Goal: Communication & Community: Answer question/provide support

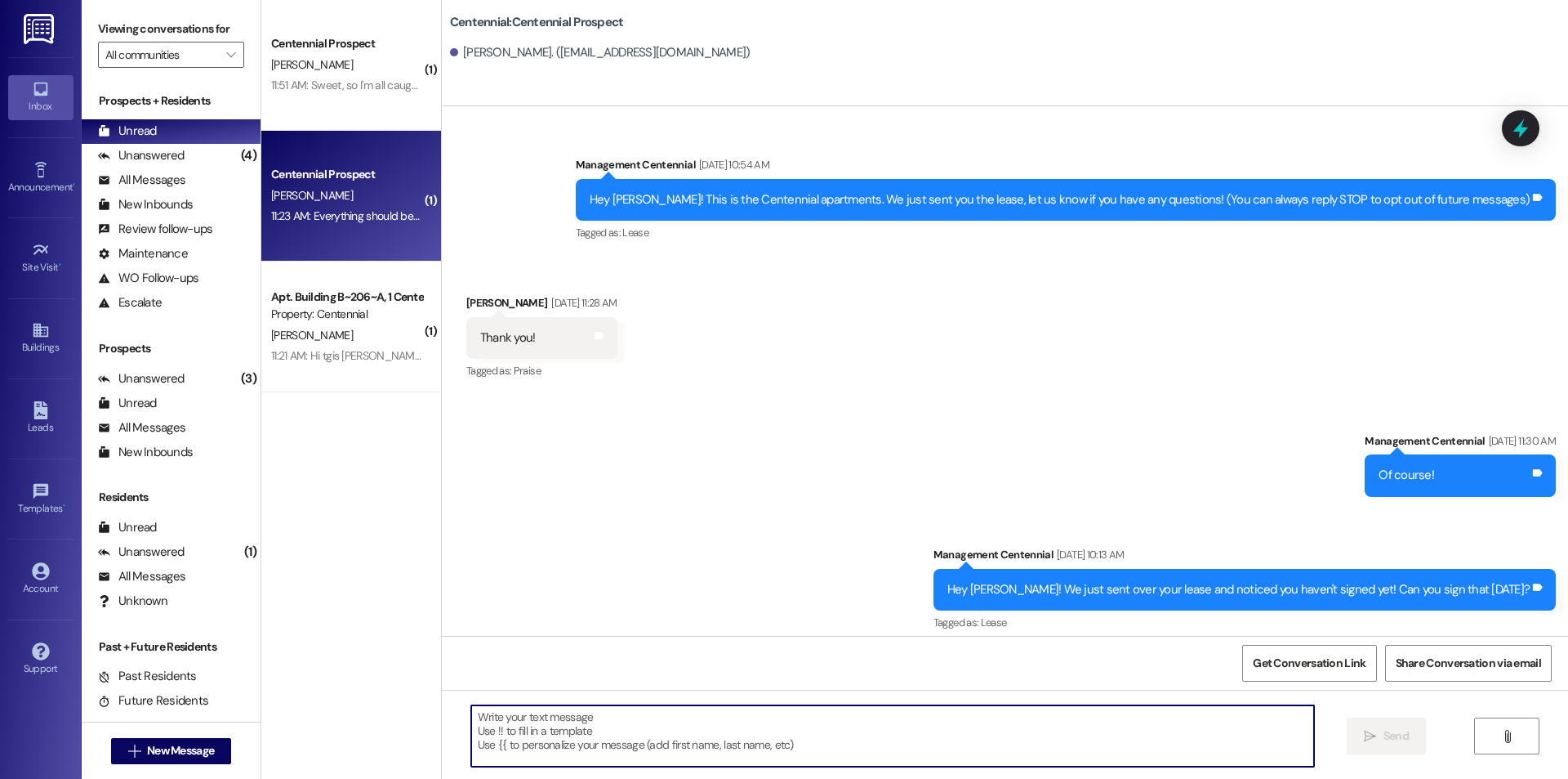
scroll to position [1878, 0]
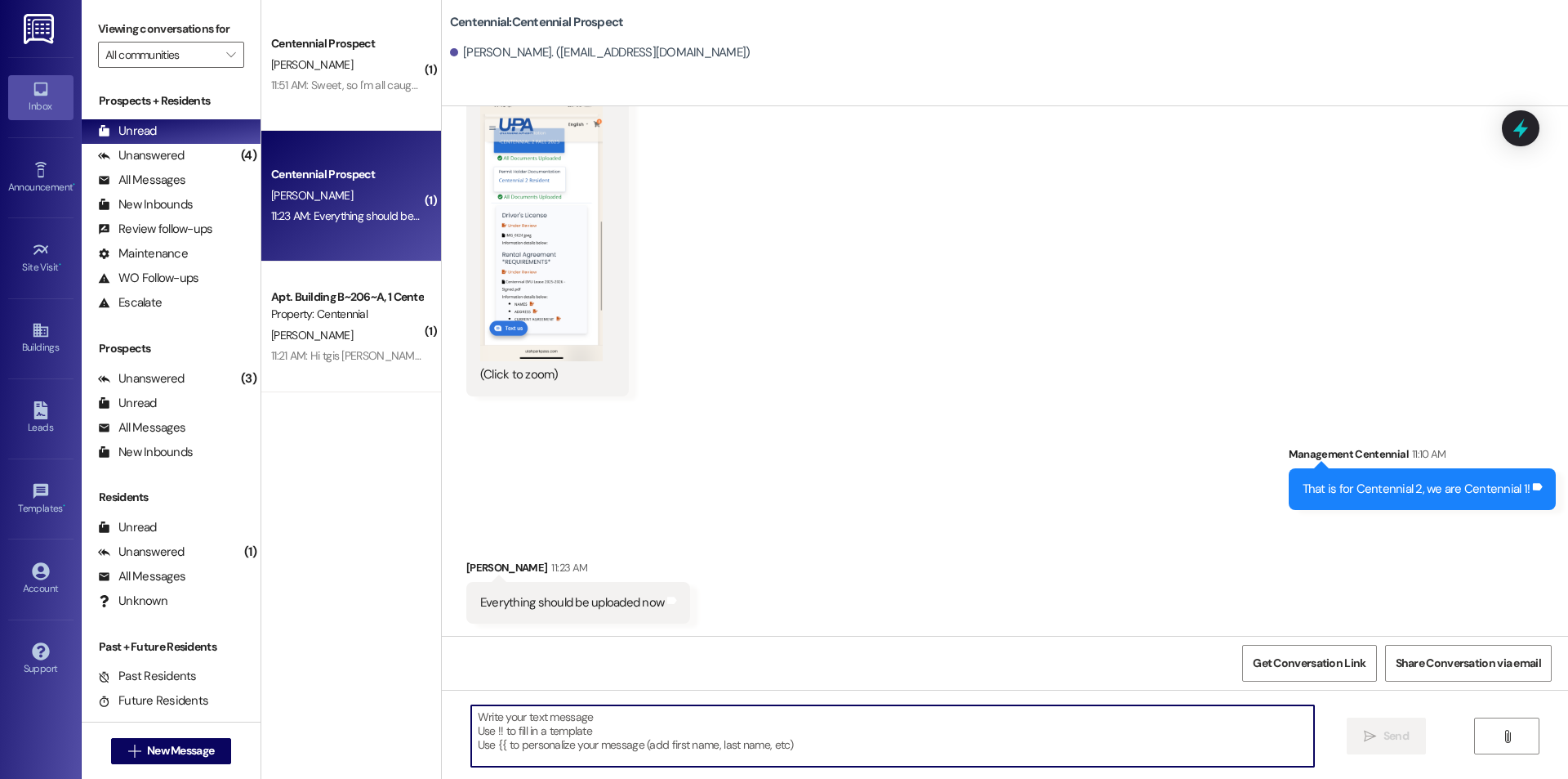
click at [211, 734] on div " New Message" at bounding box center [172, 751] width 121 height 41
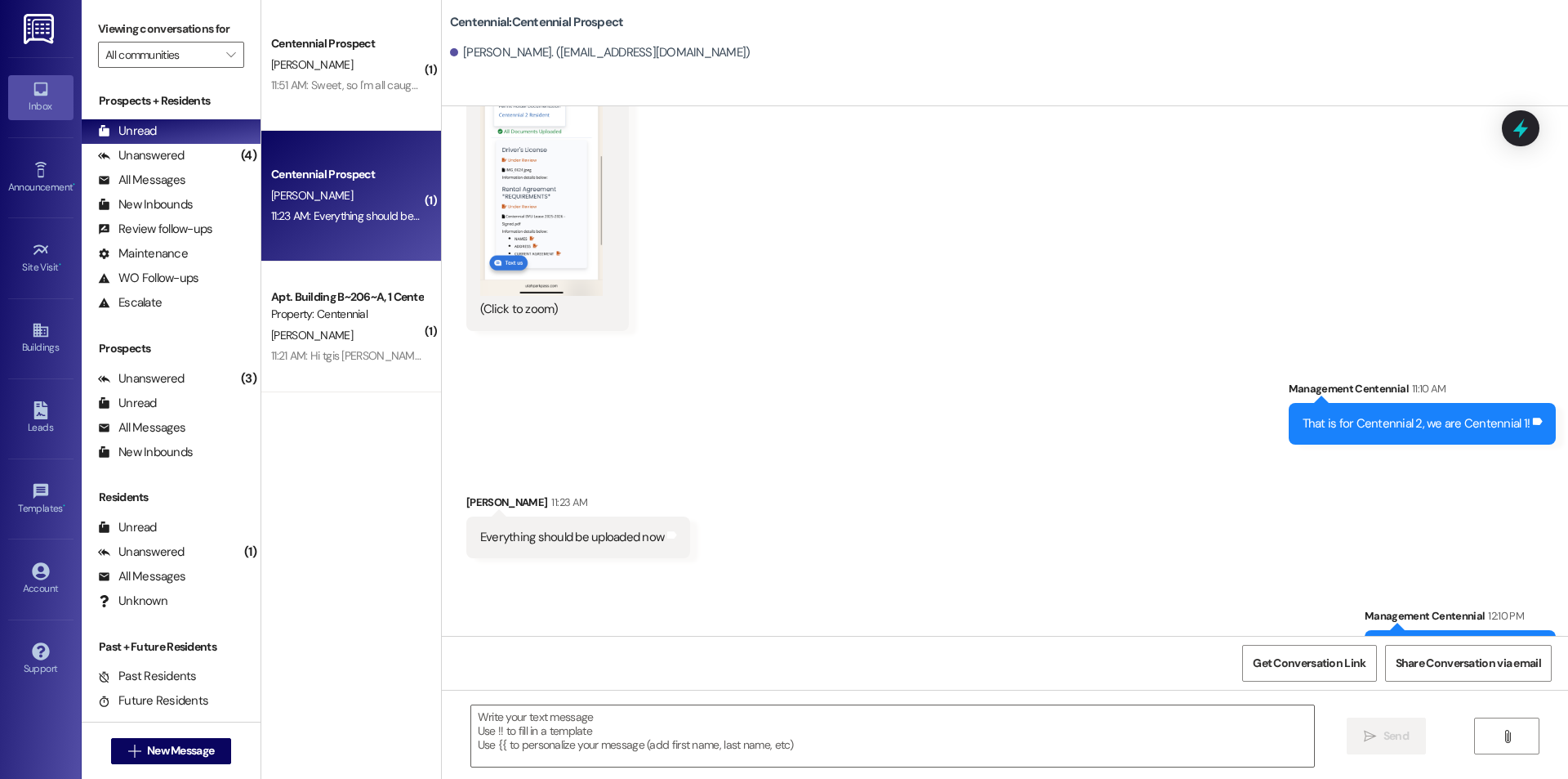
scroll to position [1993, 0]
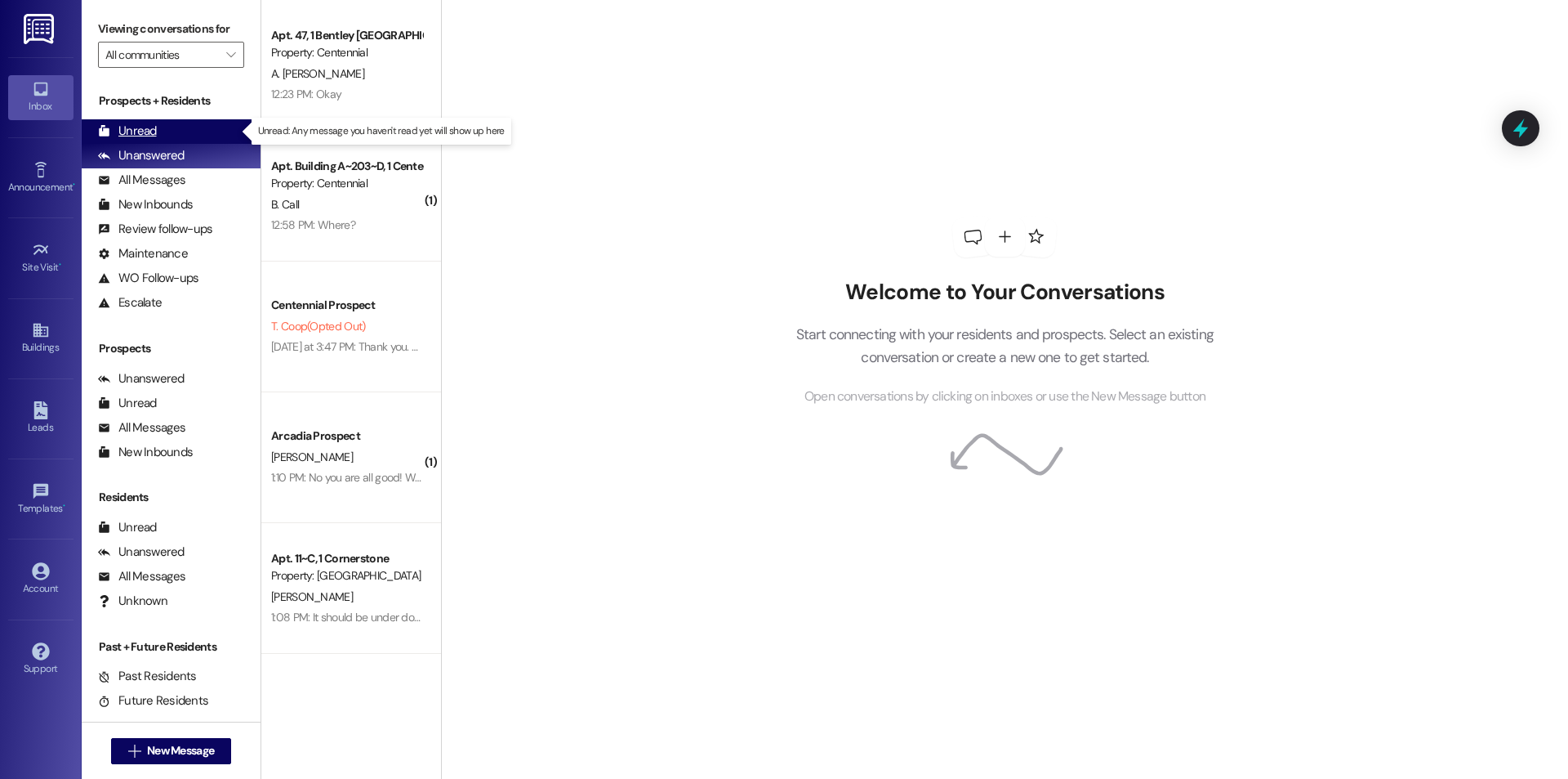
click at [170, 122] on div "Unread (0)" at bounding box center [171, 131] width 179 height 24
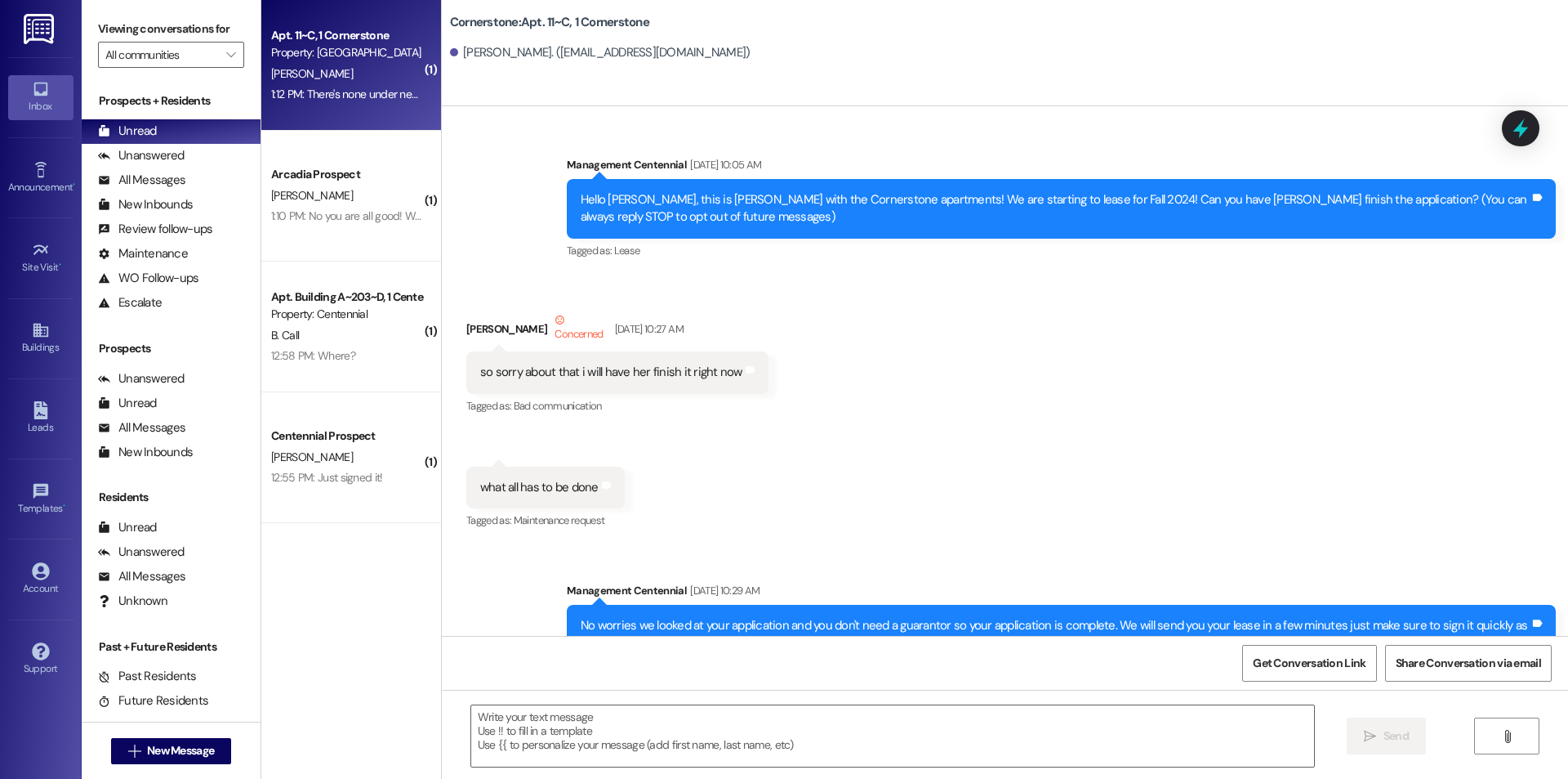
scroll to position [9566, 0]
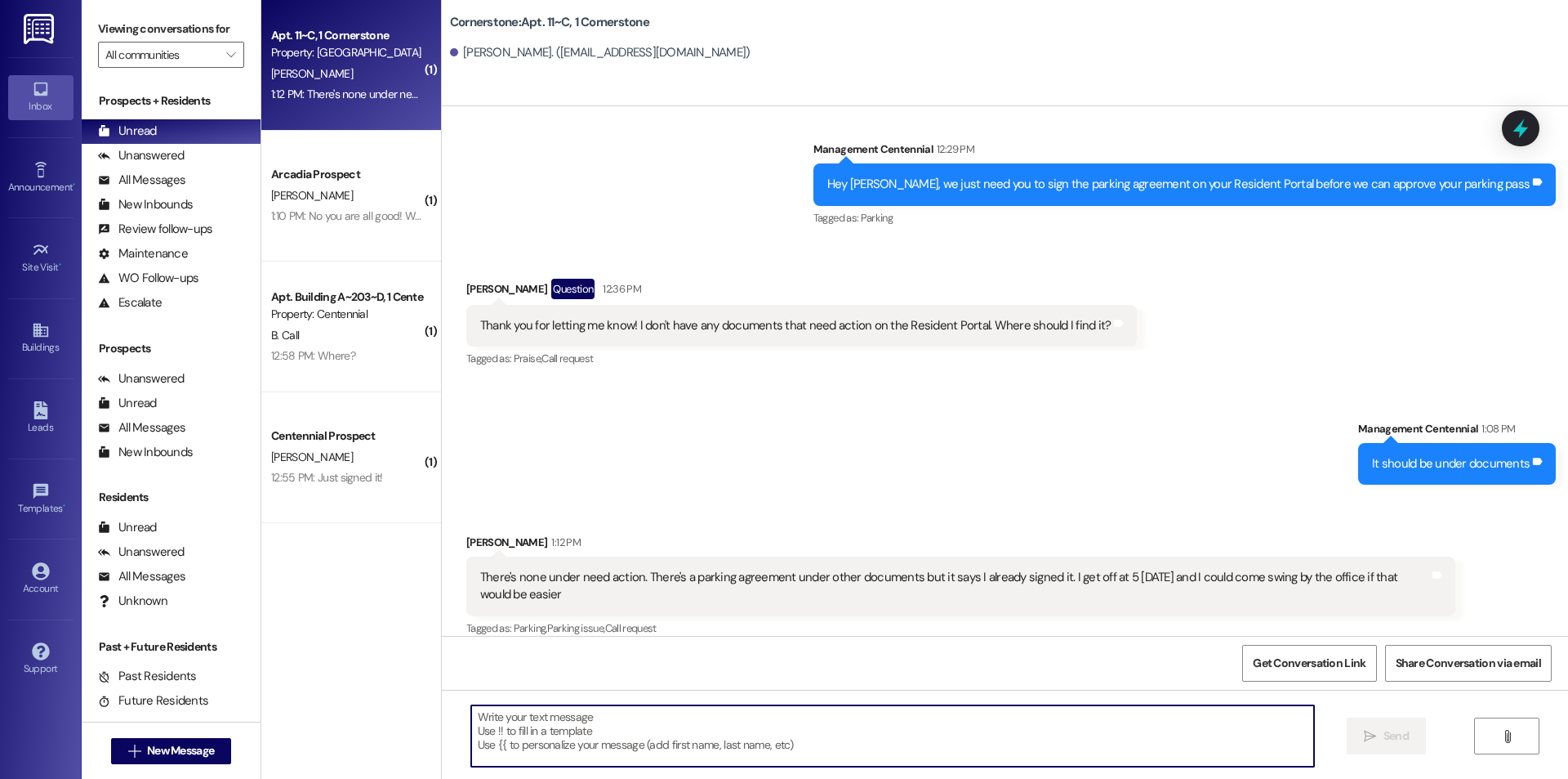
click at [793, 728] on textarea at bounding box center [892, 735] width 843 height 62
click at [573, 744] on textarea at bounding box center [892, 735] width 843 height 62
click at [814, 740] on textarea at bounding box center [892, 735] width 843 height 62
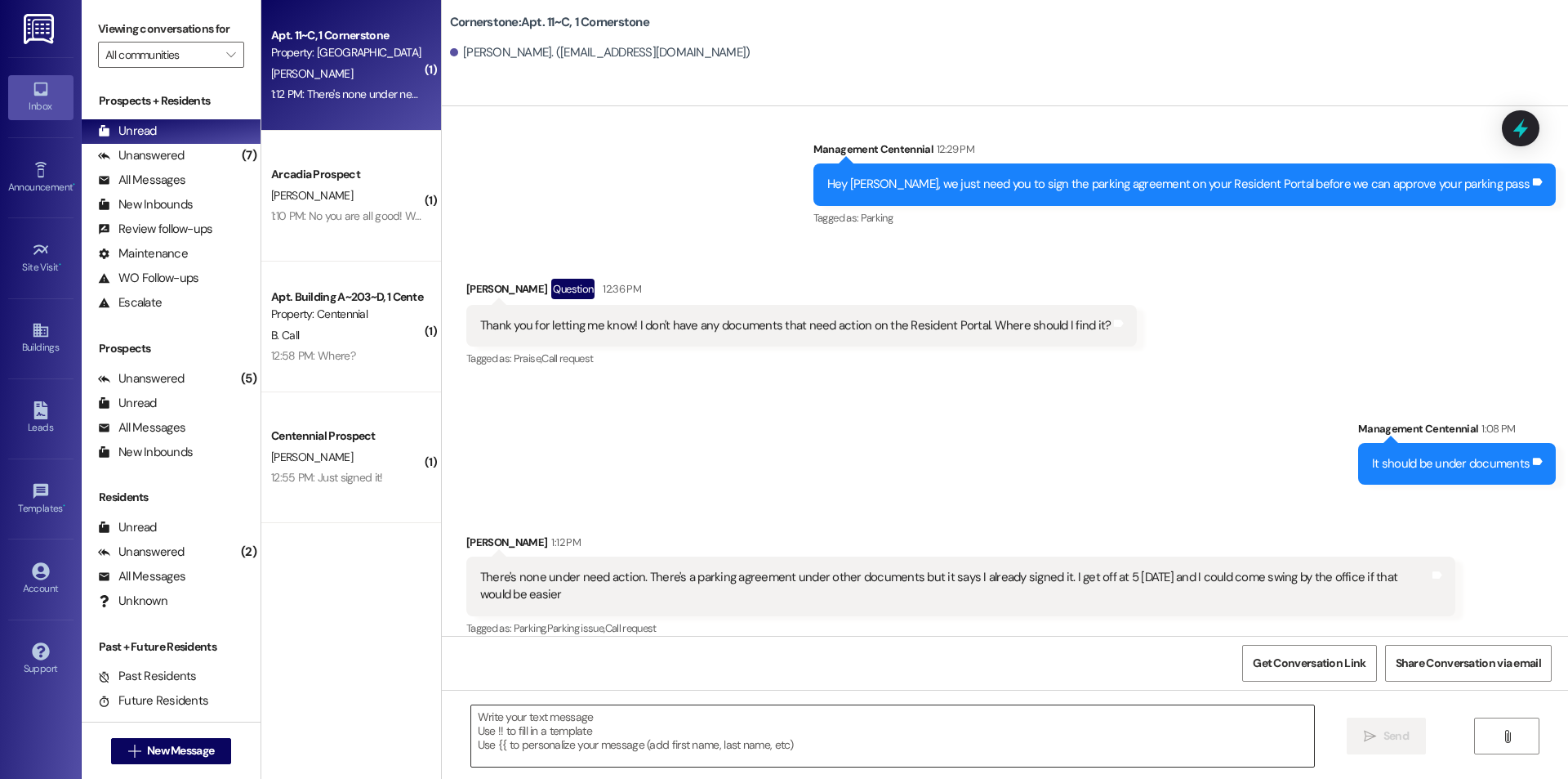
click at [543, 749] on textarea at bounding box center [892, 735] width 843 height 62
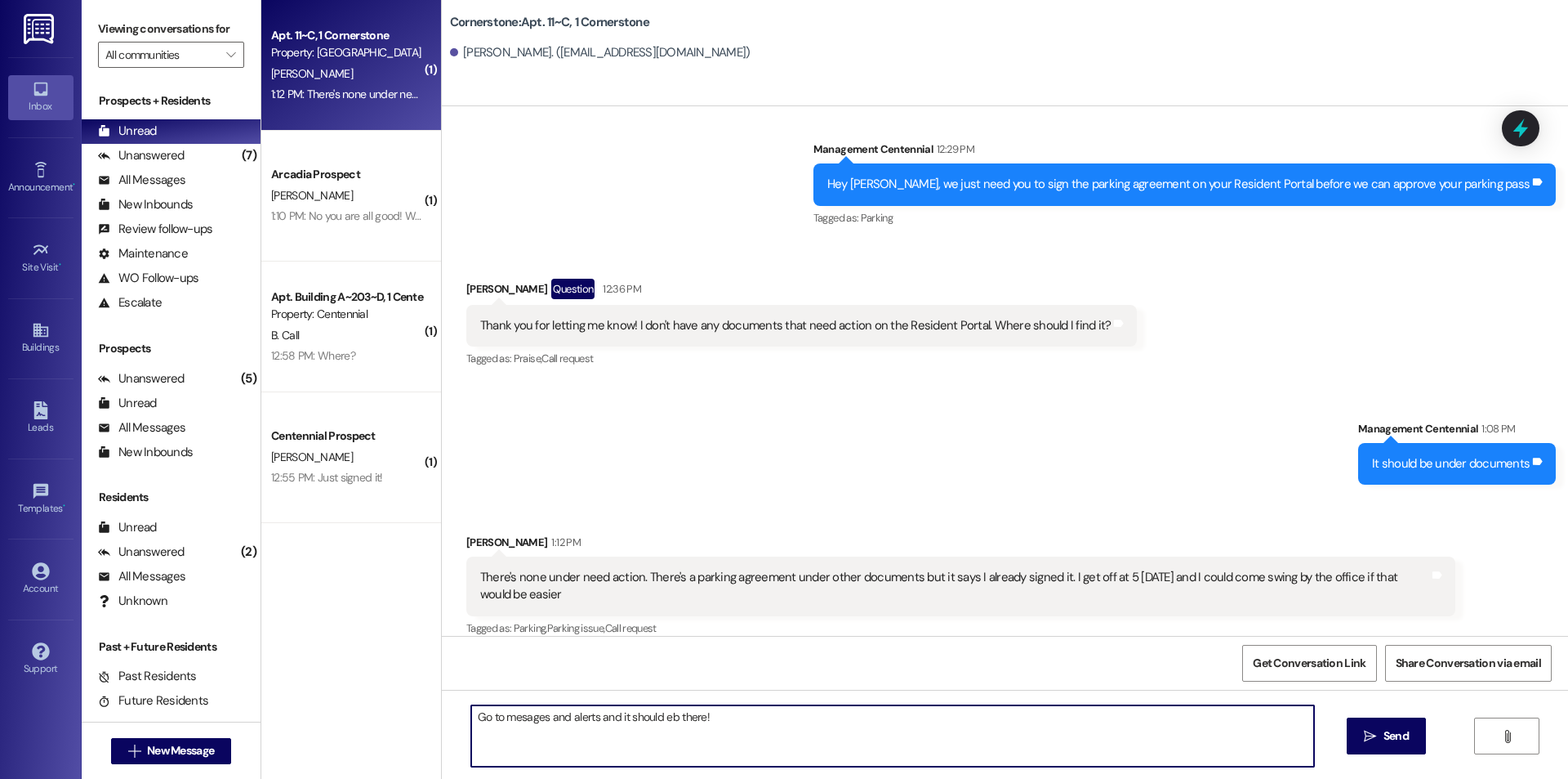
click at [663, 714] on textarea "Go to mesages and alerts and it should eb there!" at bounding box center [892, 735] width 843 height 62
click at [788, 731] on textarea "Go to messages and alerts and it should be there!" at bounding box center [892, 735] width 843 height 62
type textarea "Go to messages and alerts and it should be there!"
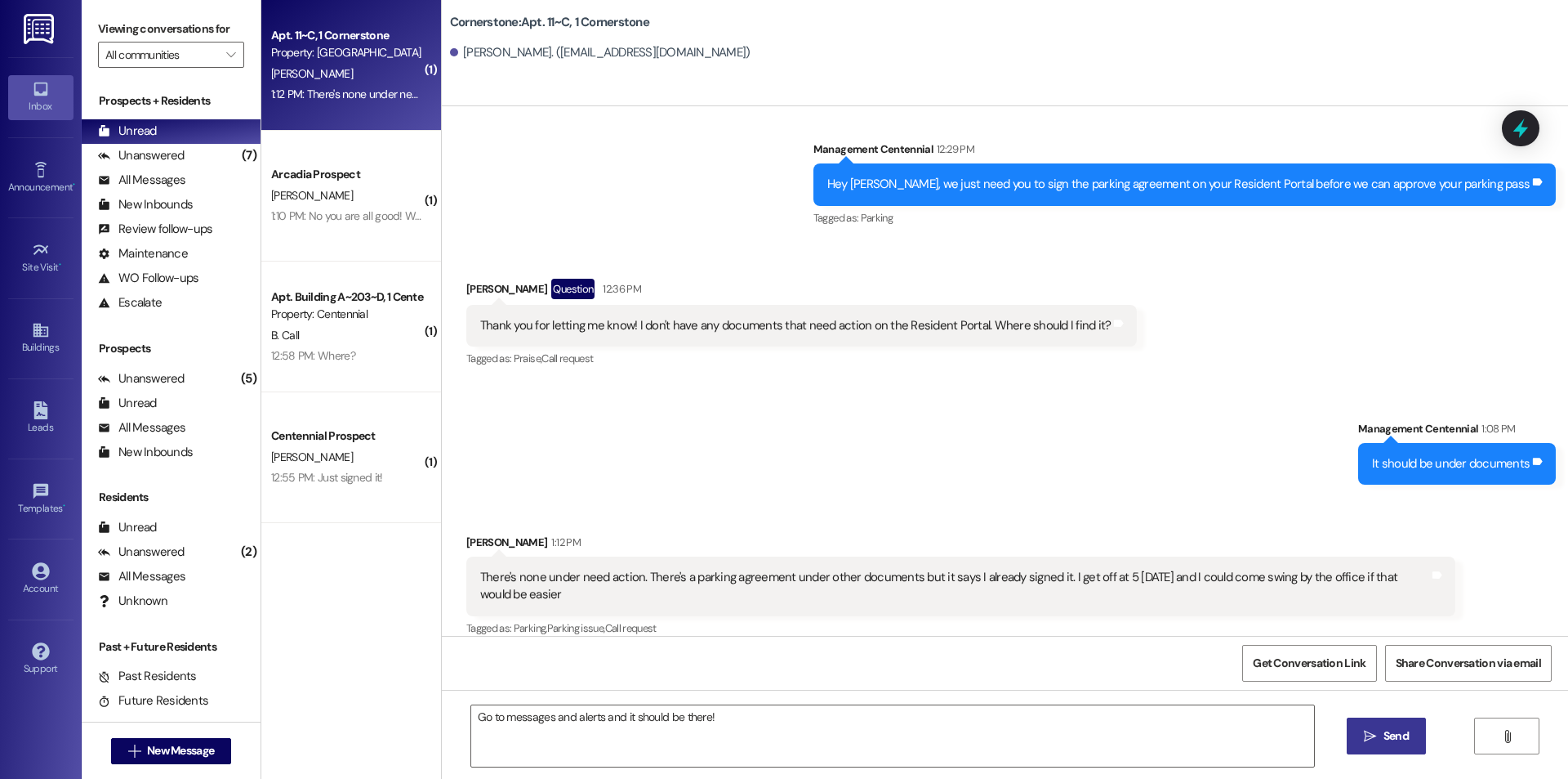
click at [1361, 739] on span " Send" at bounding box center [1385, 736] width 52 height 18
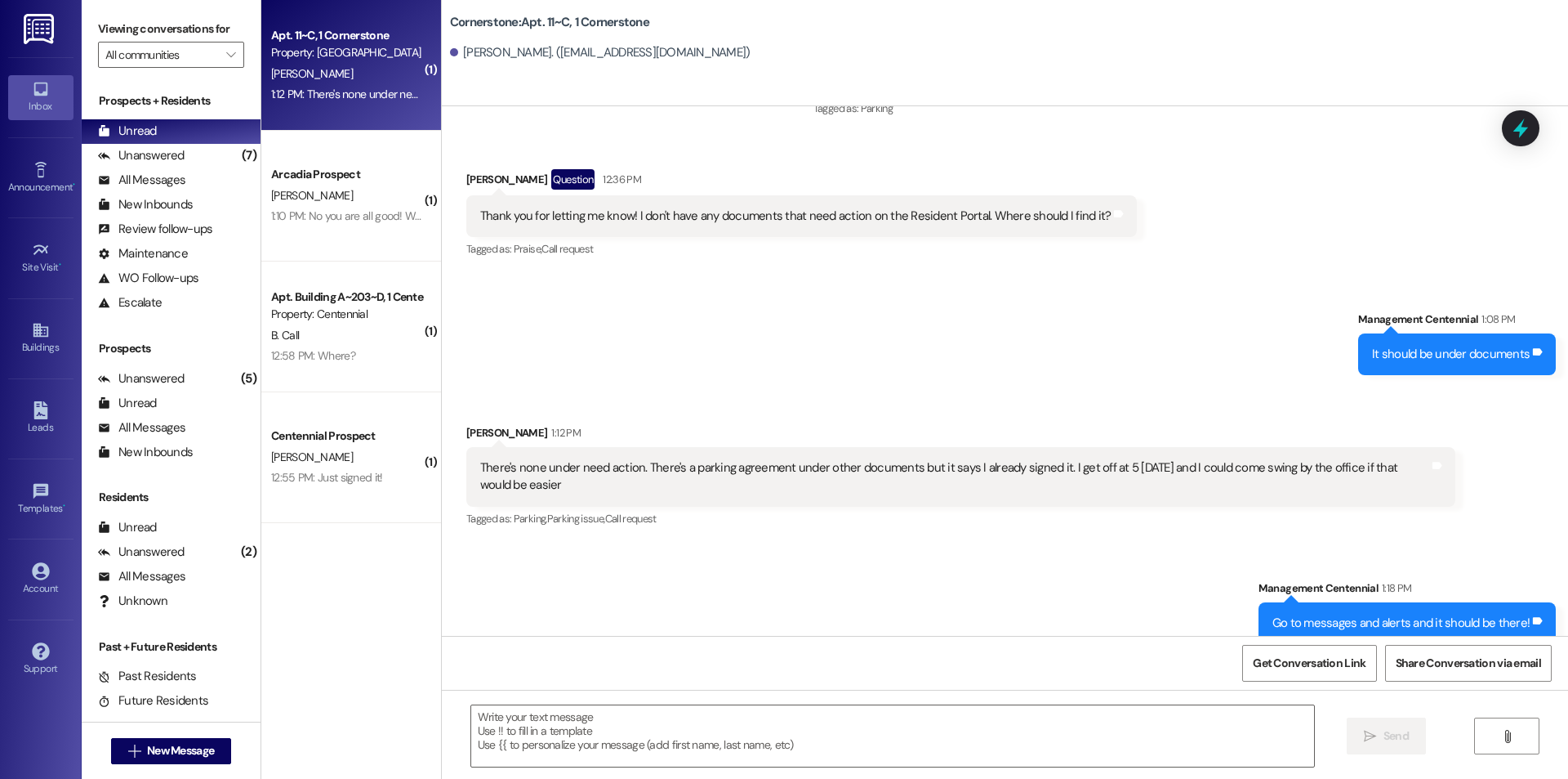
scroll to position [9679, 0]
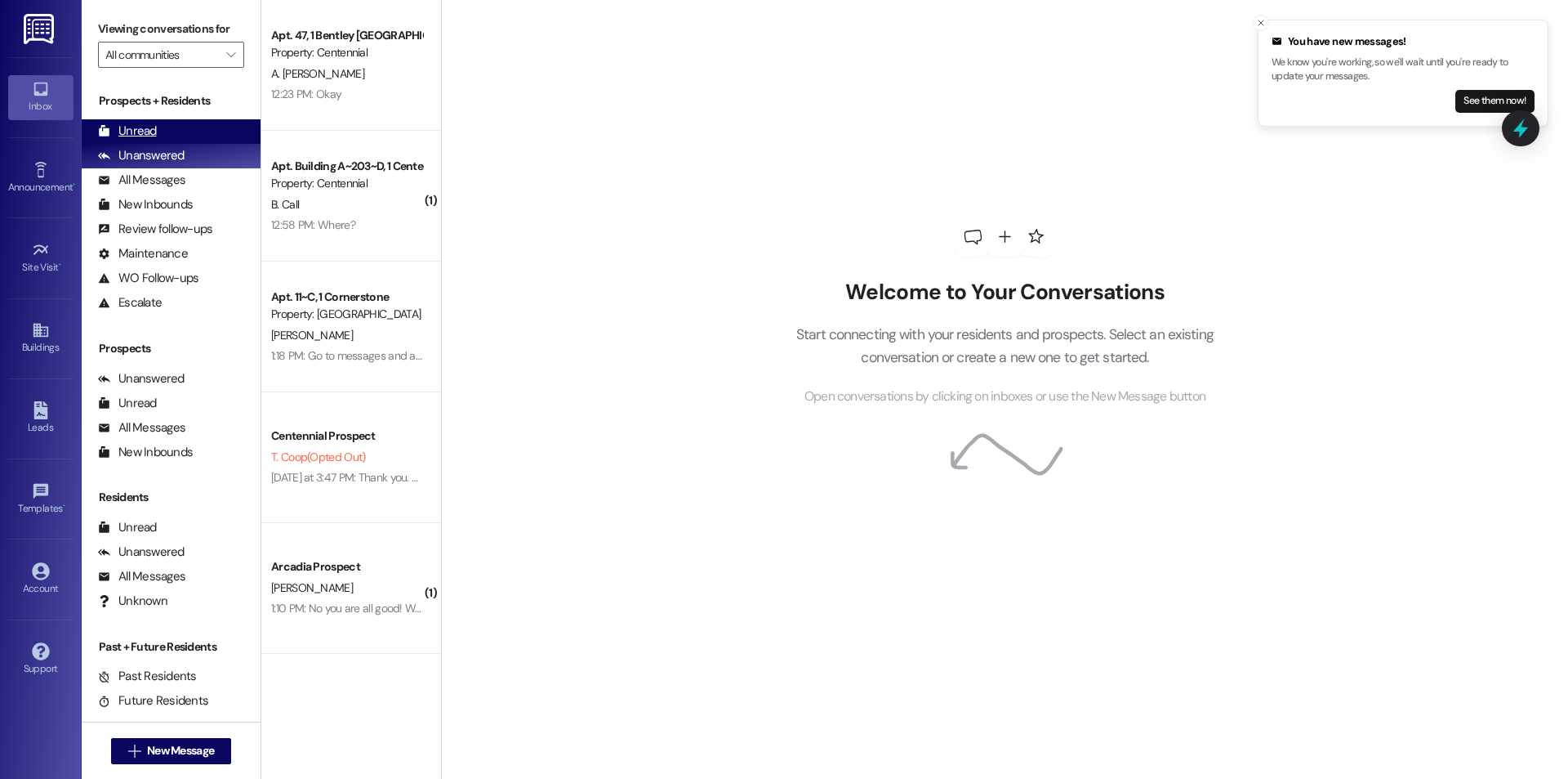
click at [183, 135] on div "Unread (0)" at bounding box center [171, 131] width 179 height 24
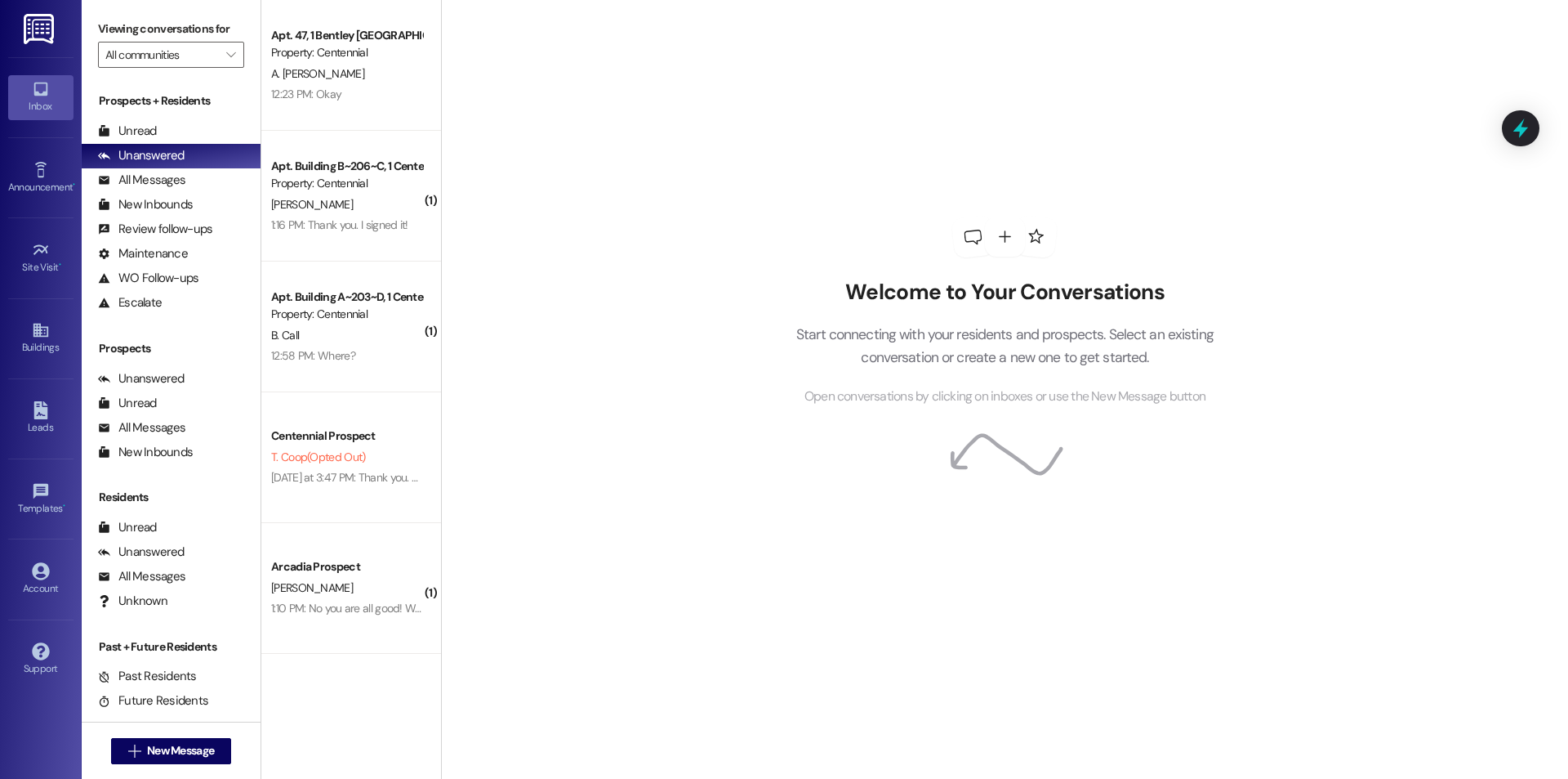
scroll to position [122, 0]
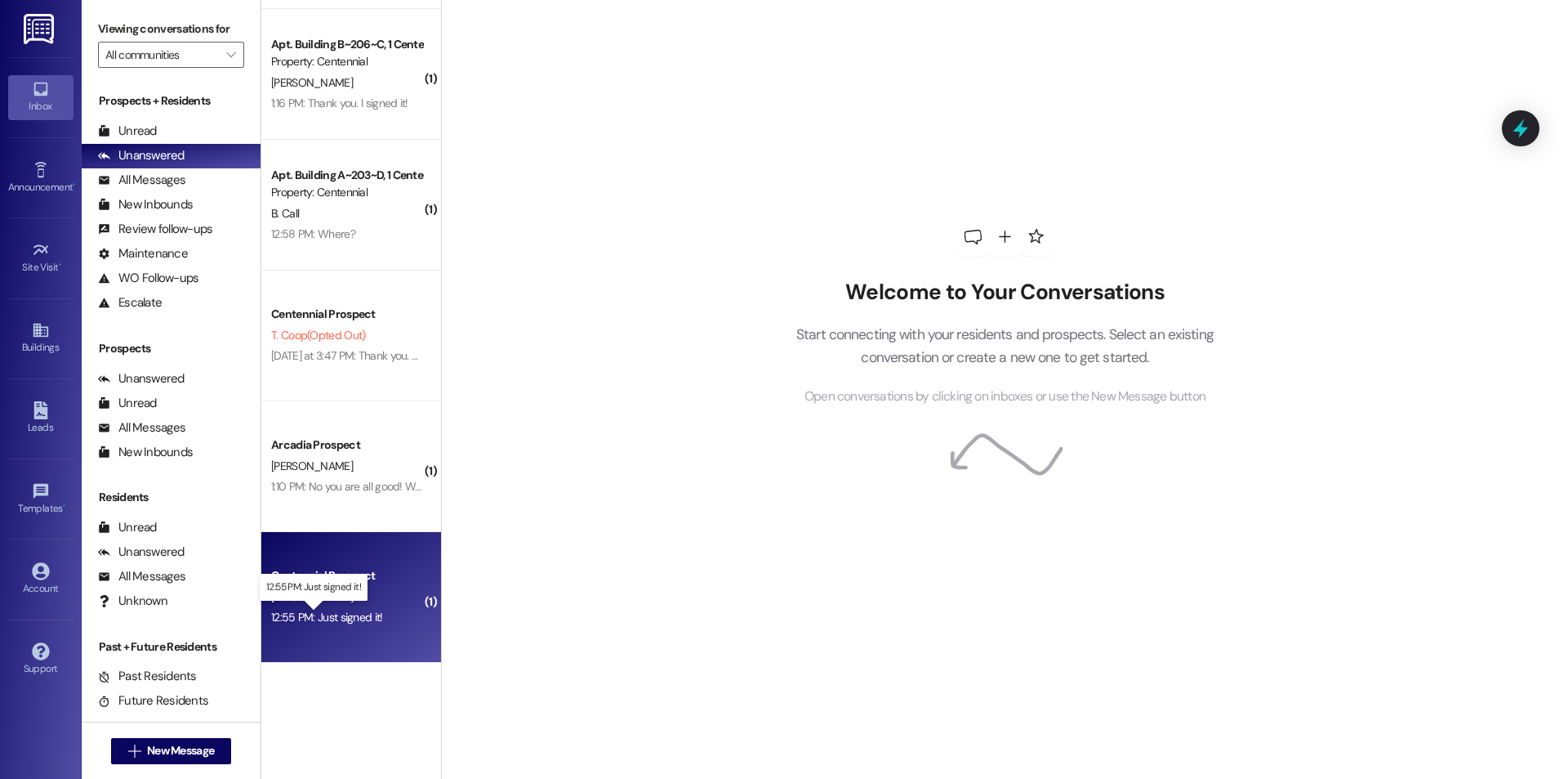
click at [331, 619] on div "12:55 PM: Just signed it! 12:55 PM: Just signed it!" at bounding box center [326, 617] width 112 height 15
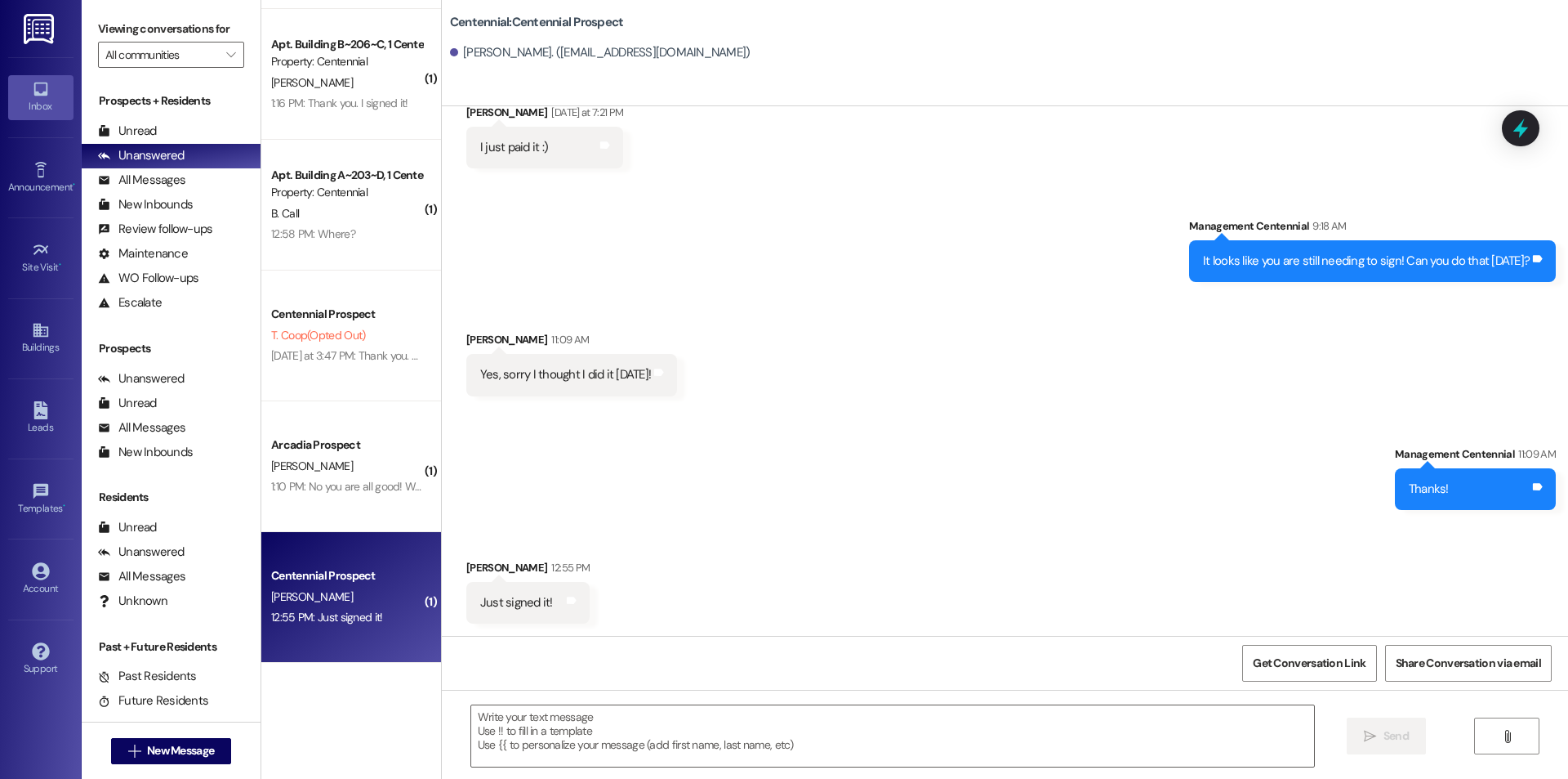
scroll to position [826, 0]
click at [546, 742] on textarea at bounding box center [892, 735] width 843 height 62
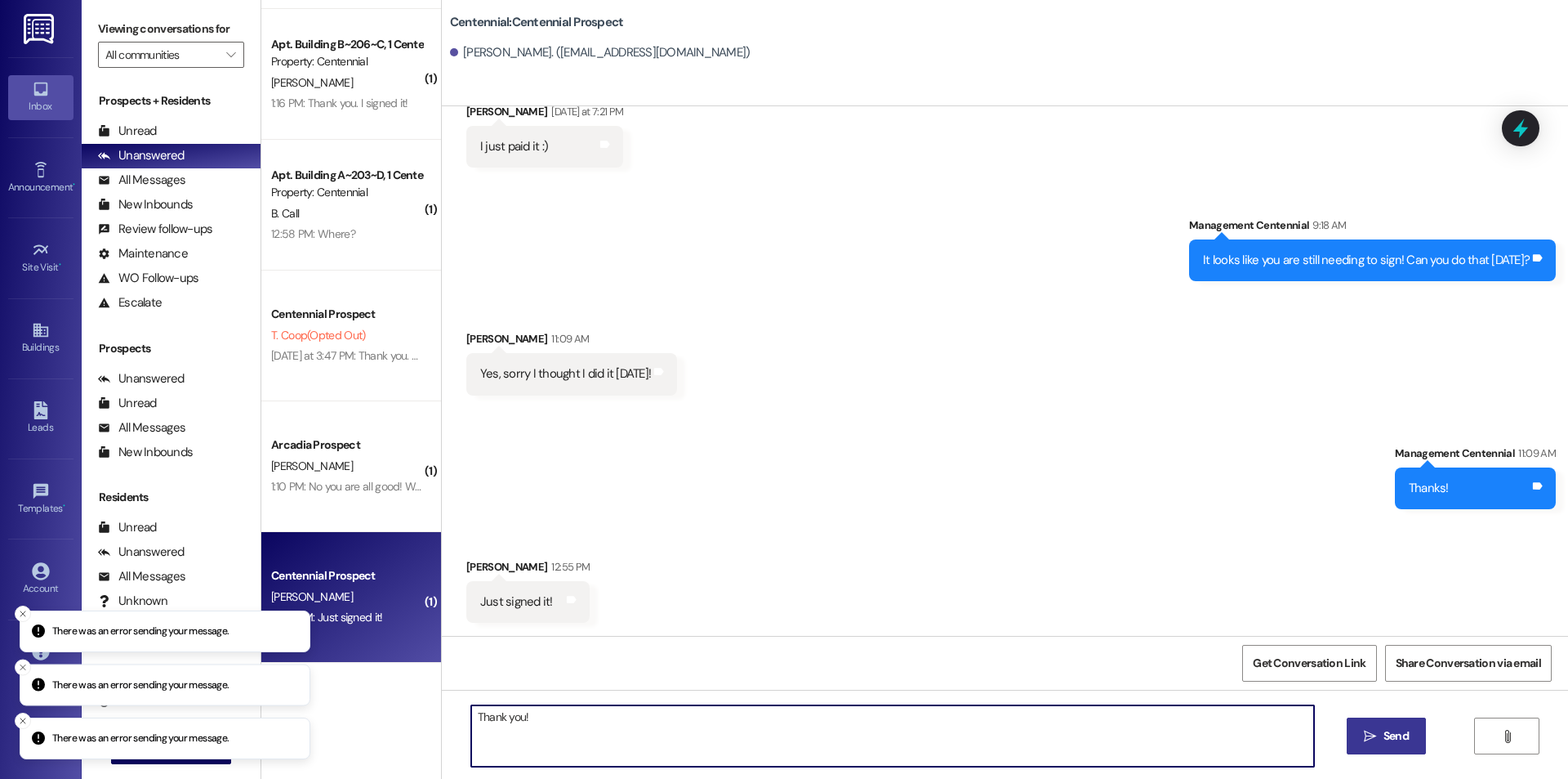
type textarea "Thank you!"
click at [1384, 732] on span "Send" at bounding box center [1396, 736] width 25 height 18
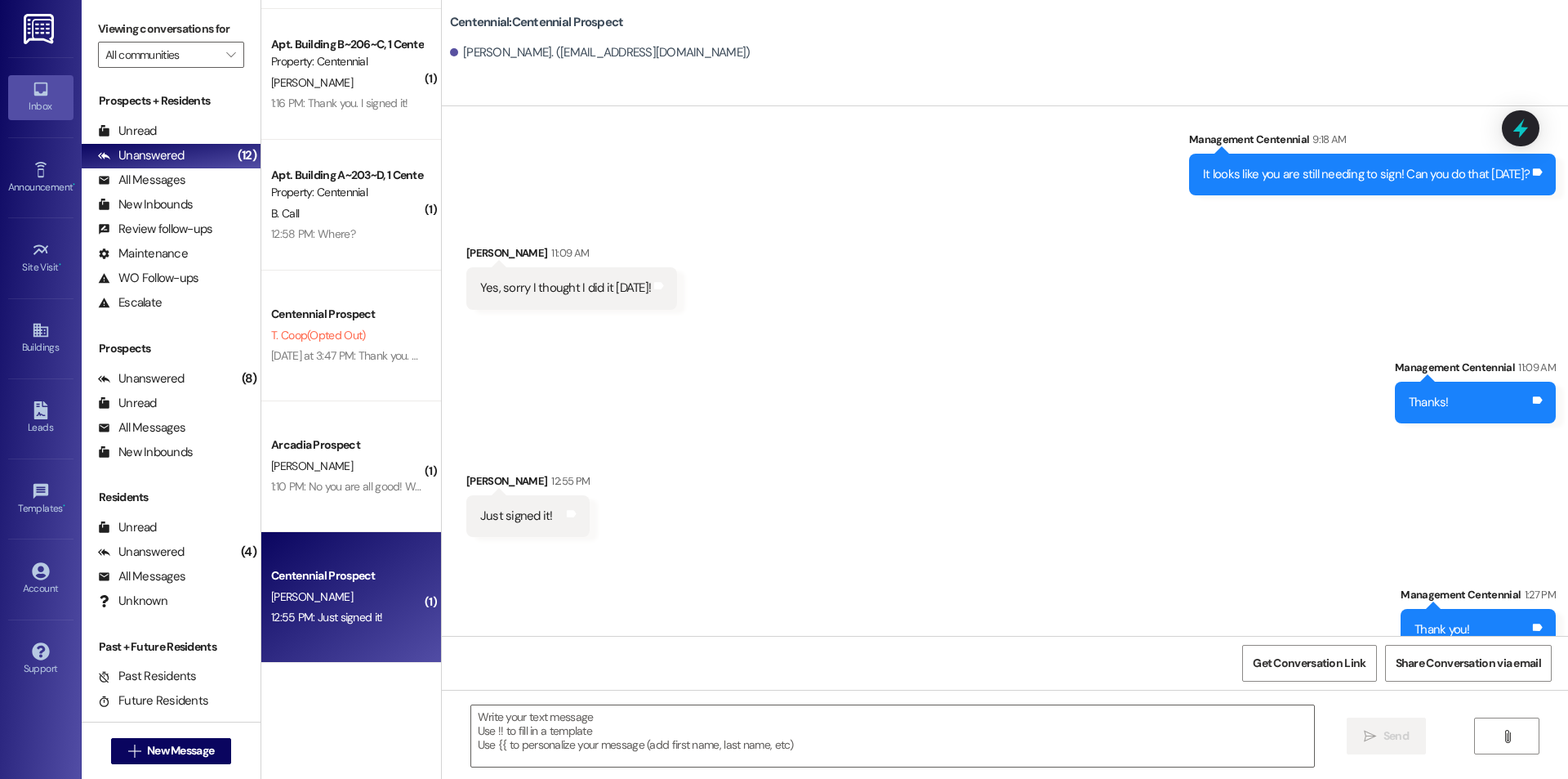
scroll to position [940, 0]
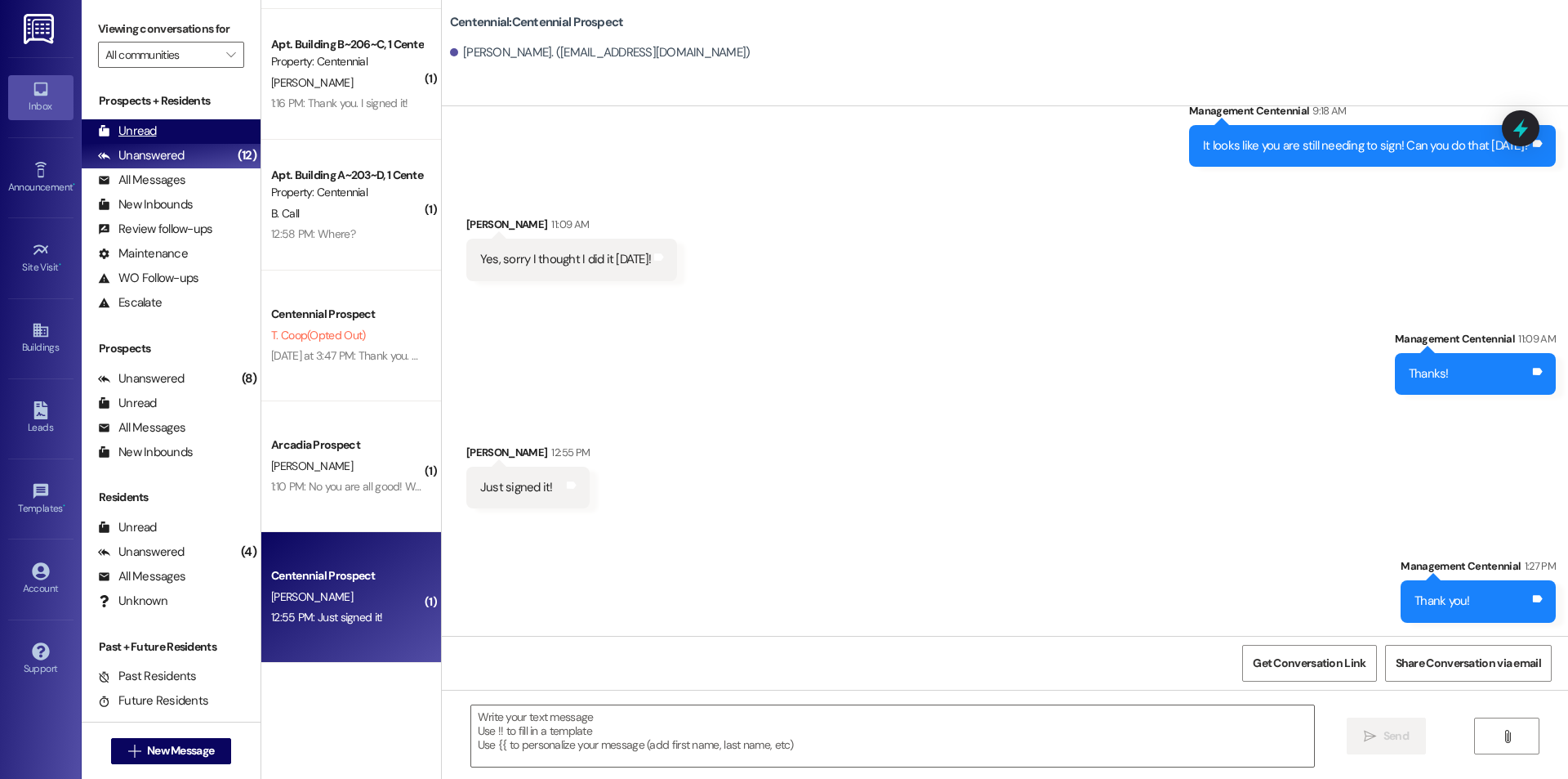
click at [136, 124] on div "Unread" at bounding box center [127, 131] width 59 height 18
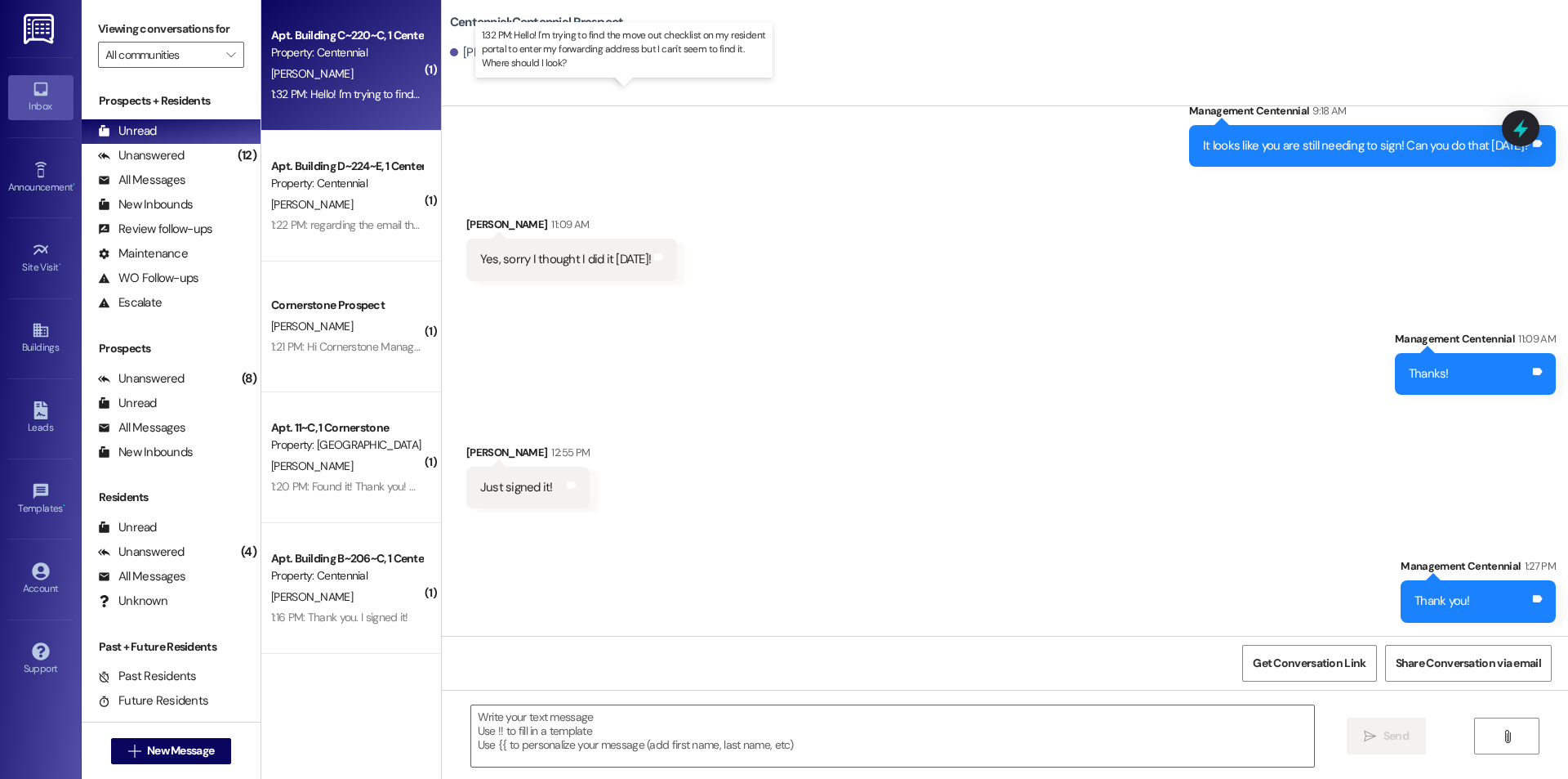
click at [394, 101] on div "1:32 PM: Hello! I'm trying to find the move out checklist on my resident portal…" at bounding box center [635, 94] width 730 height 15
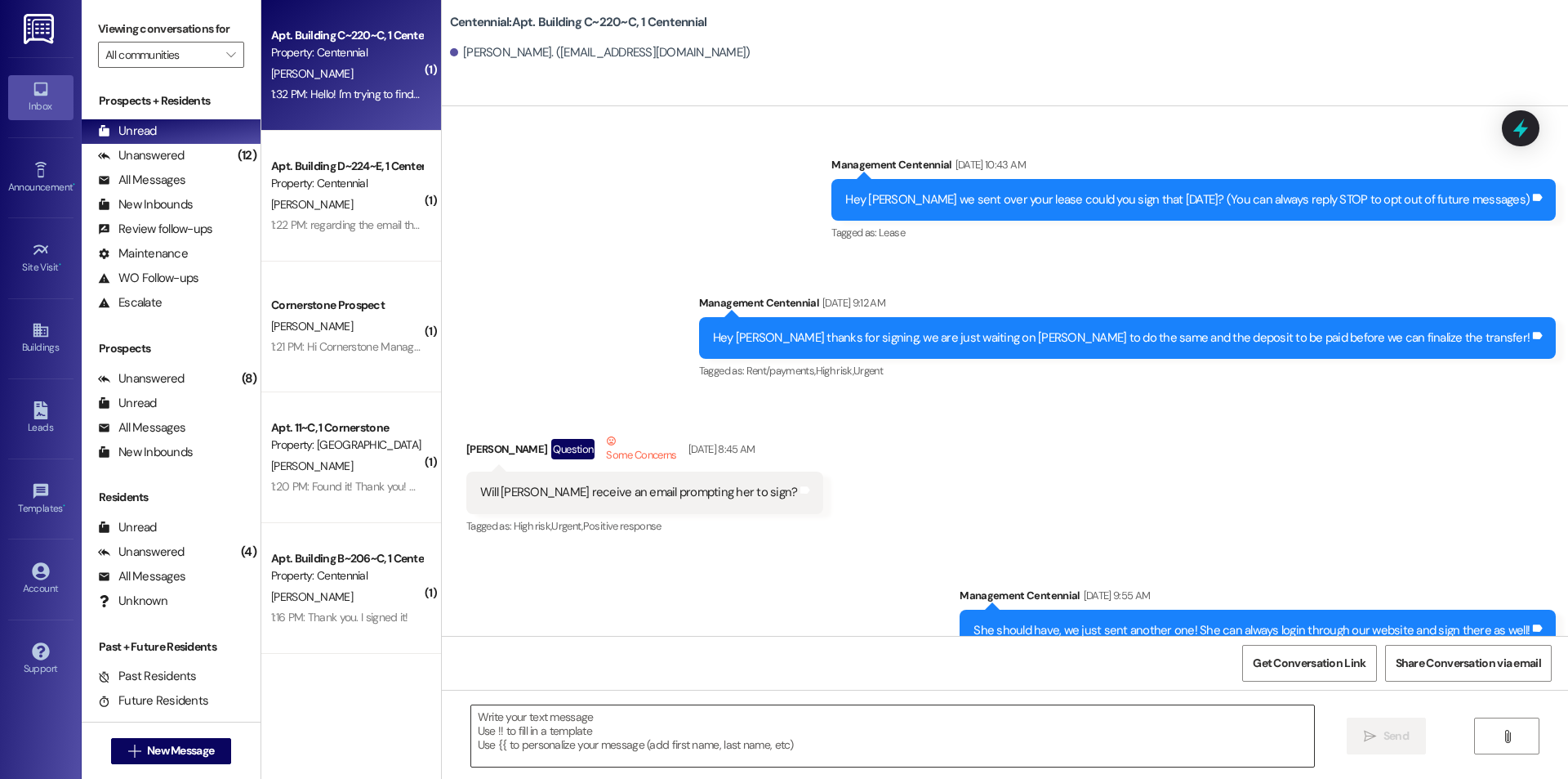
scroll to position [28851, 0]
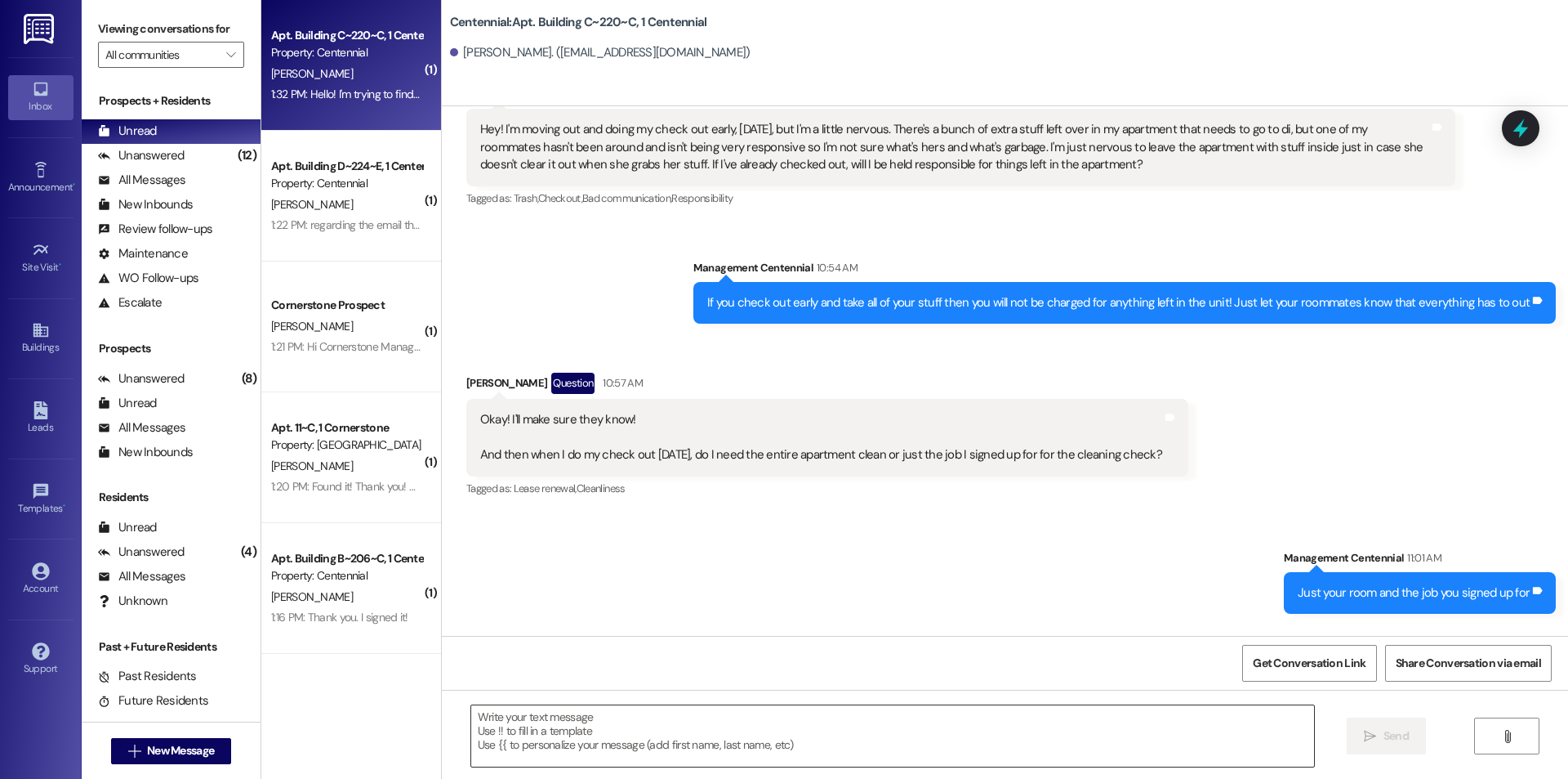
click at [635, 724] on textarea at bounding box center [892, 735] width 843 height 62
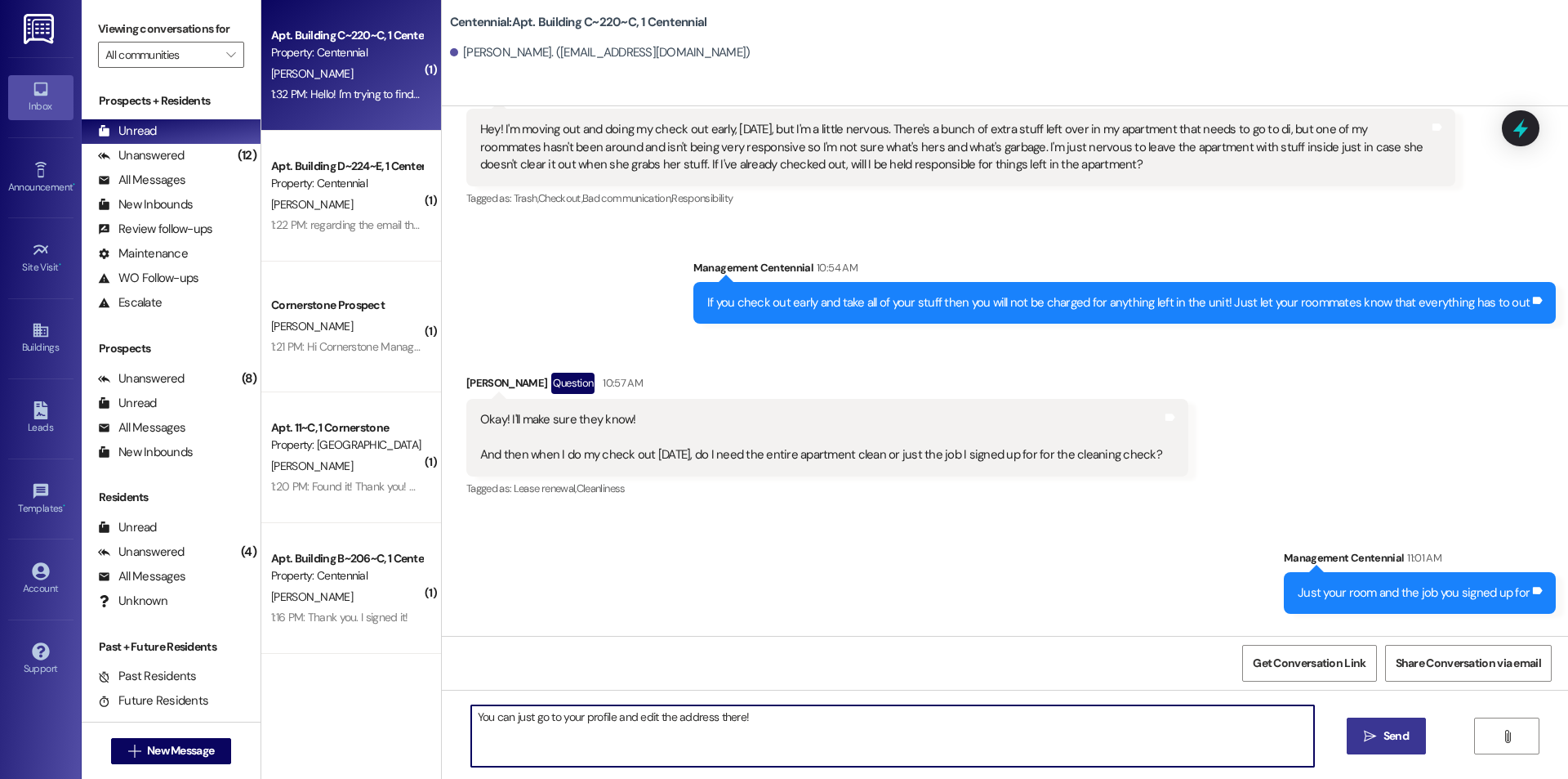
type textarea "You can just go to your profile and edit the address there!"
click at [1364, 736] on icon "" at bounding box center [1370, 735] width 13 height 13
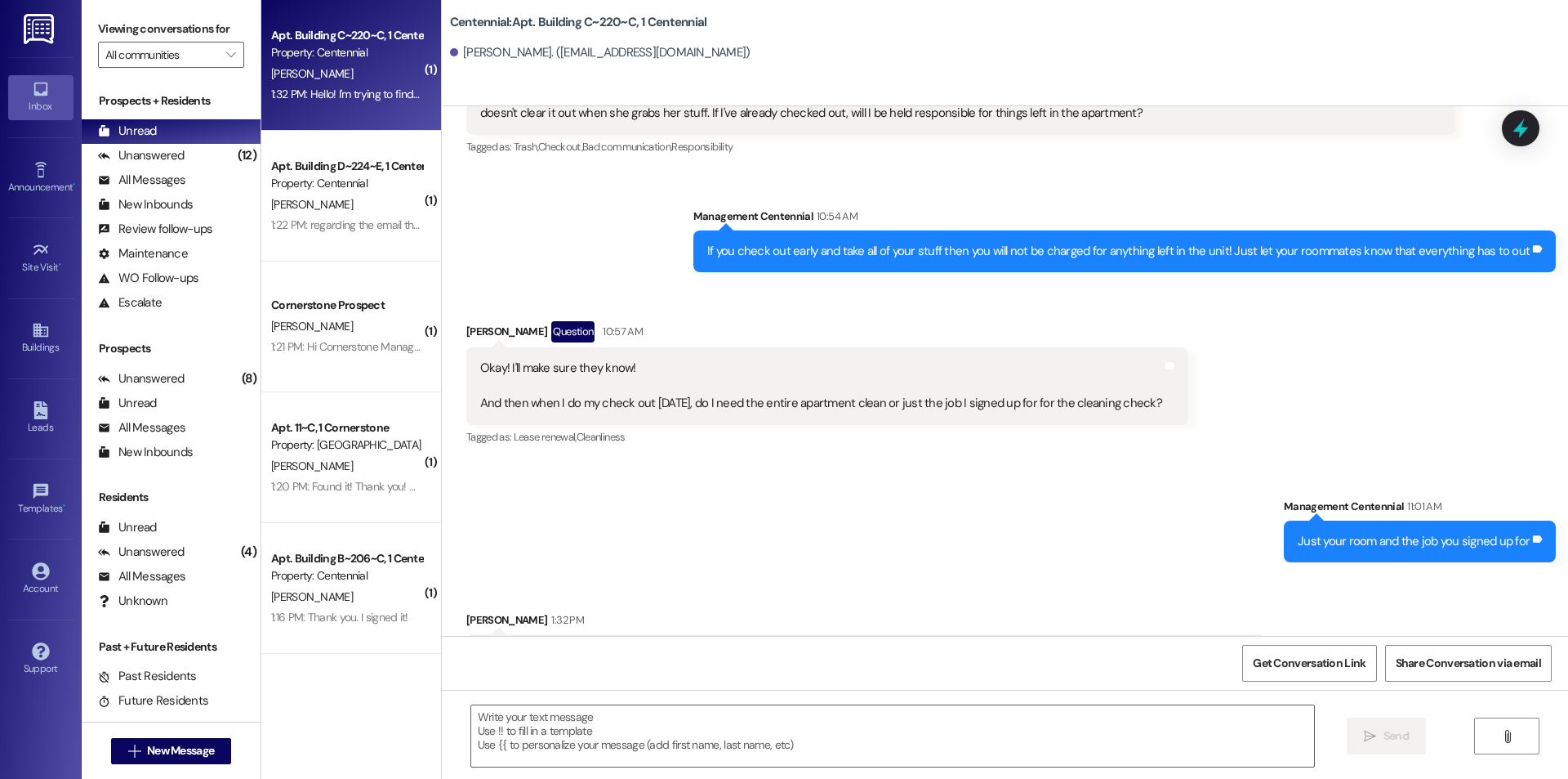
scroll to position [28966, 0]
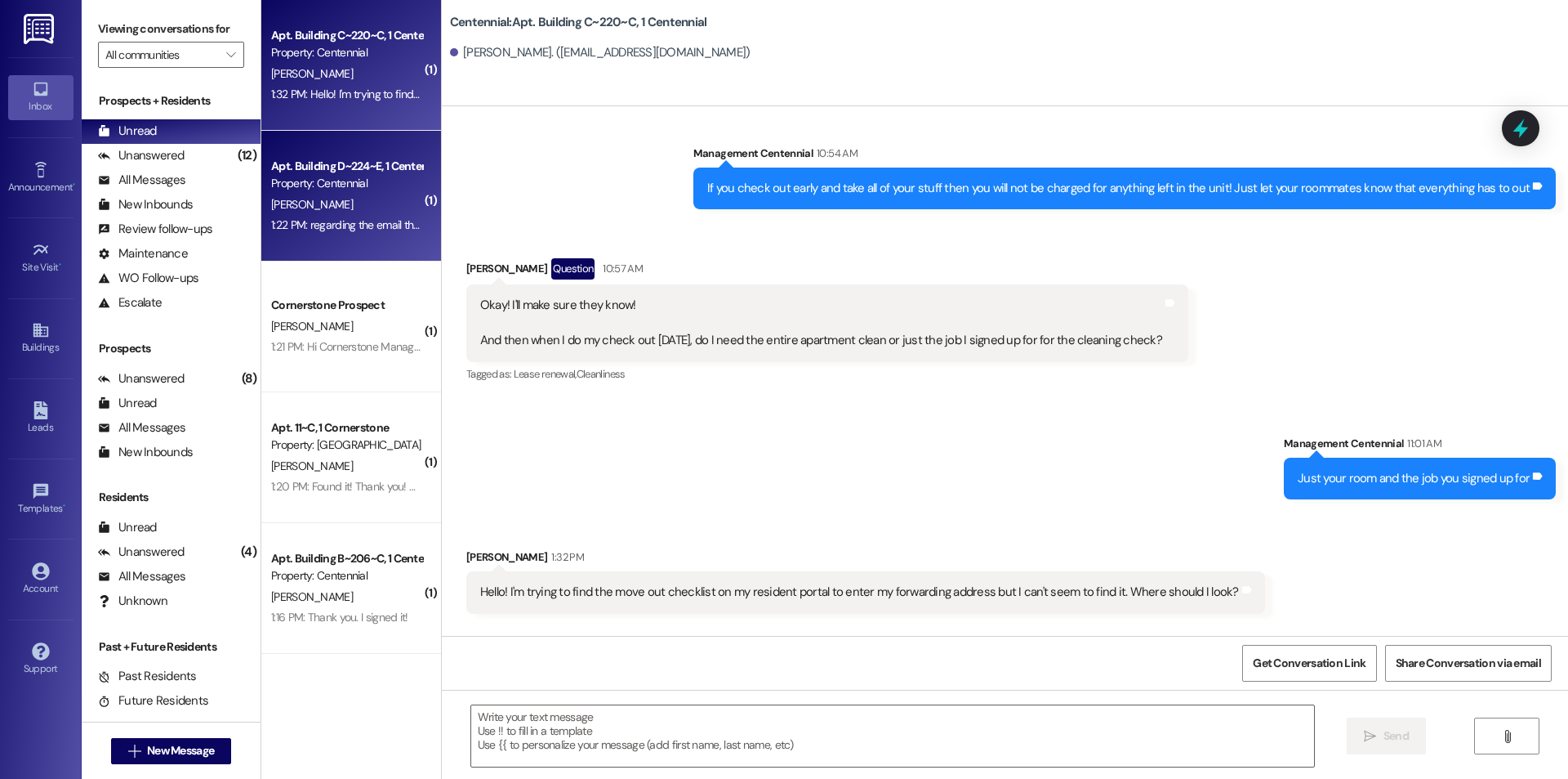
click at [382, 227] on div "1:22 PM: regarding the email that just got sent out, how do I sign up for early…" at bounding box center [477, 224] width 412 height 15
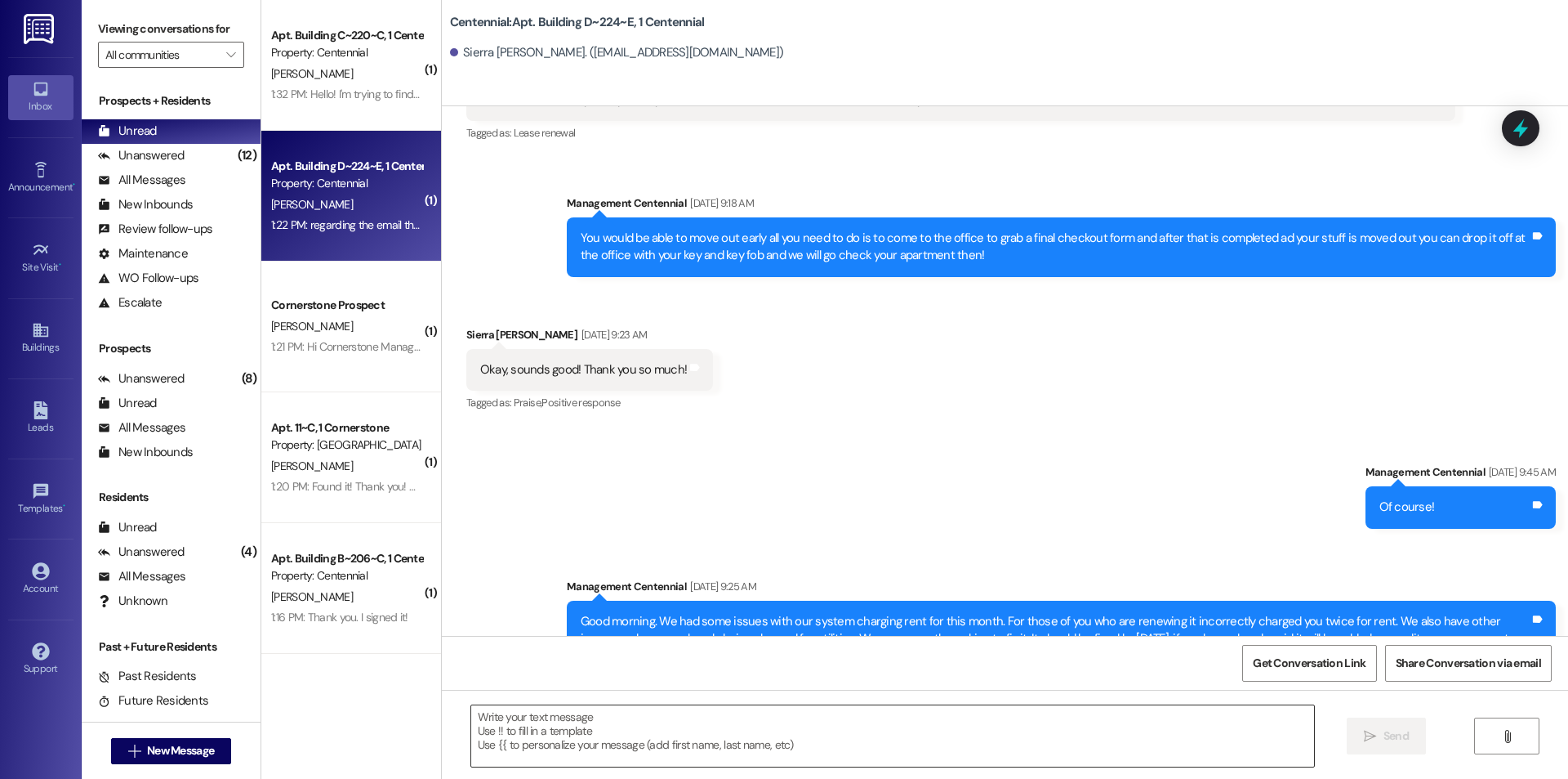
scroll to position [14437, 0]
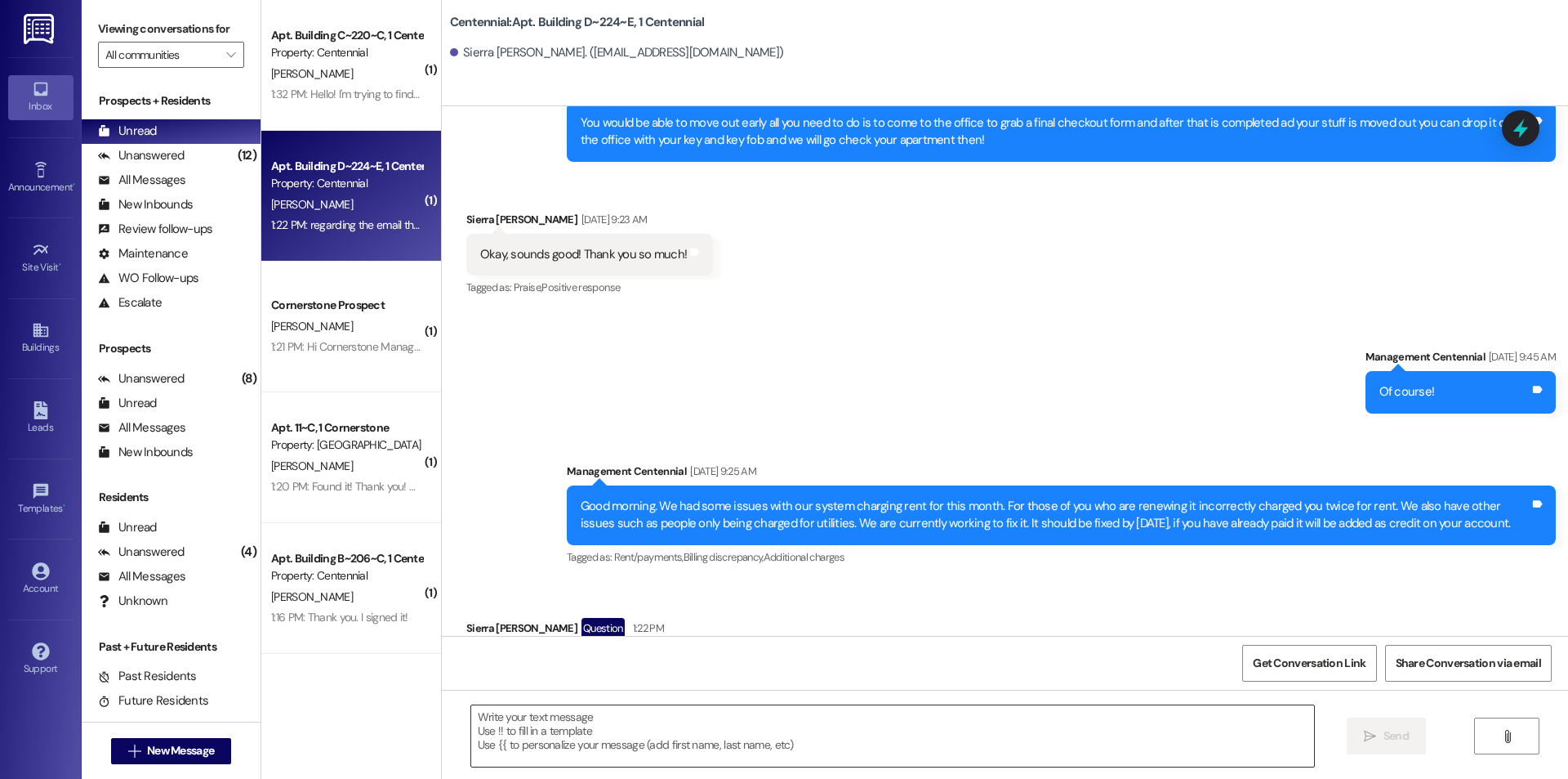
click at [680, 725] on textarea at bounding box center [892, 735] width 843 height 62
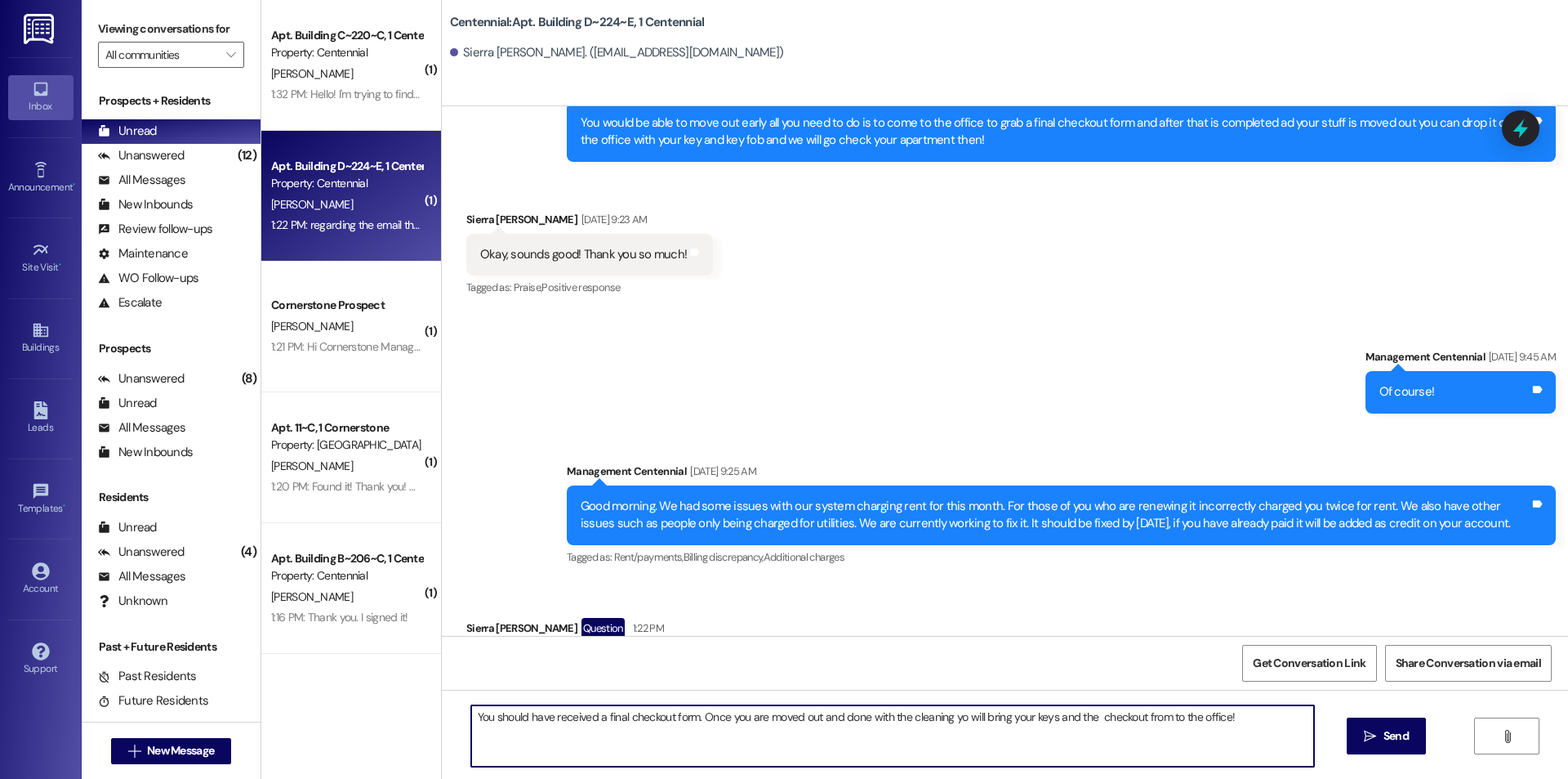
click at [853, 758] on textarea "You should have received a final checkout form. Once you are moved out and done…" at bounding box center [892, 735] width 843 height 62
click at [833, 719] on textarea "You should have received a final checkout form. Once you are moved out and done…" at bounding box center [892, 735] width 843 height 62
click at [957, 722] on textarea "You should have received a final checkout form. Once you are moved out and are …" at bounding box center [892, 735] width 843 height 62
click at [973, 718] on textarea "You should have received a final checkout form. Once you are moved out and are …" at bounding box center [892, 735] width 843 height 62
click at [1089, 750] on textarea "You should have received a final checkout form. Once you are moved out and are …" at bounding box center [892, 735] width 843 height 62
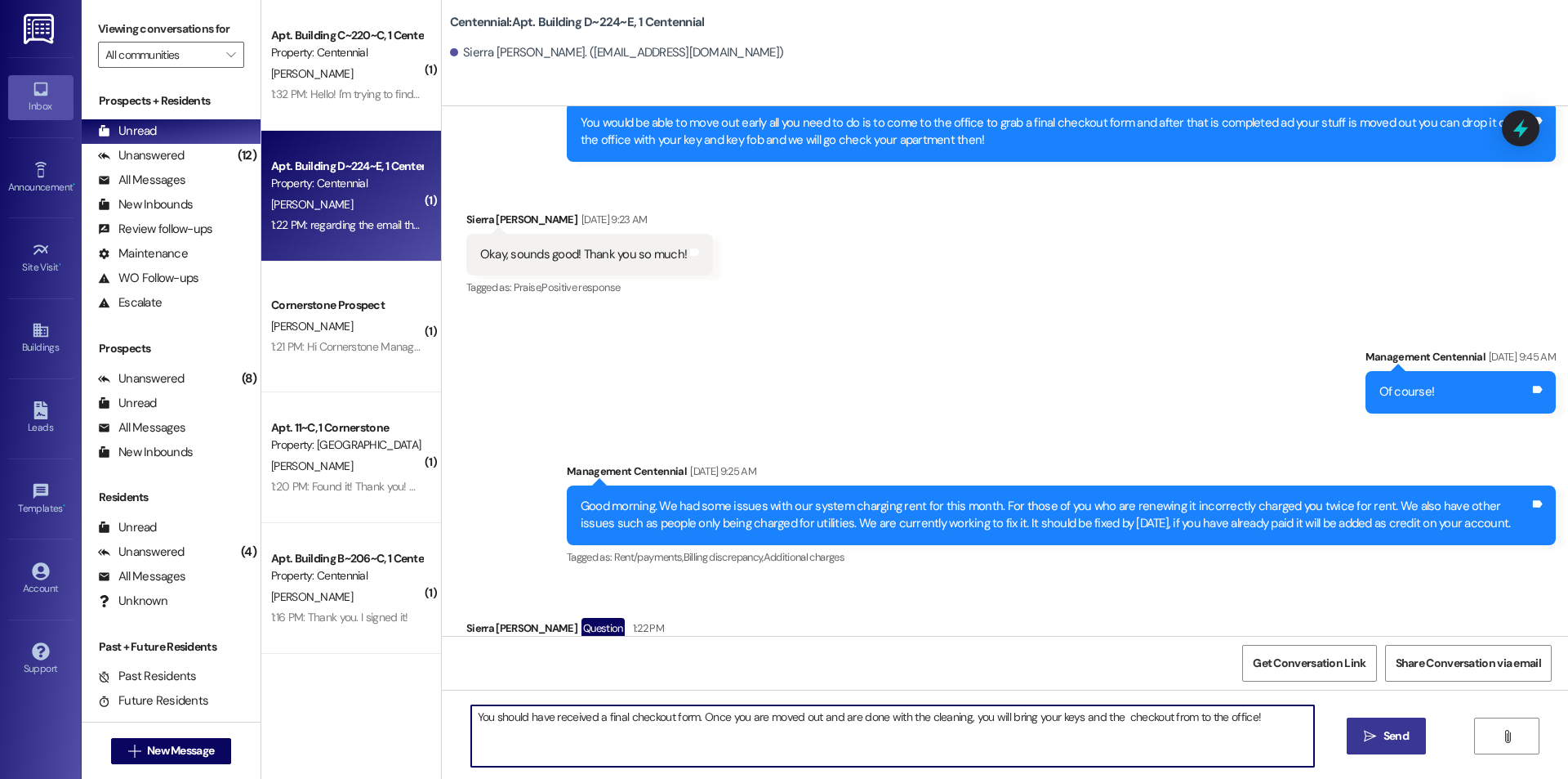
type textarea "You should have received a final checkout form. Once you are moved out and are …"
click at [1377, 735] on span " Send" at bounding box center [1385, 736] width 52 height 18
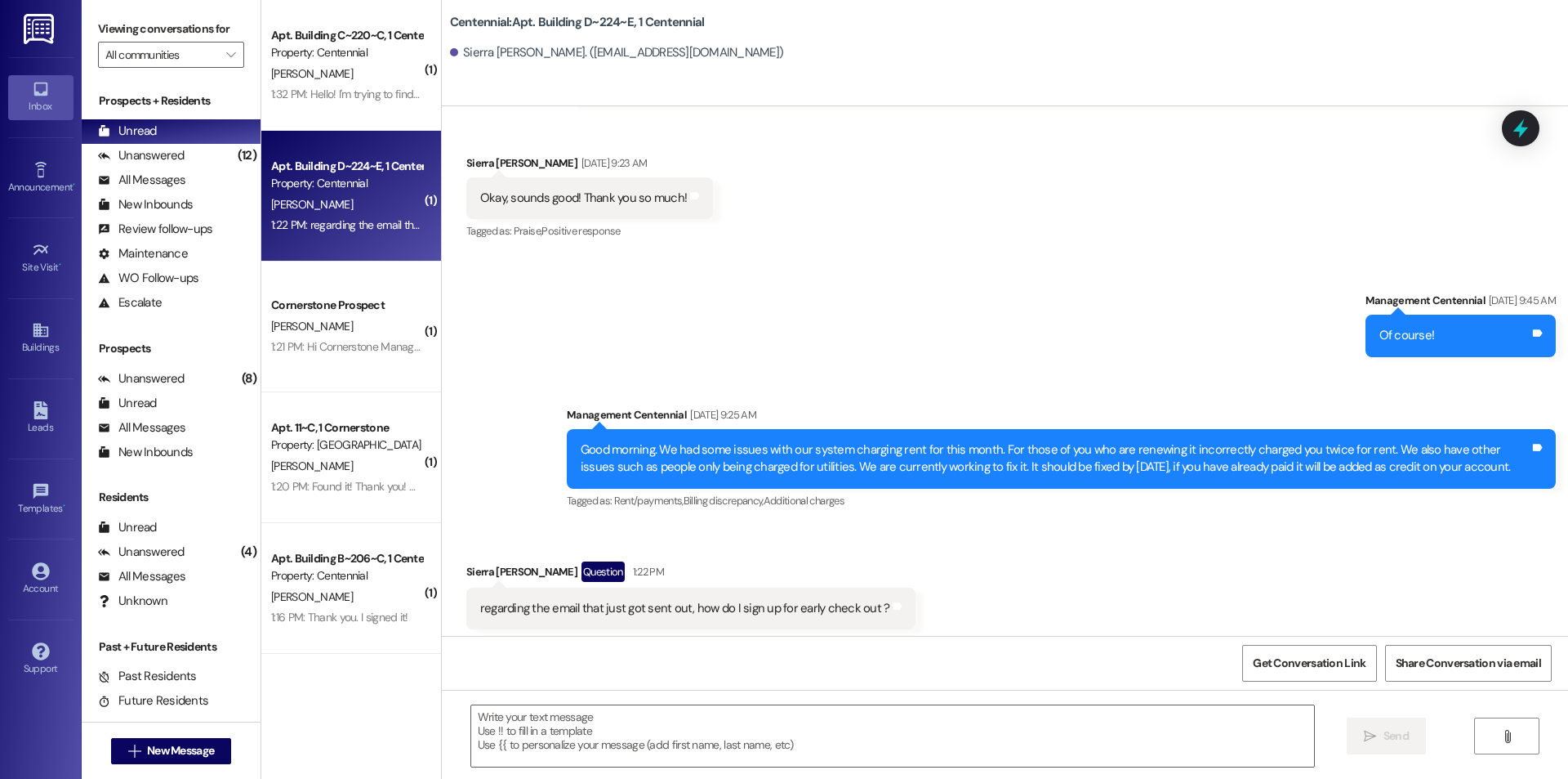
scroll to position [14551, 0]
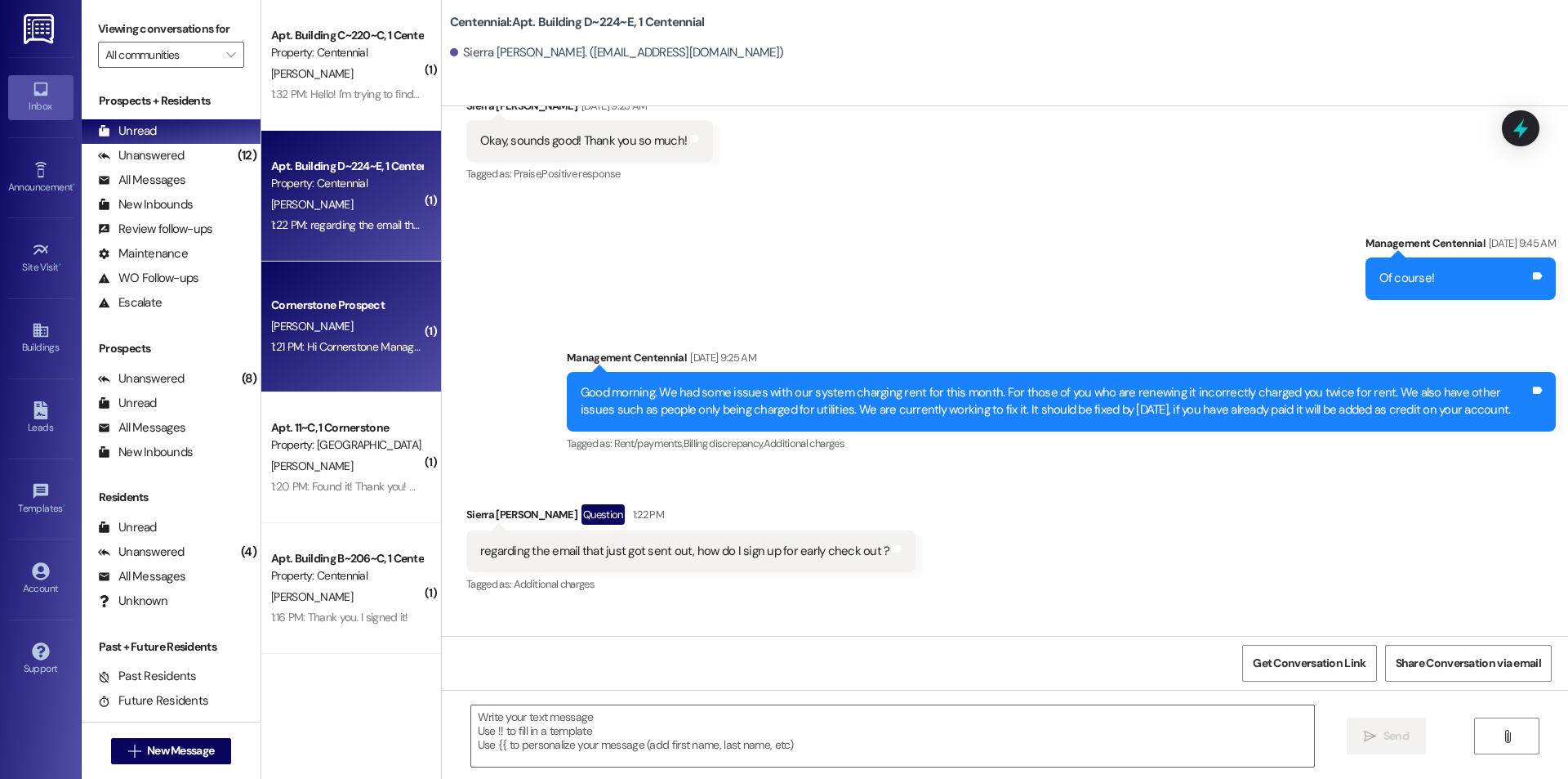
click at [355, 325] on div "[PERSON_NAME]" at bounding box center [347, 325] width 154 height 21
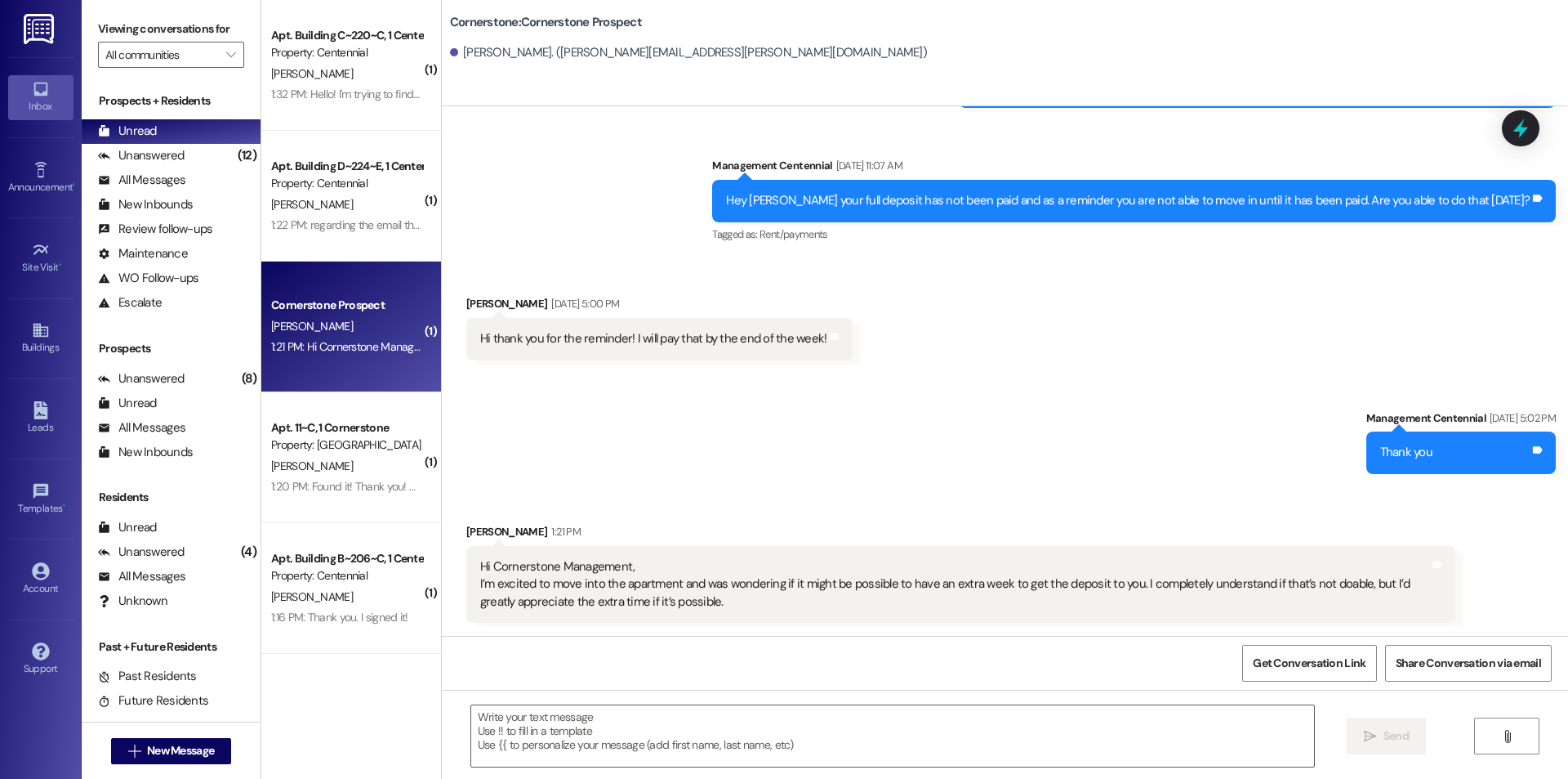
scroll to position [651, 0]
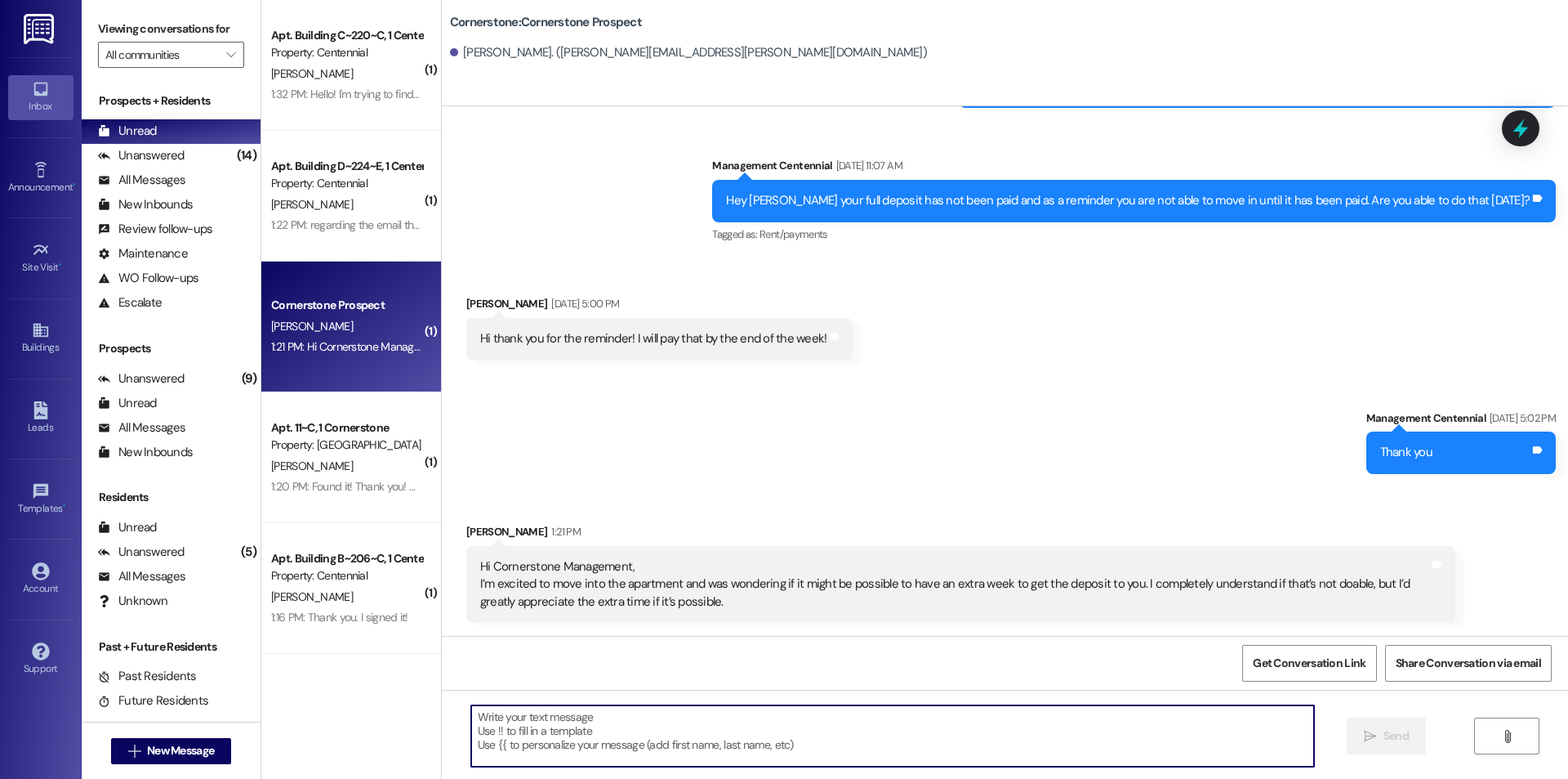
click at [494, 728] on textarea at bounding box center [892, 735] width 843 height 62
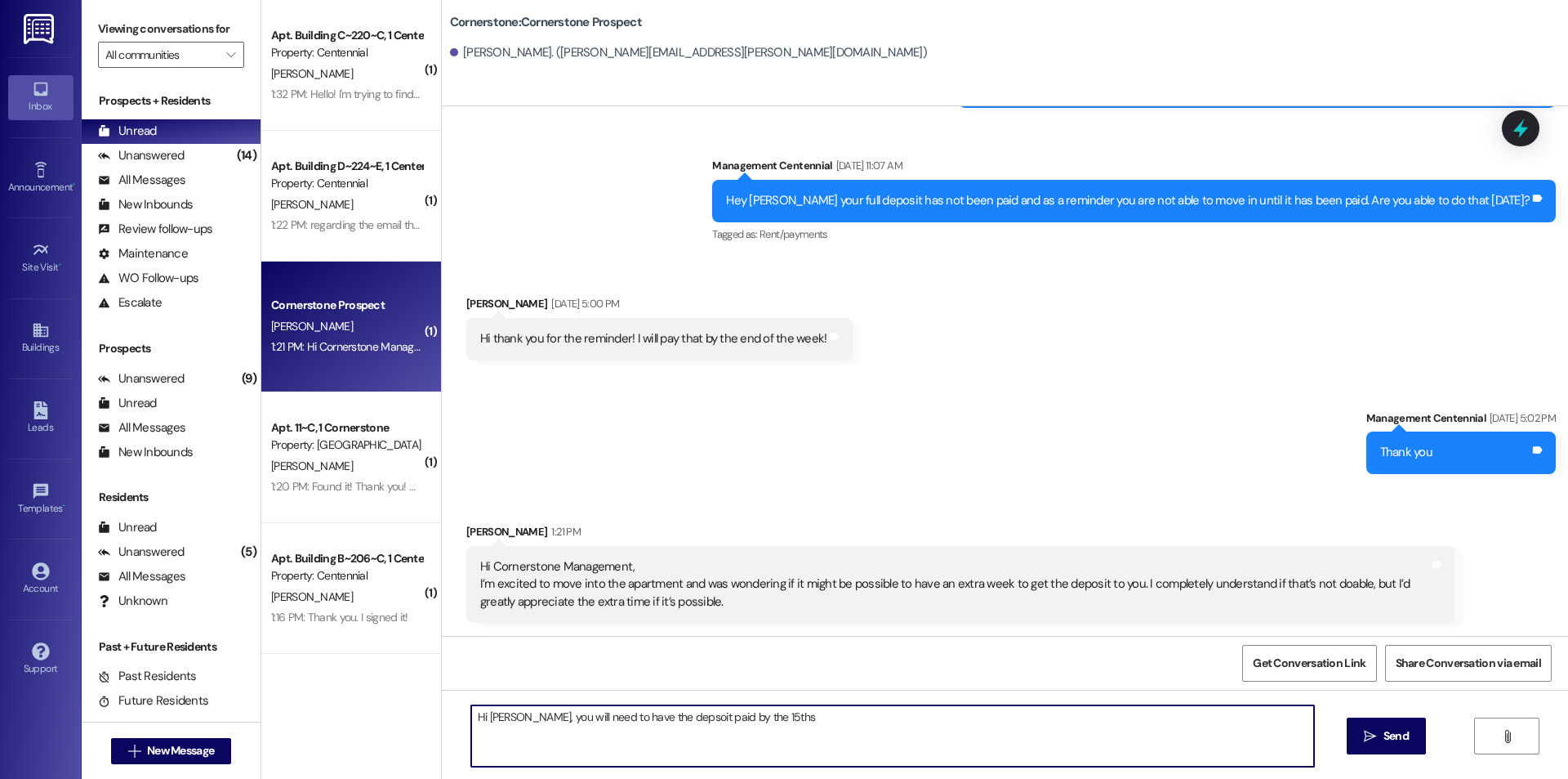
drag, startPoint x: 760, startPoint y: 720, endPoint x: 698, endPoint y: 724, distance: 62.1
click at [698, 724] on textarea "Hi Sadie, you will need to have the depsoit paid by the 15ths" at bounding box center [892, 735] width 843 height 62
type textarea "Hi Sadie, you will need to have the deposit paid before August 25th!"
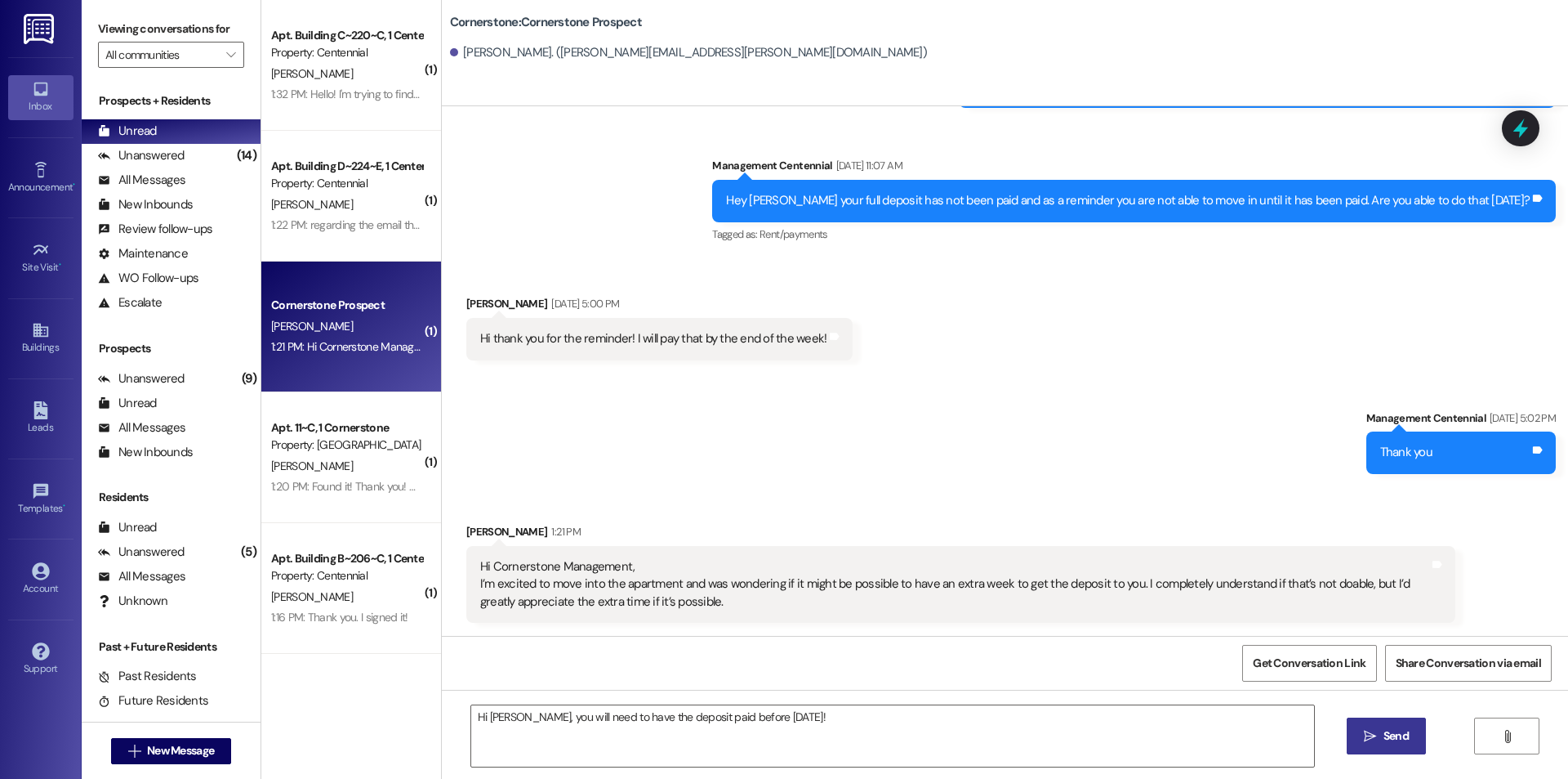
click at [1377, 724] on button " Send" at bounding box center [1385, 736] width 79 height 37
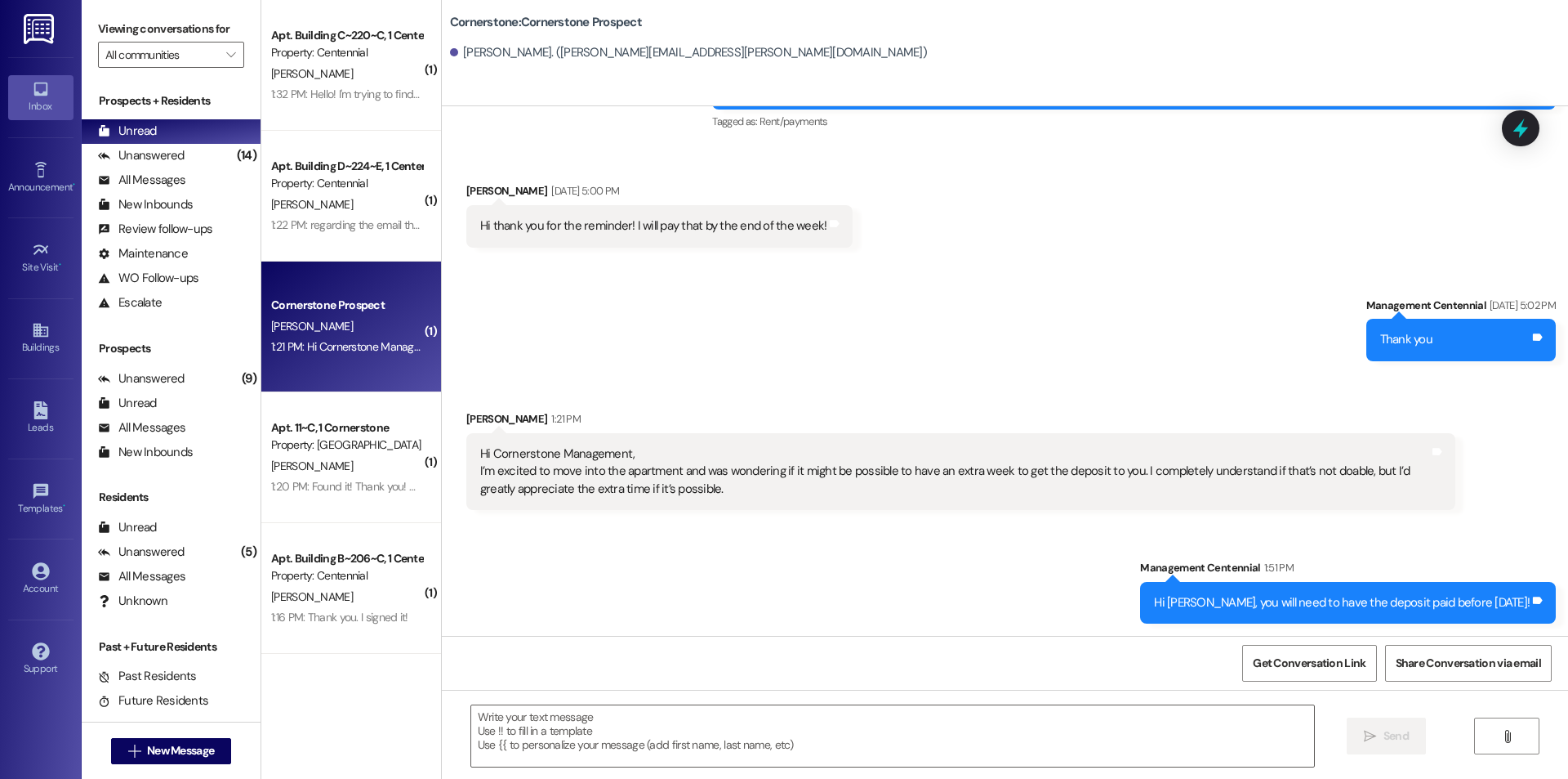
scroll to position [764, 0]
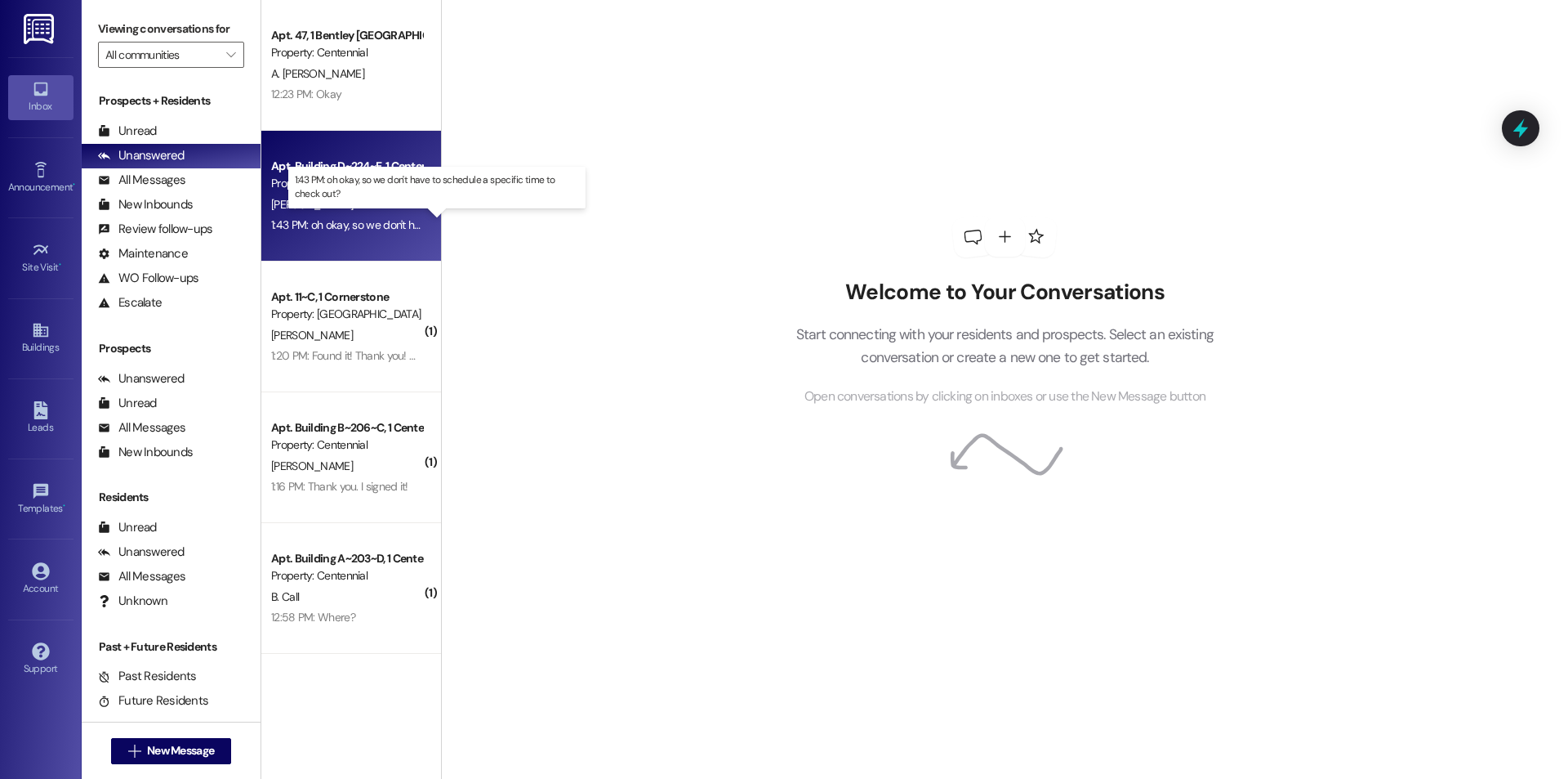
click at [341, 220] on div "1:43 PM: oh okay, so we don't have to schedule a specific time to check out? 1:…" at bounding box center [449, 224] width 358 height 15
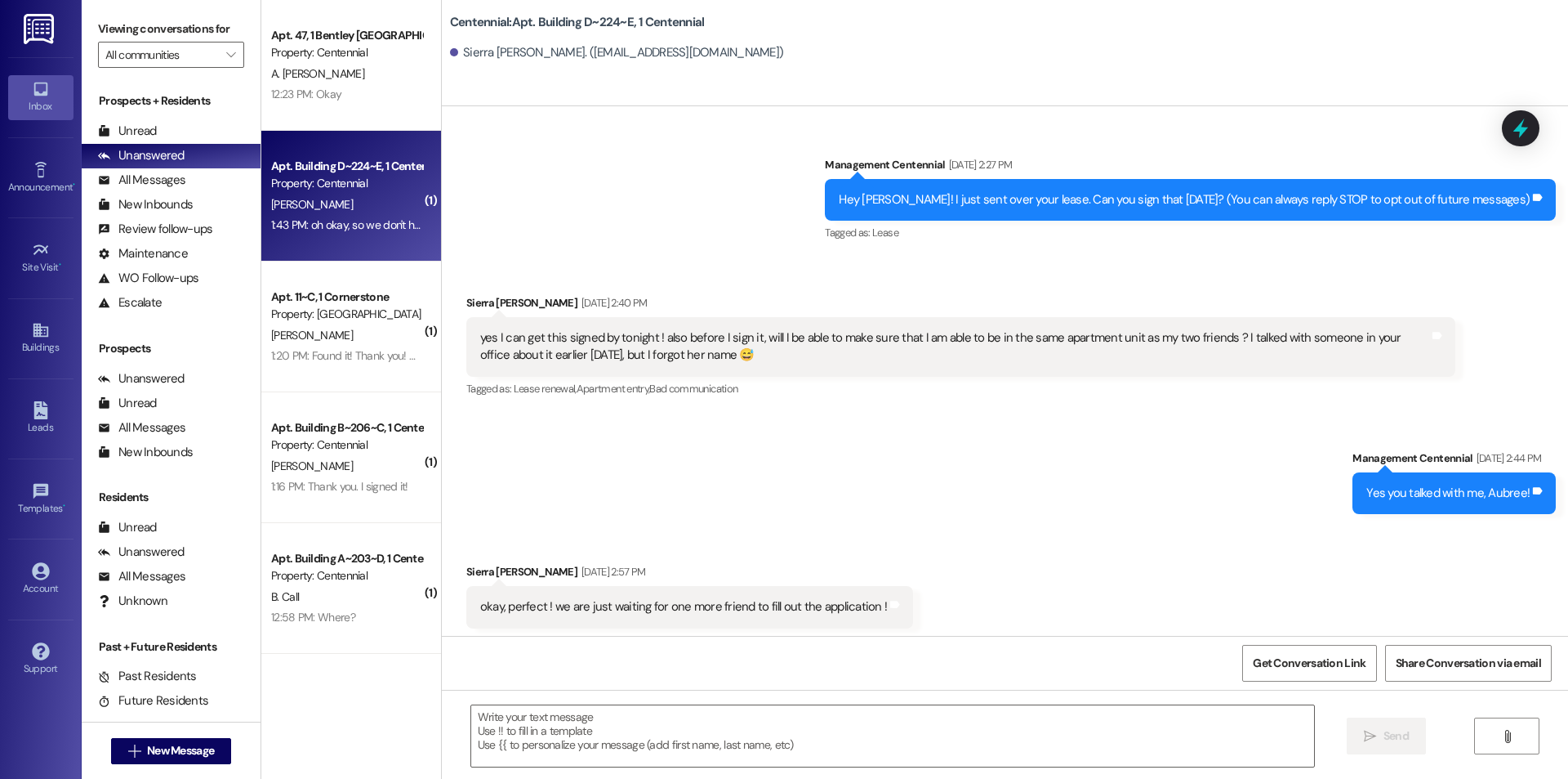
scroll to position [14693, 0]
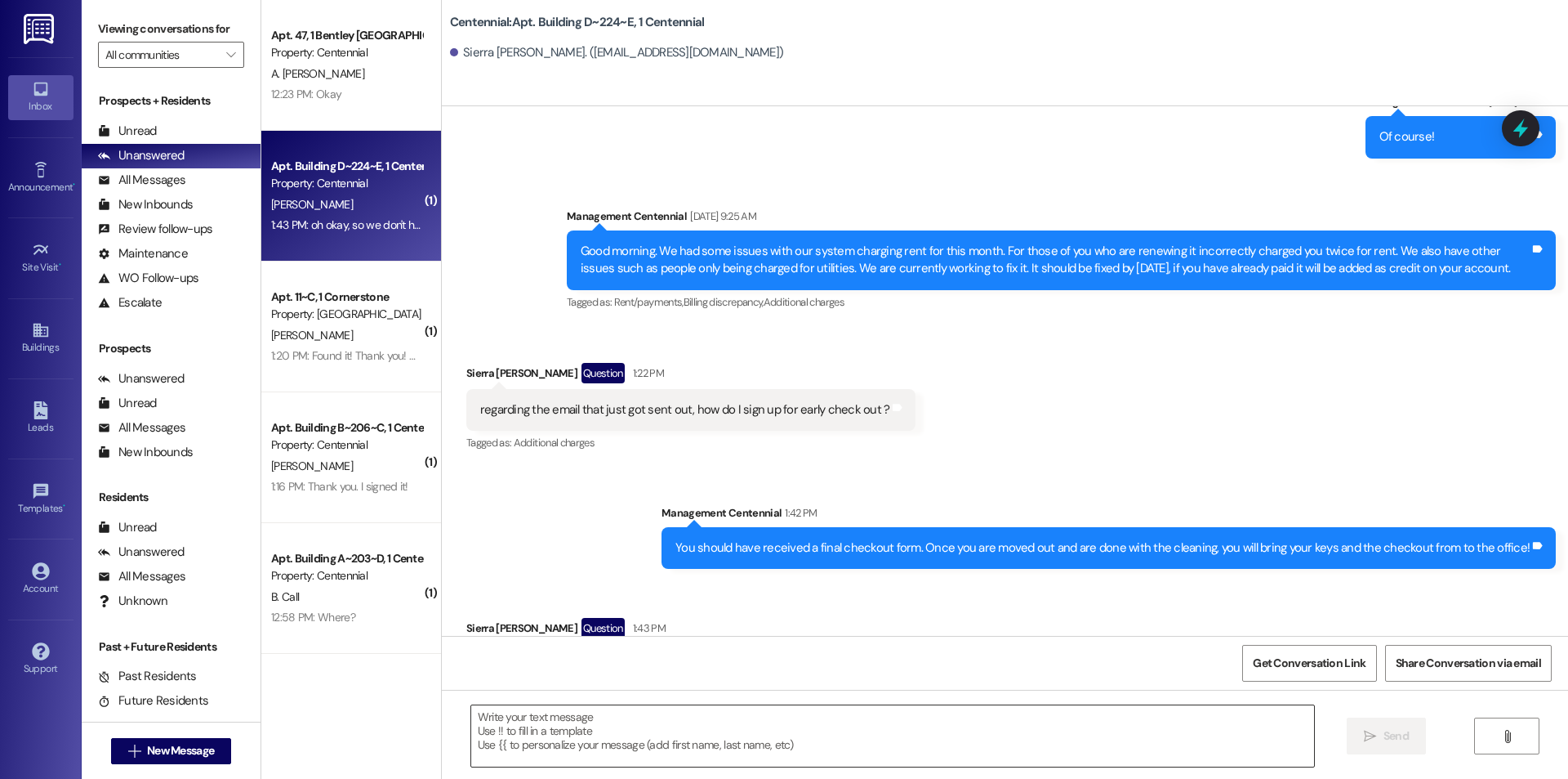
click at [742, 714] on textarea at bounding box center [892, 735] width 843 height 62
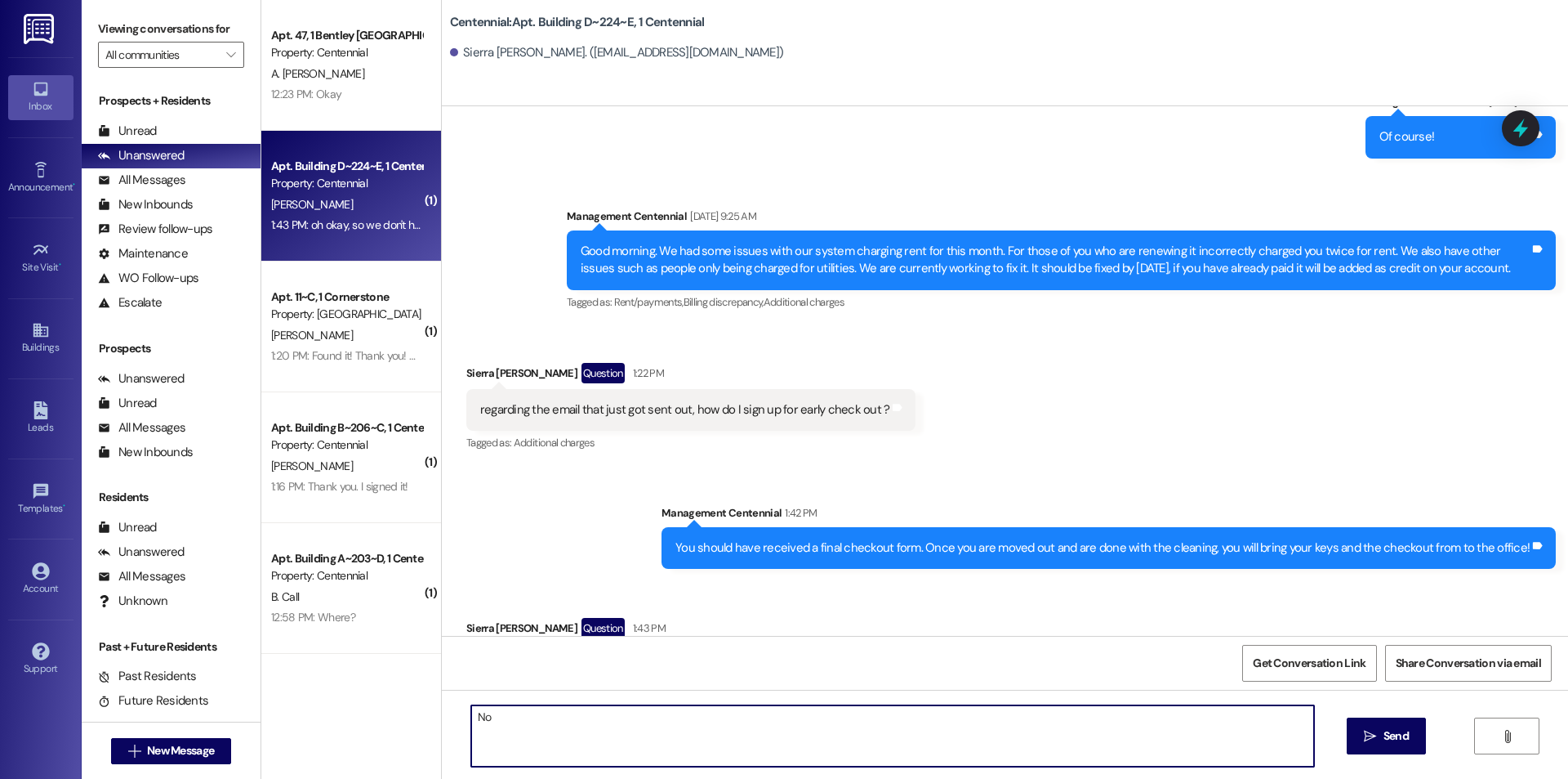
type textarea "N"
type textarea "You can check out anytime our office is open!"
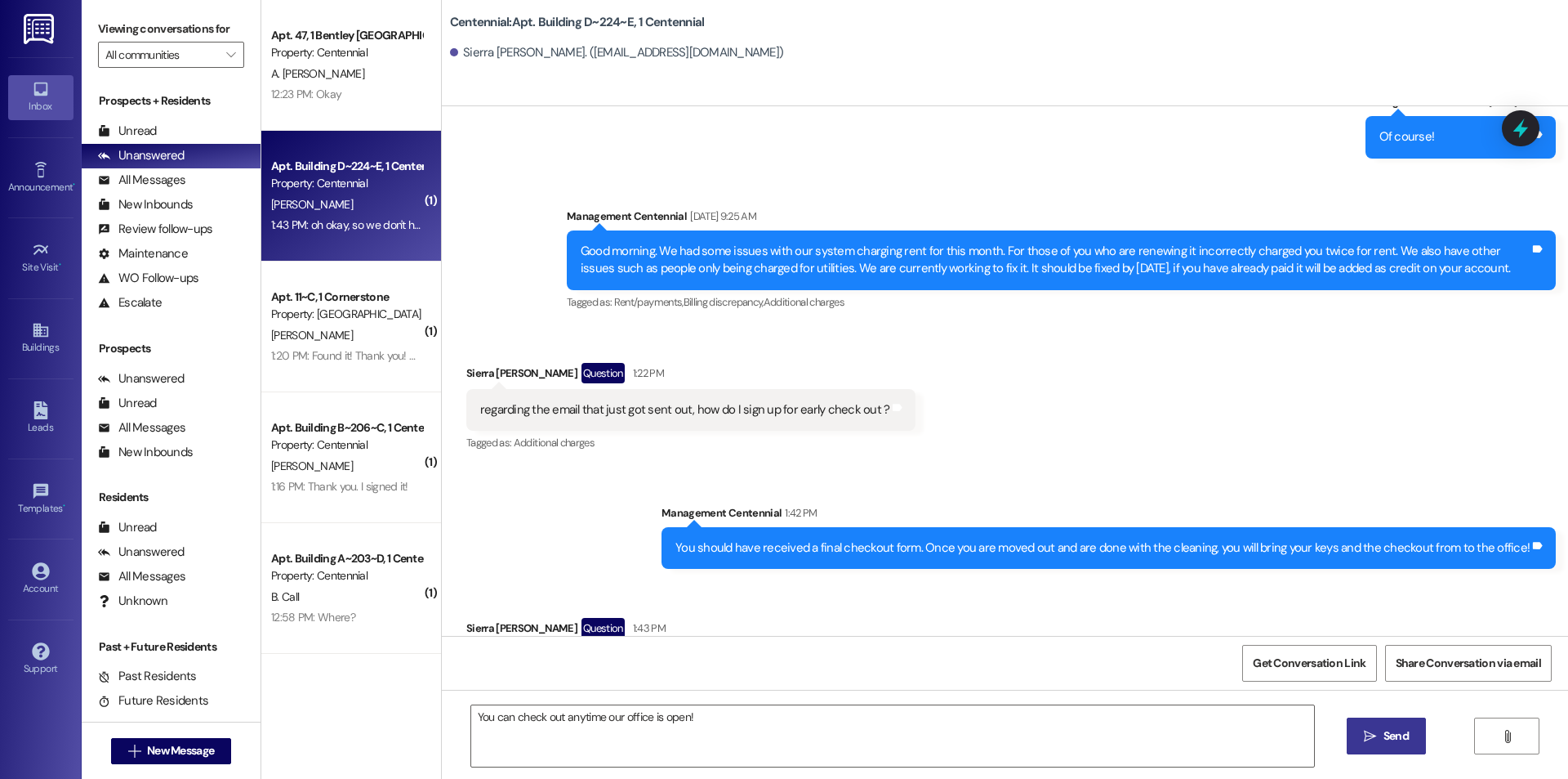
click at [1361, 734] on span " Send" at bounding box center [1385, 736] width 52 height 18
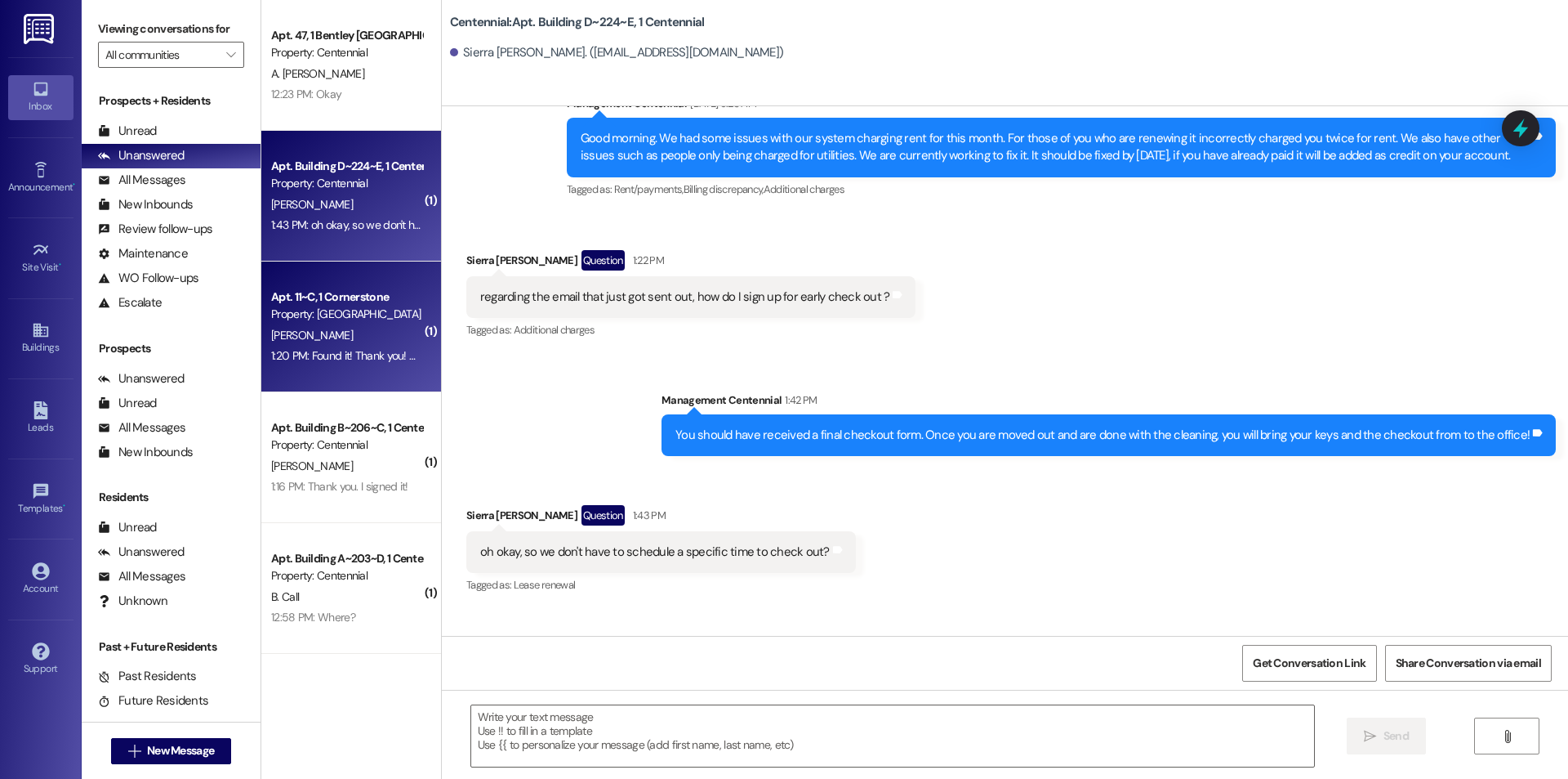
scroll to position [14806, 0]
click at [396, 334] on div "[PERSON_NAME]" at bounding box center [347, 335] width 154 height 21
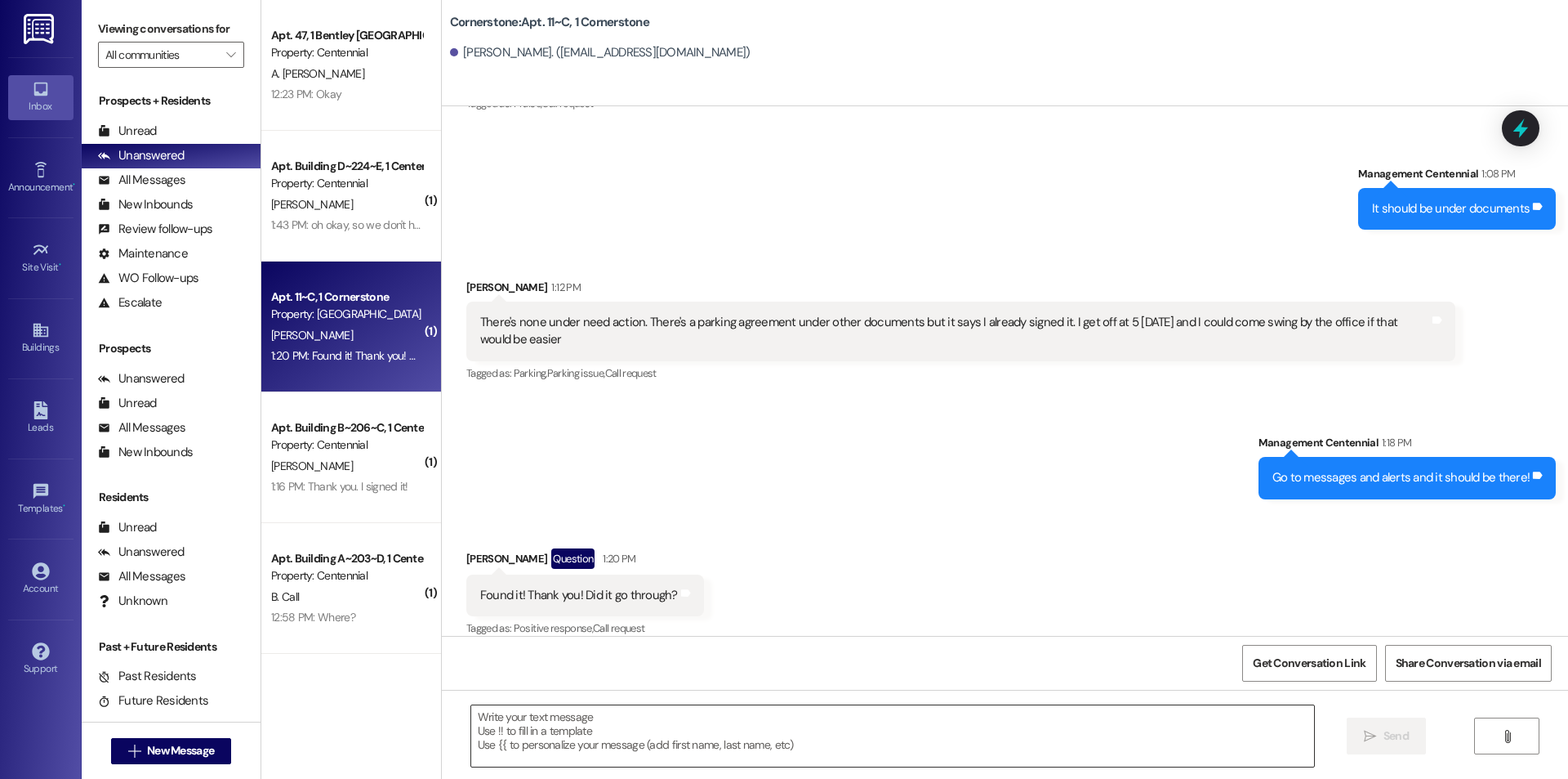
scroll to position [9820, 0]
click at [676, 739] on textarea at bounding box center [892, 735] width 843 height 62
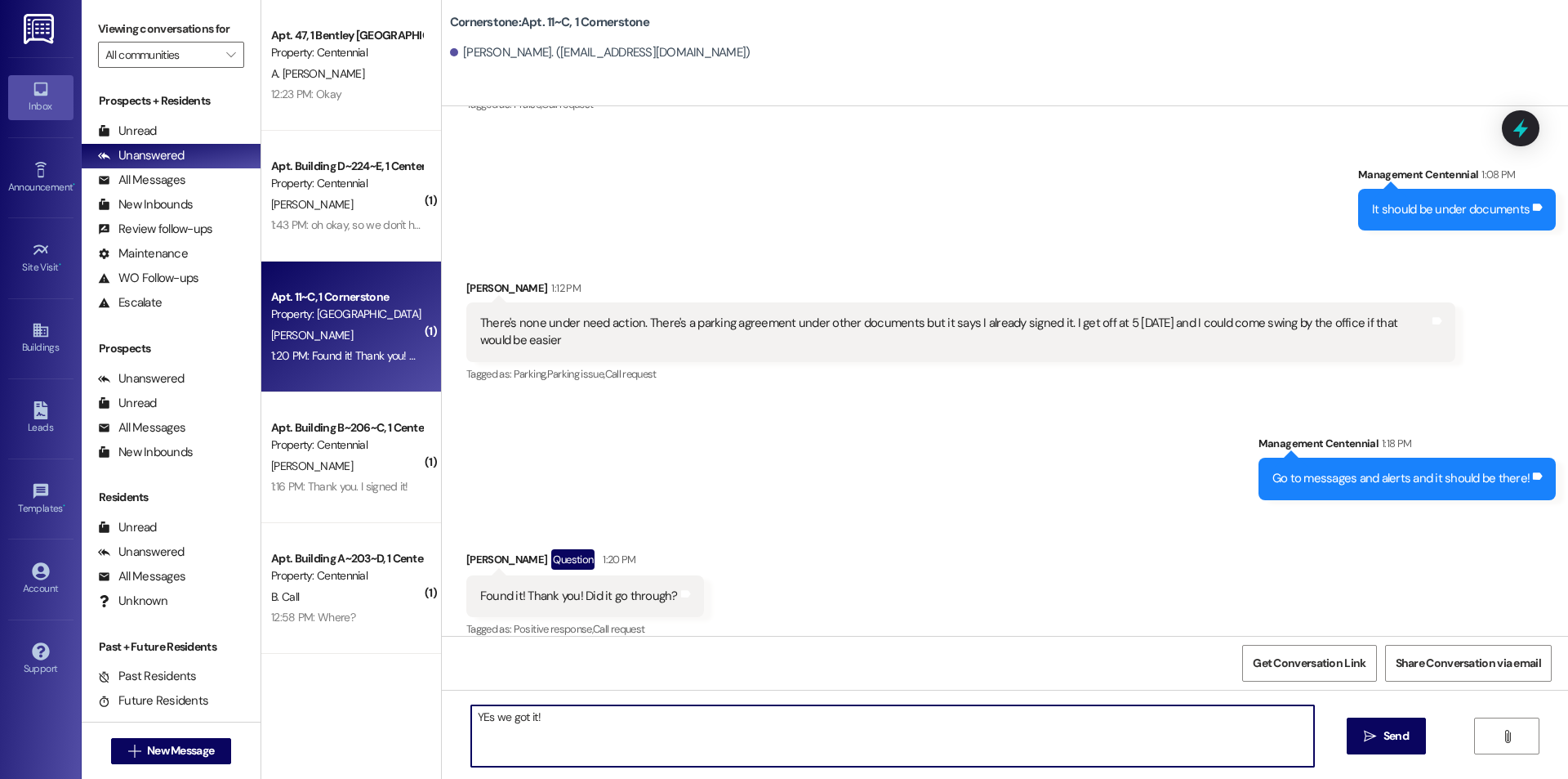
click at [476, 714] on textarea "YEs we got it!" at bounding box center [892, 735] width 843 height 62
type textarea "Yes we got it!"
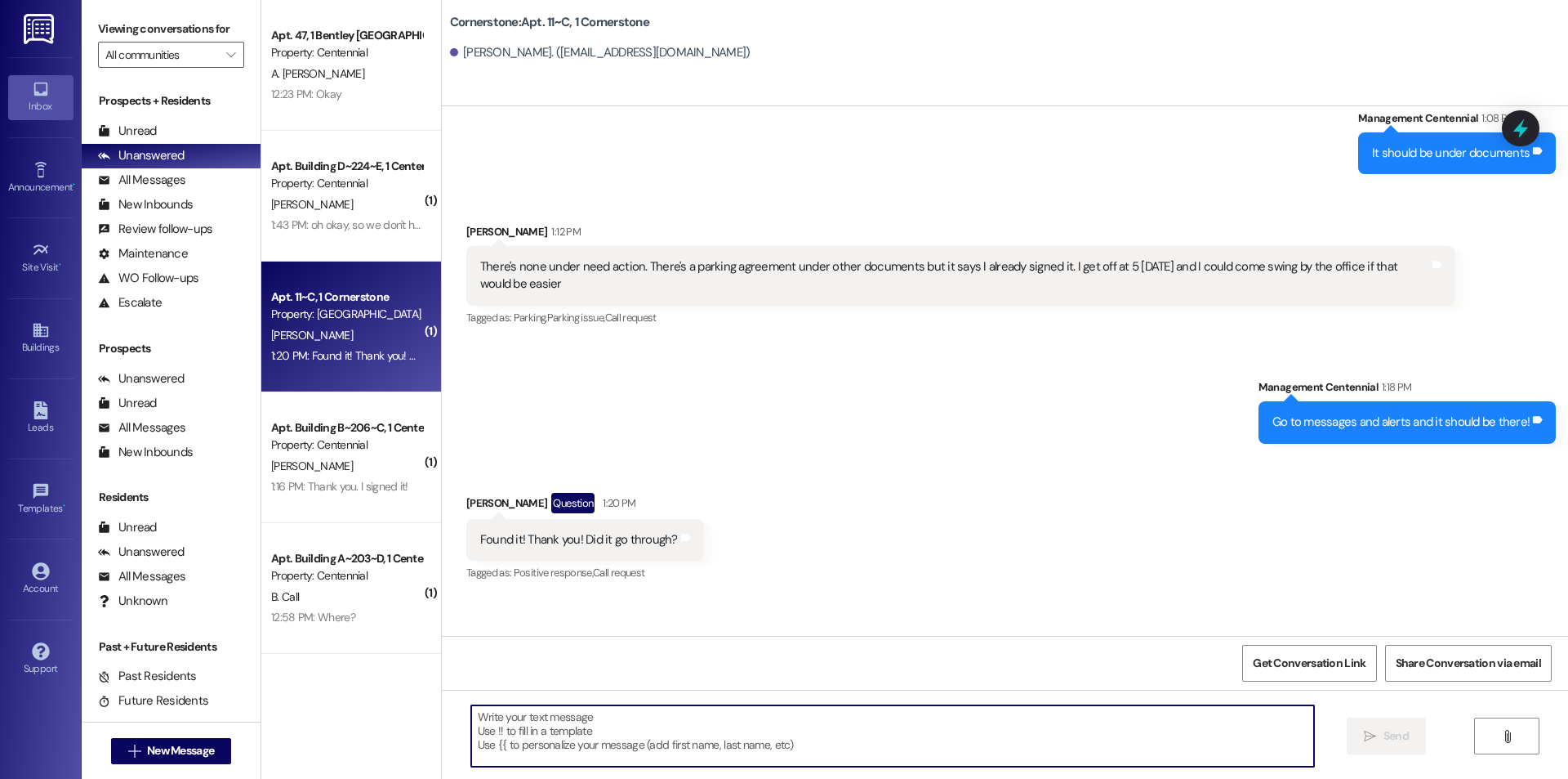
scroll to position [9934, 0]
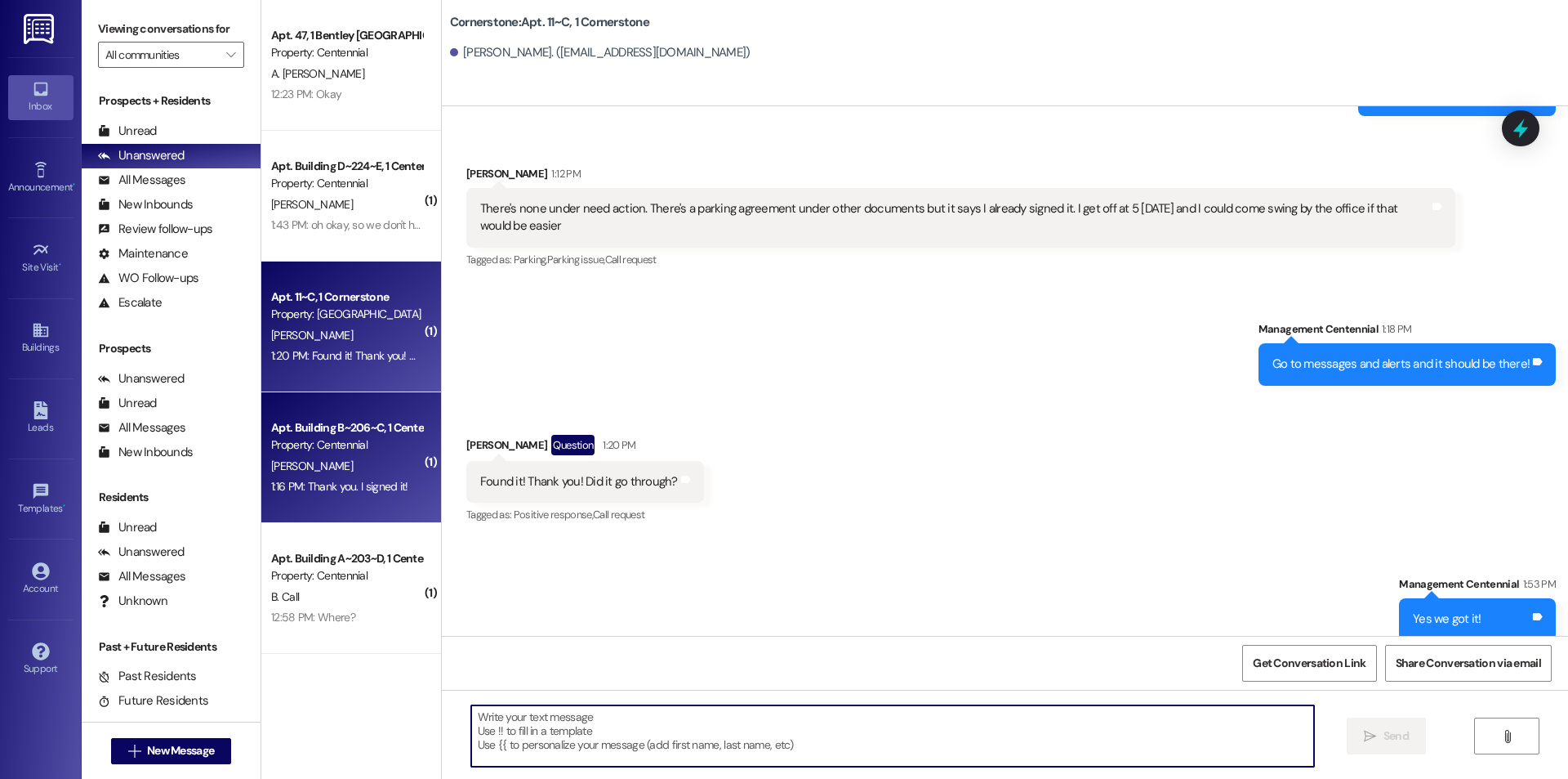
click at [336, 507] on div "Apt. Building B~206~C, 1 Centennial Property: Centennial C. Anderson 1:16 PM: T…" at bounding box center [351, 457] width 180 height 131
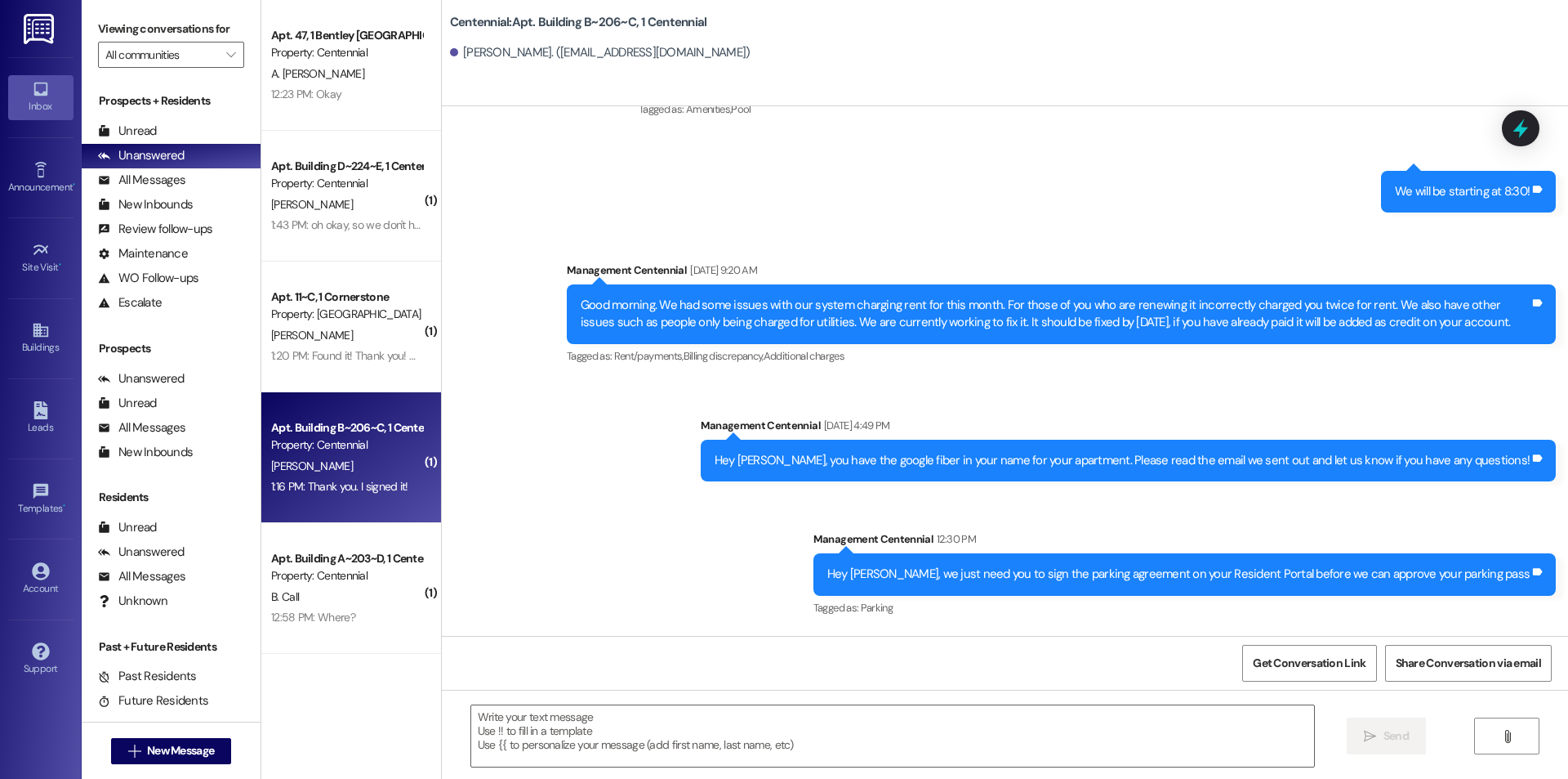
scroll to position [22240, 0]
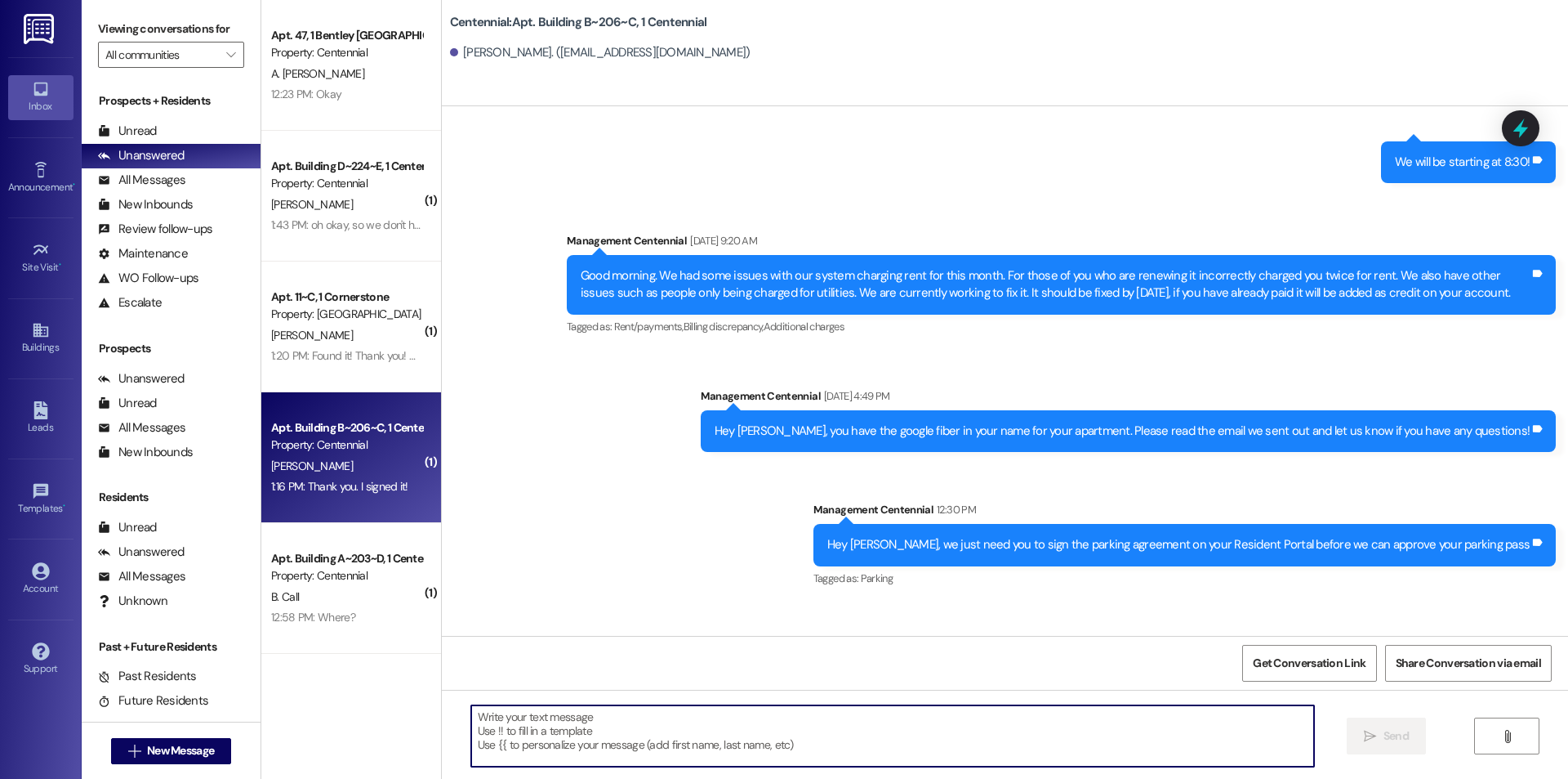
click at [589, 719] on textarea at bounding box center [892, 735] width 843 height 62
type textarea "Thanks!"
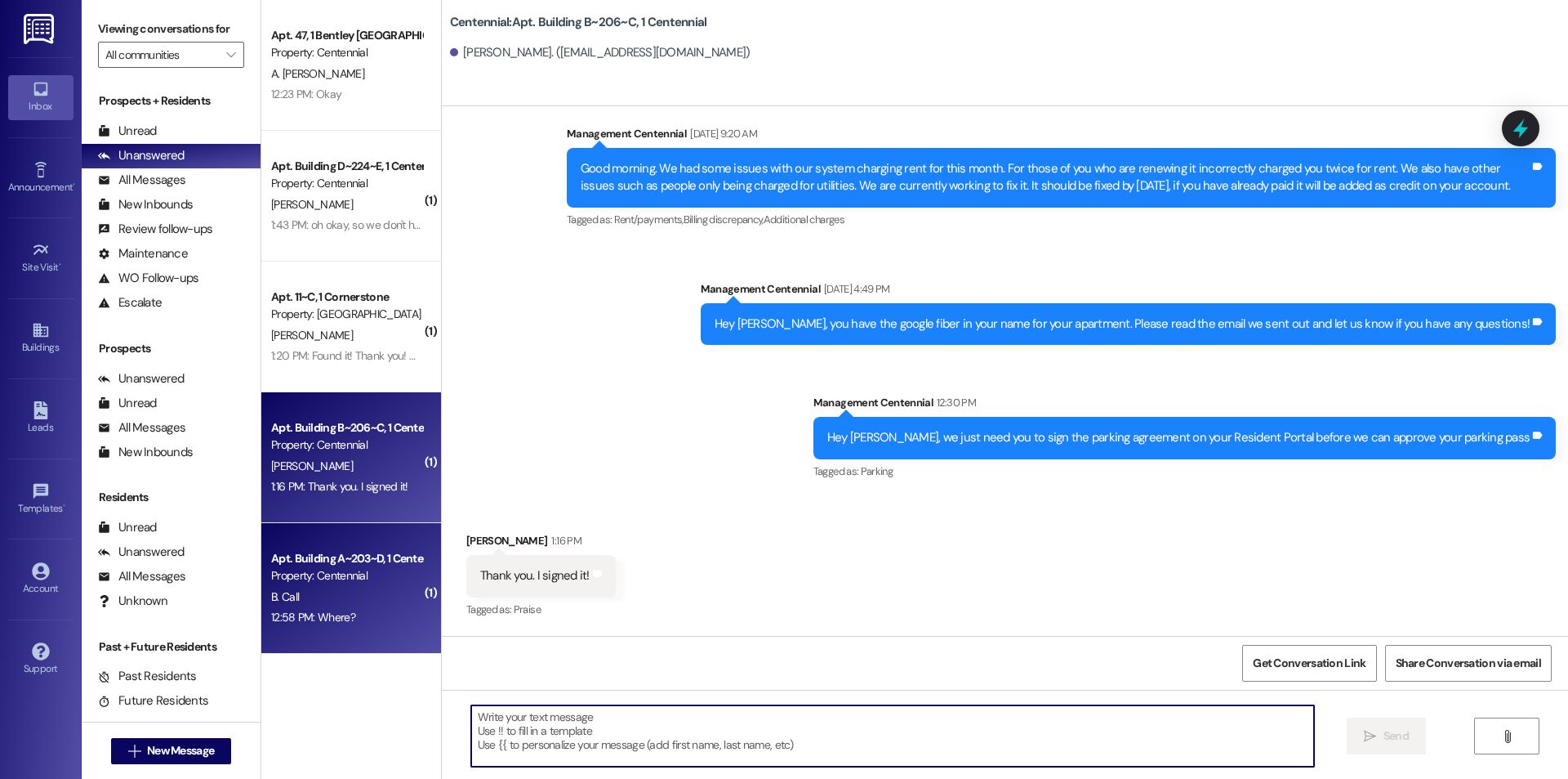
scroll to position [22354, 0]
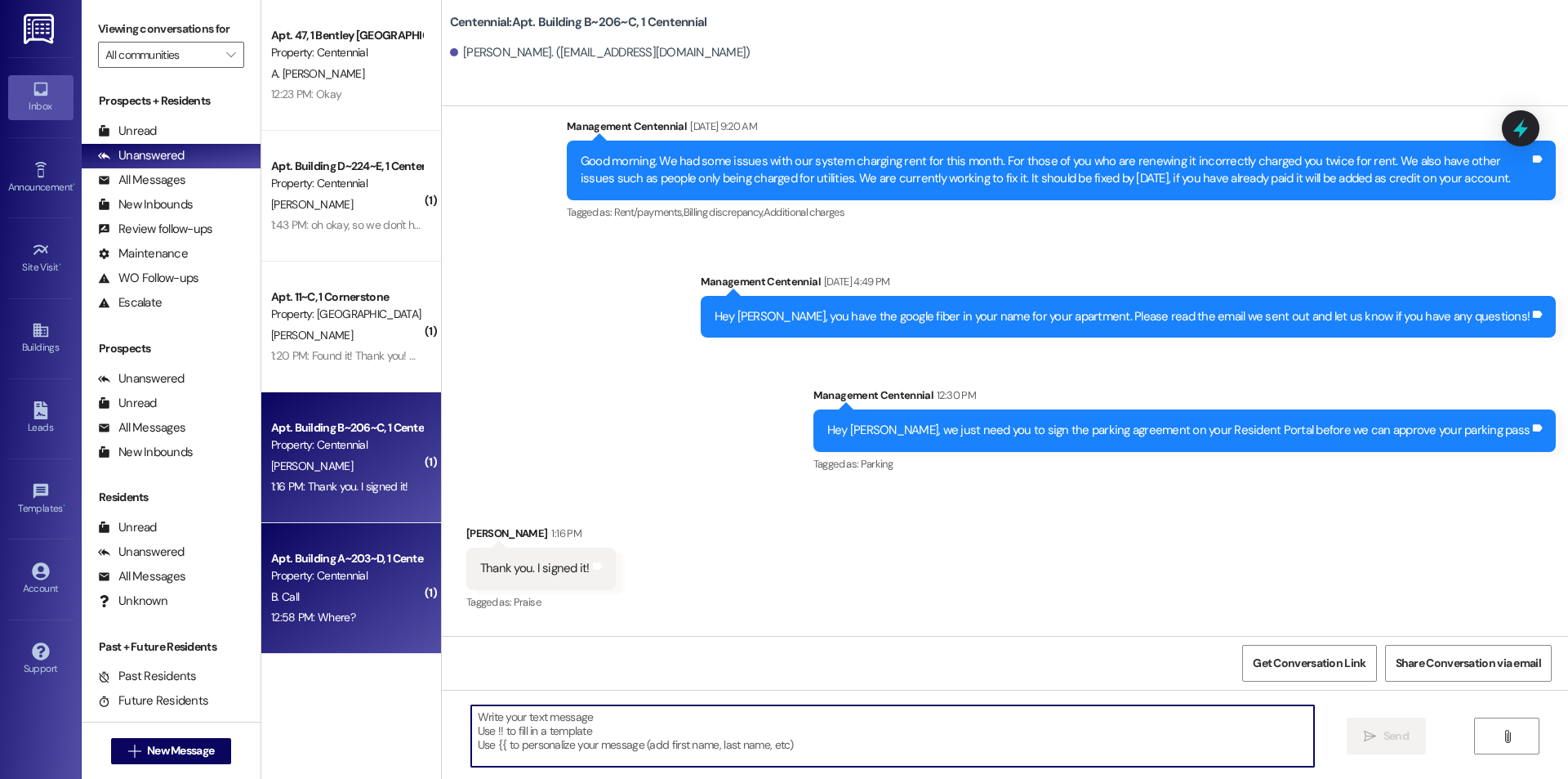
click at [381, 568] on div "Property: Centennial" at bounding box center [346, 576] width 151 height 18
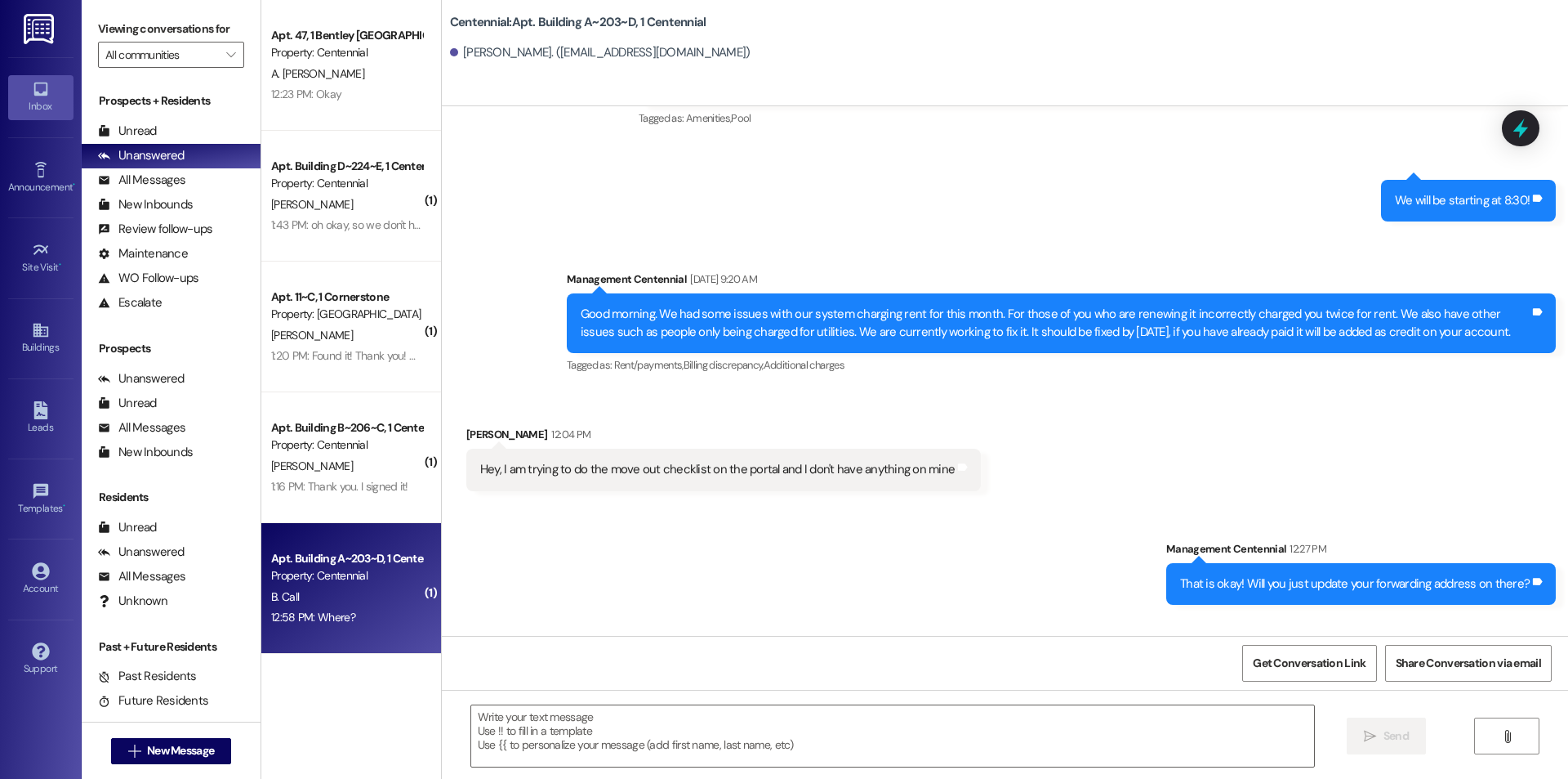
scroll to position [16256, 0]
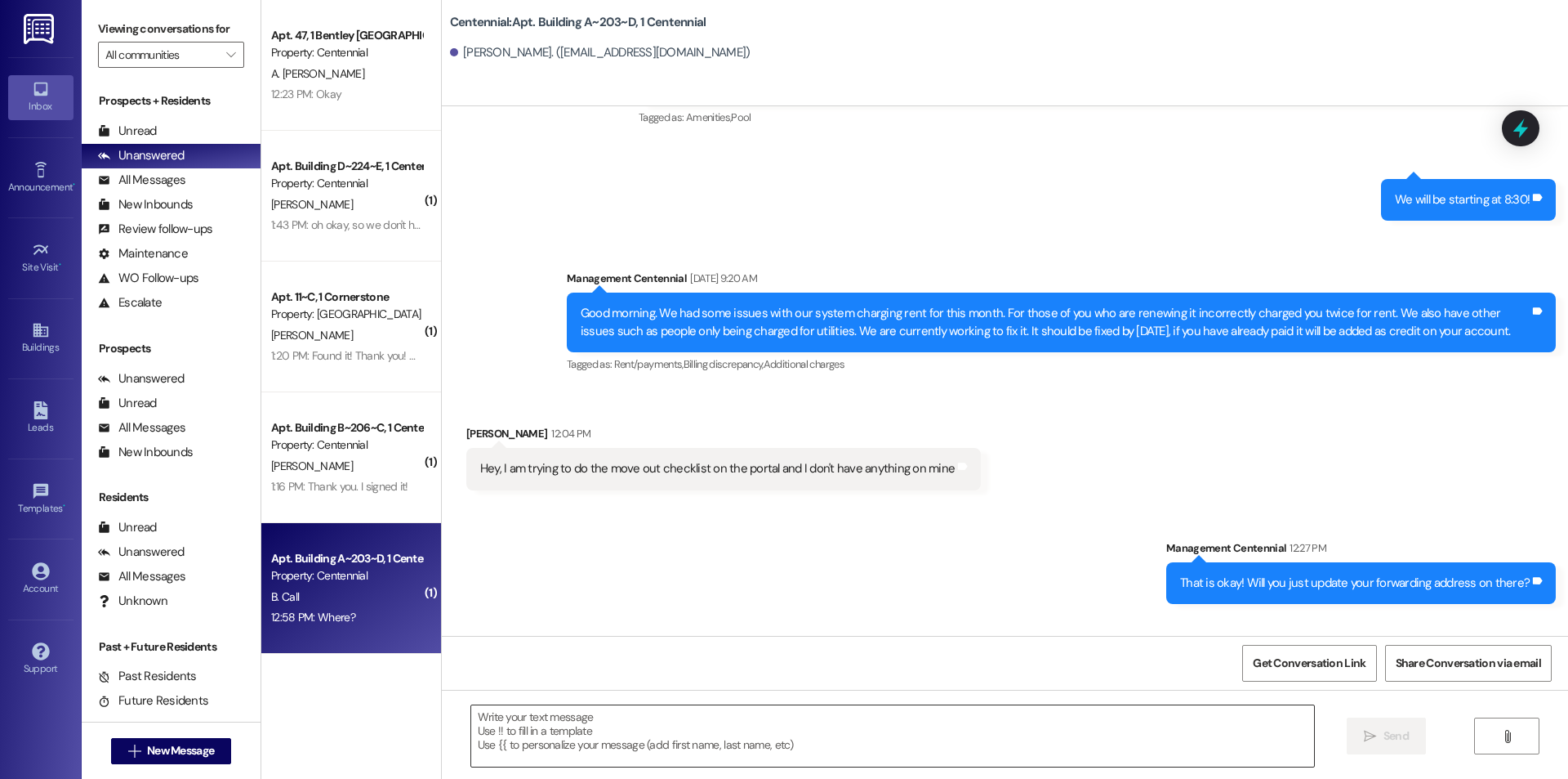
click at [768, 738] on textarea at bounding box center [892, 735] width 843 height 62
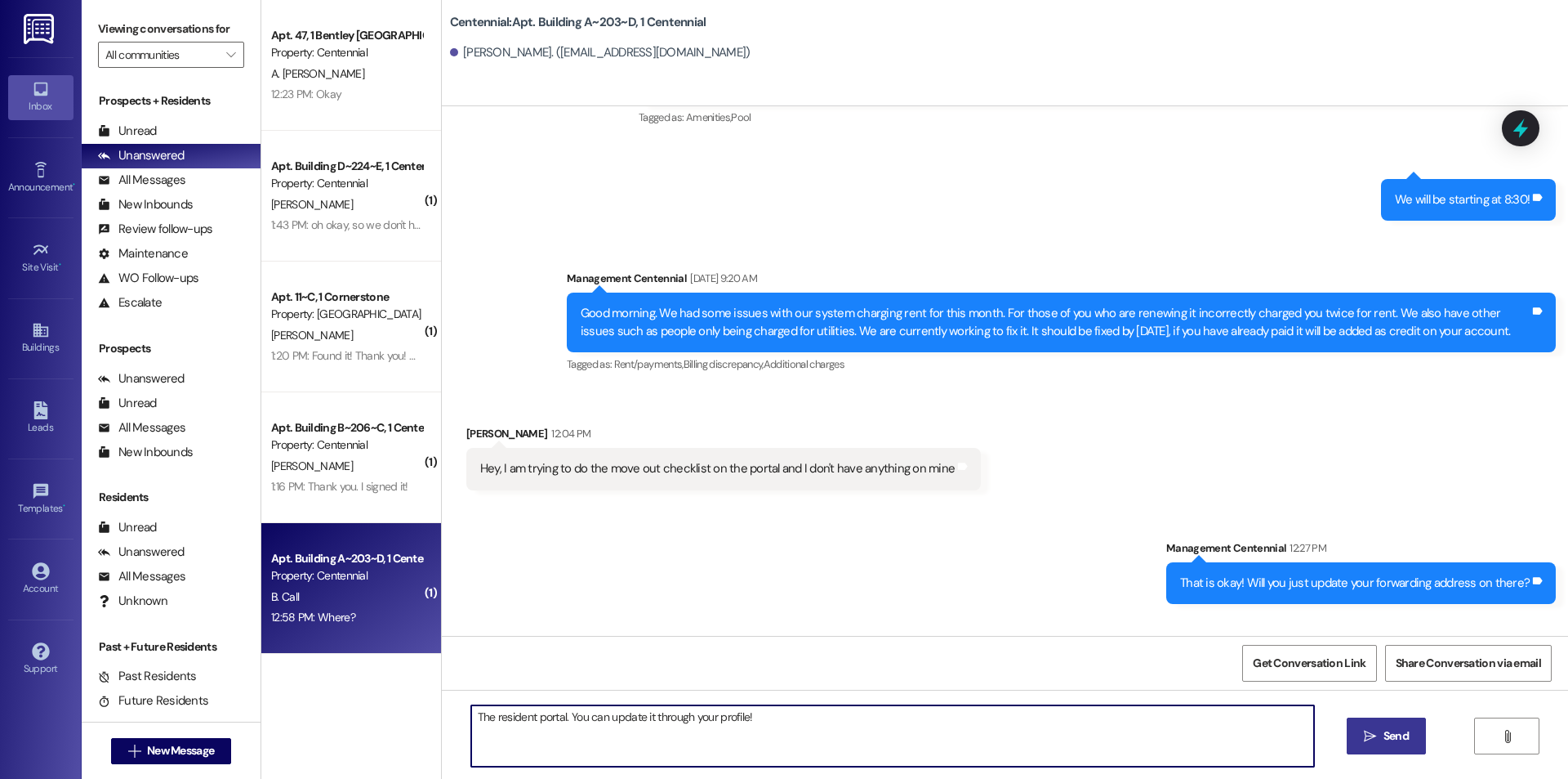
type textarea "The resident portal. You can update it through your profile!"
click at [1359, 726] on button " Send" at bounding box center [1385, 736] width 79 height 37
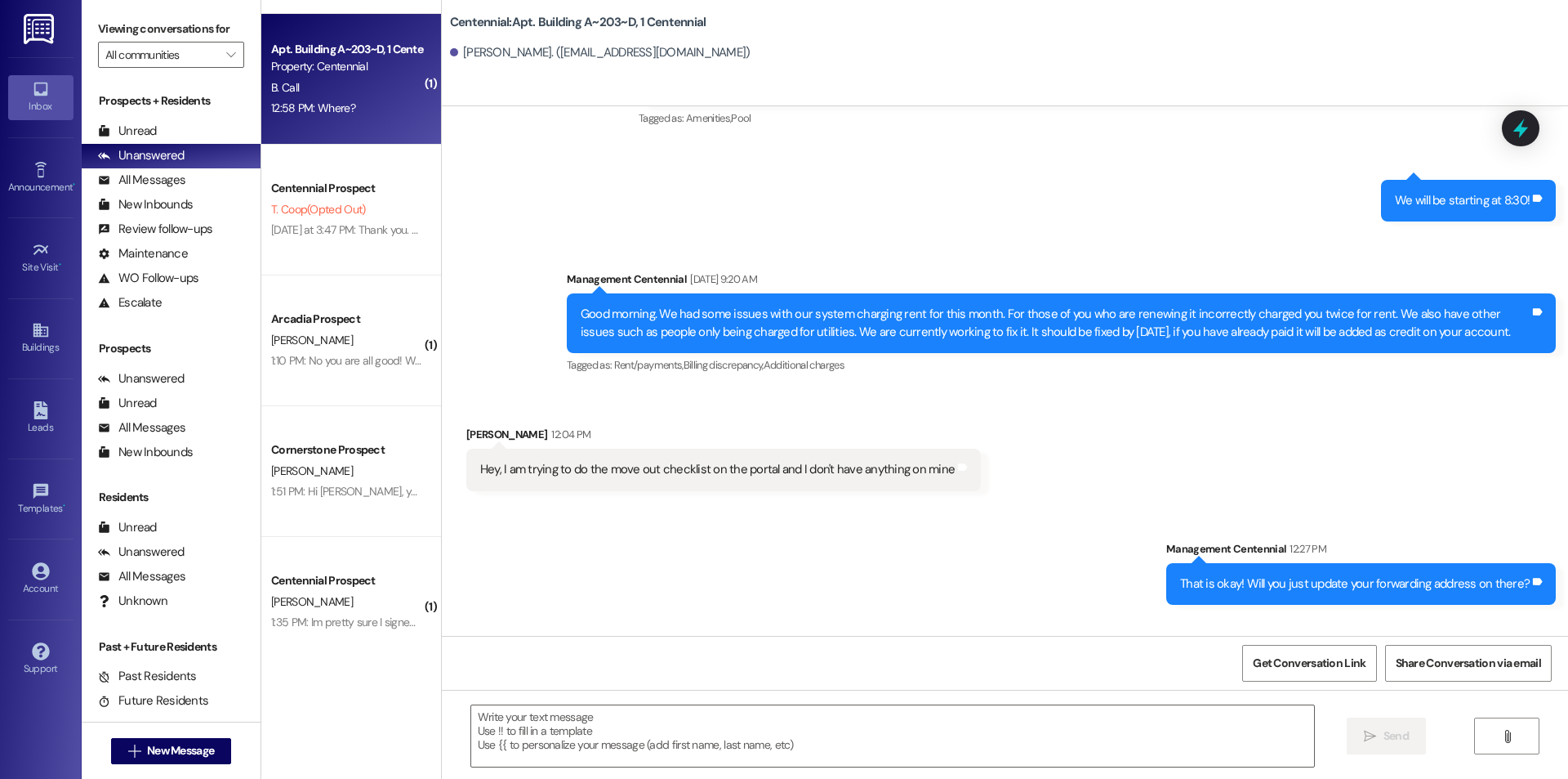
scroll to position [514, 0]
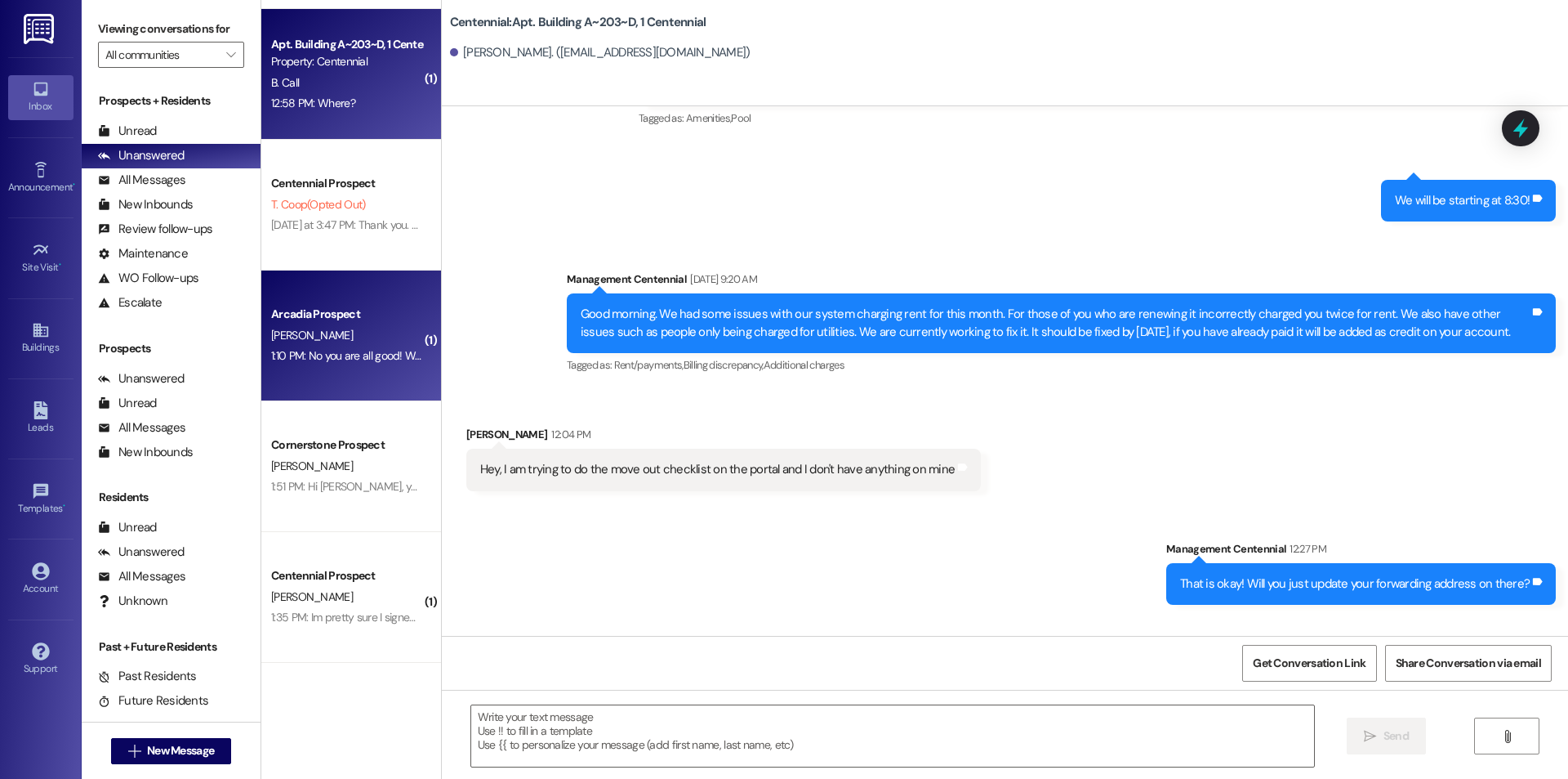
click at [336, 337] on div "[PERSON_NAME]" at bounding box center [347, 335] width 154 height 21
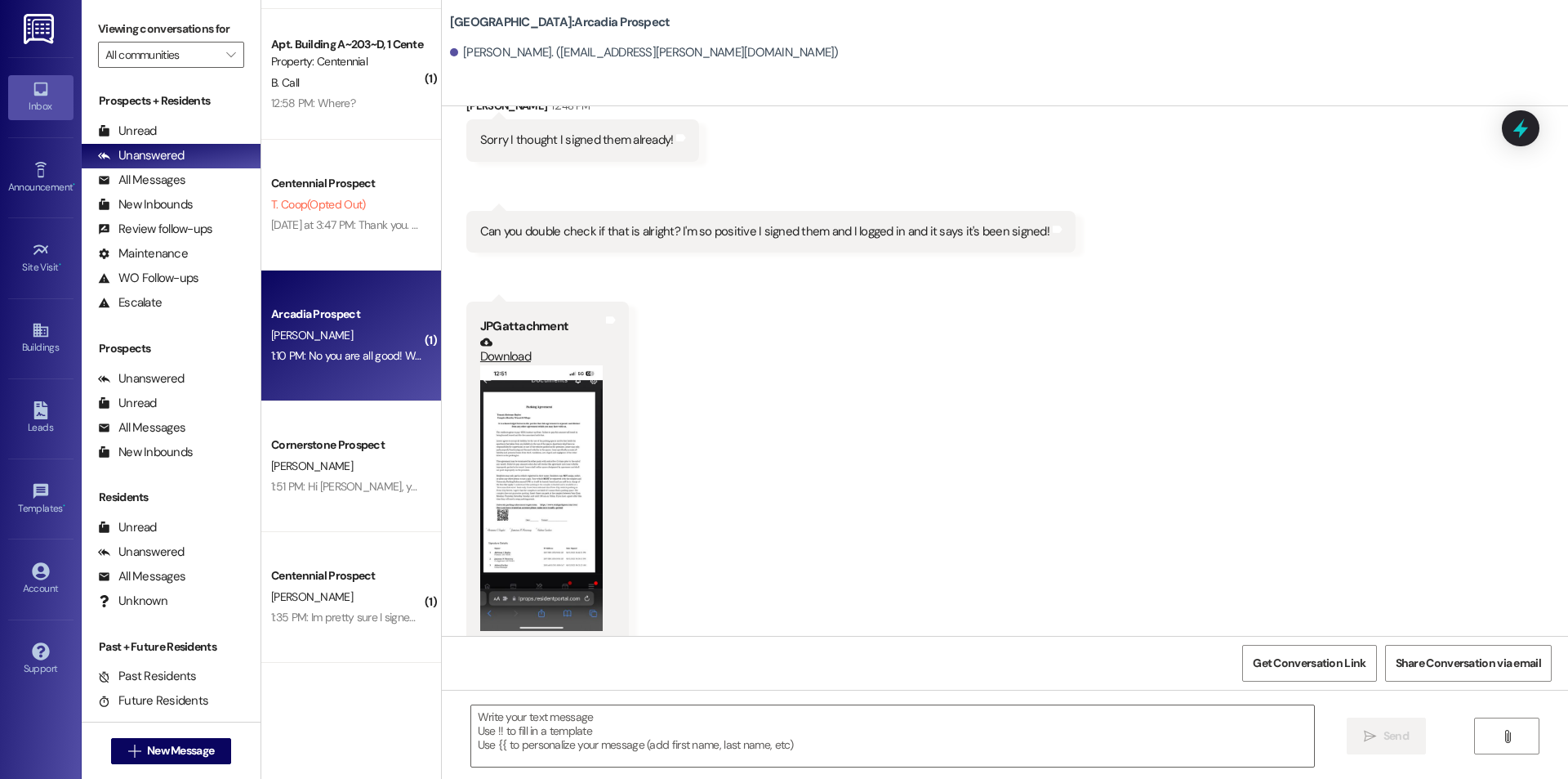
scroll to position [582, 0]
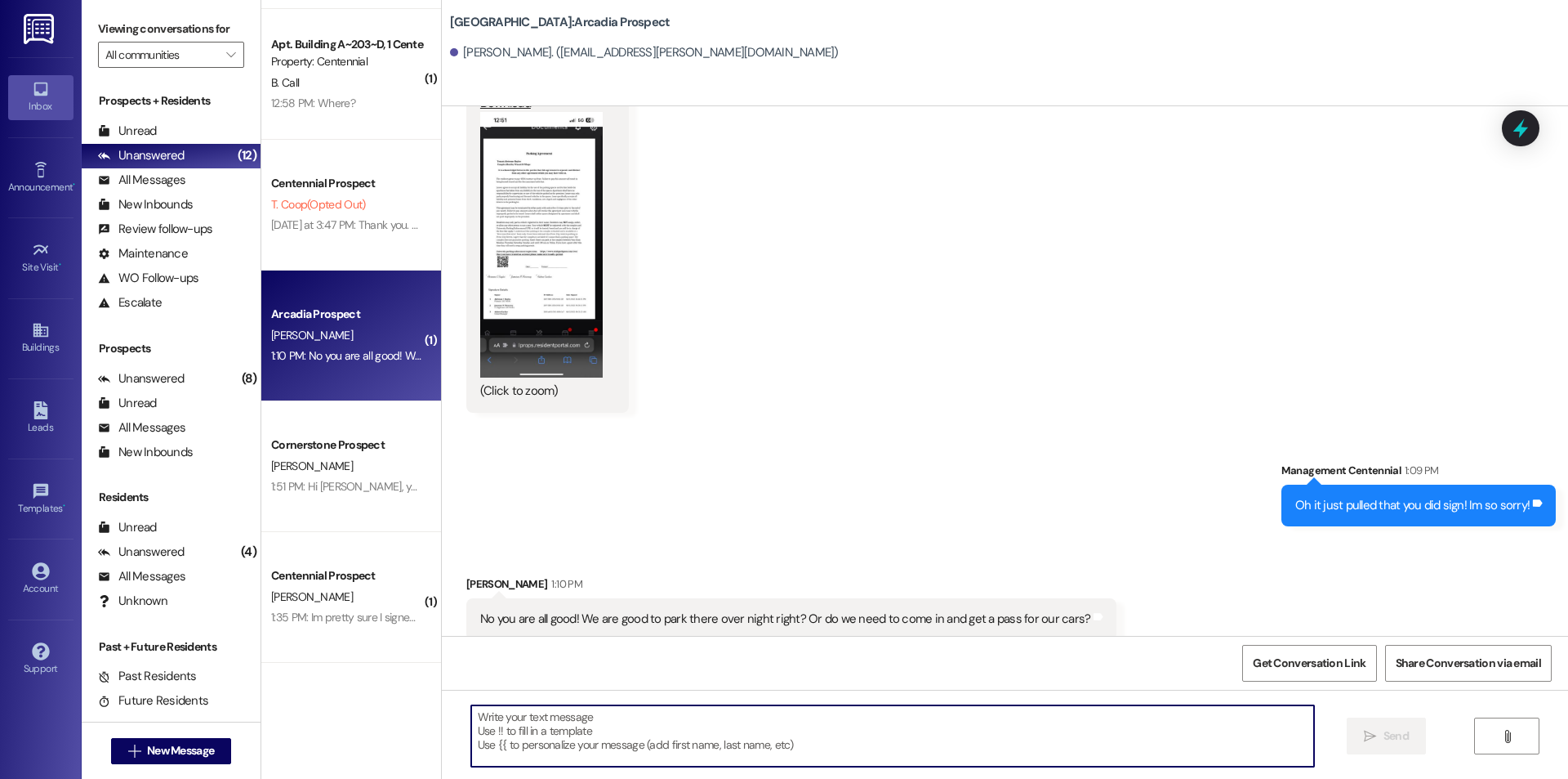
click at [794, 729] on textarea at bounding box center [892, 735] width 843 height 62
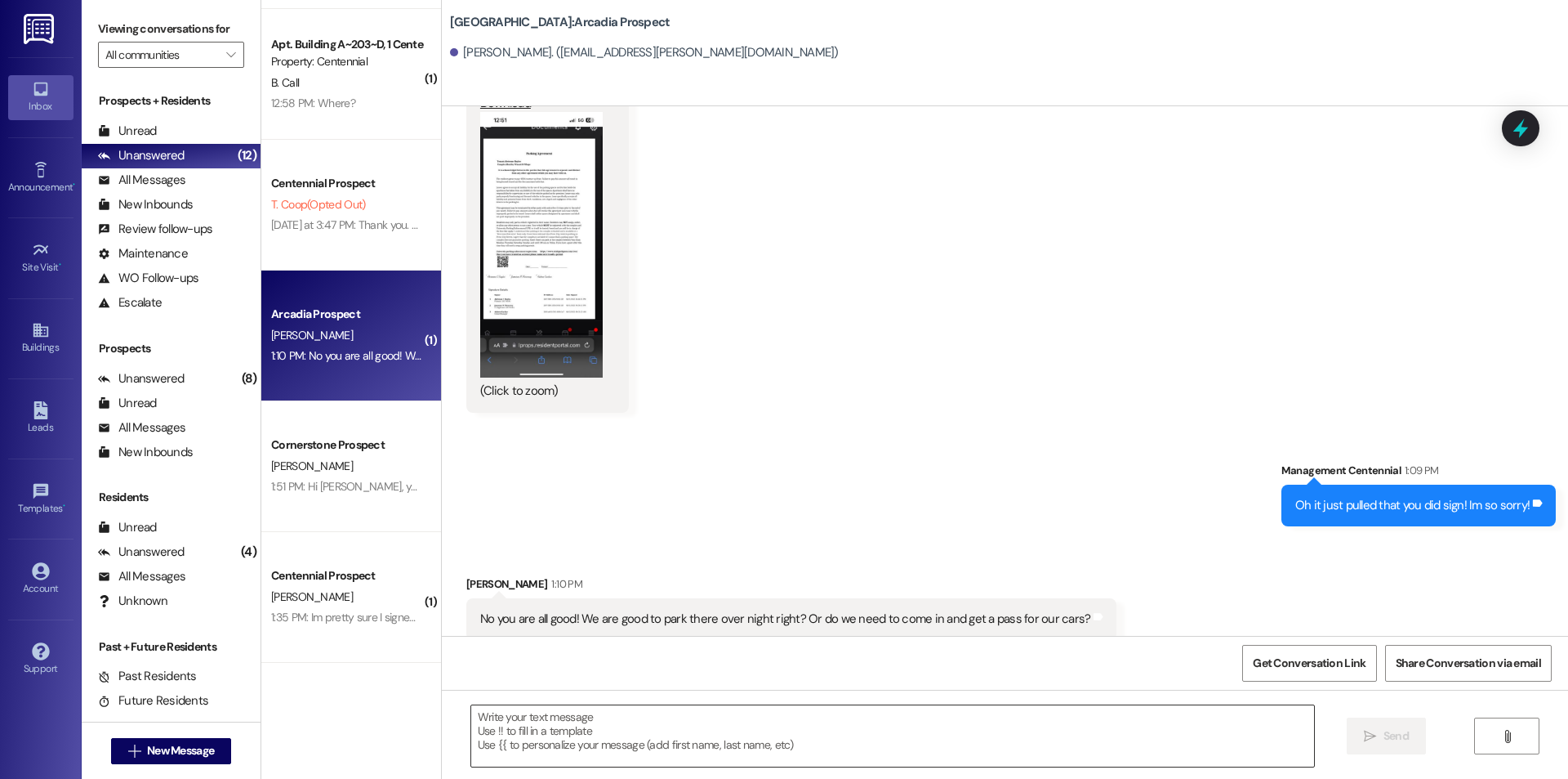
click at [682, 732] on textarea at bounding box center [892, 735] width 843 height 62
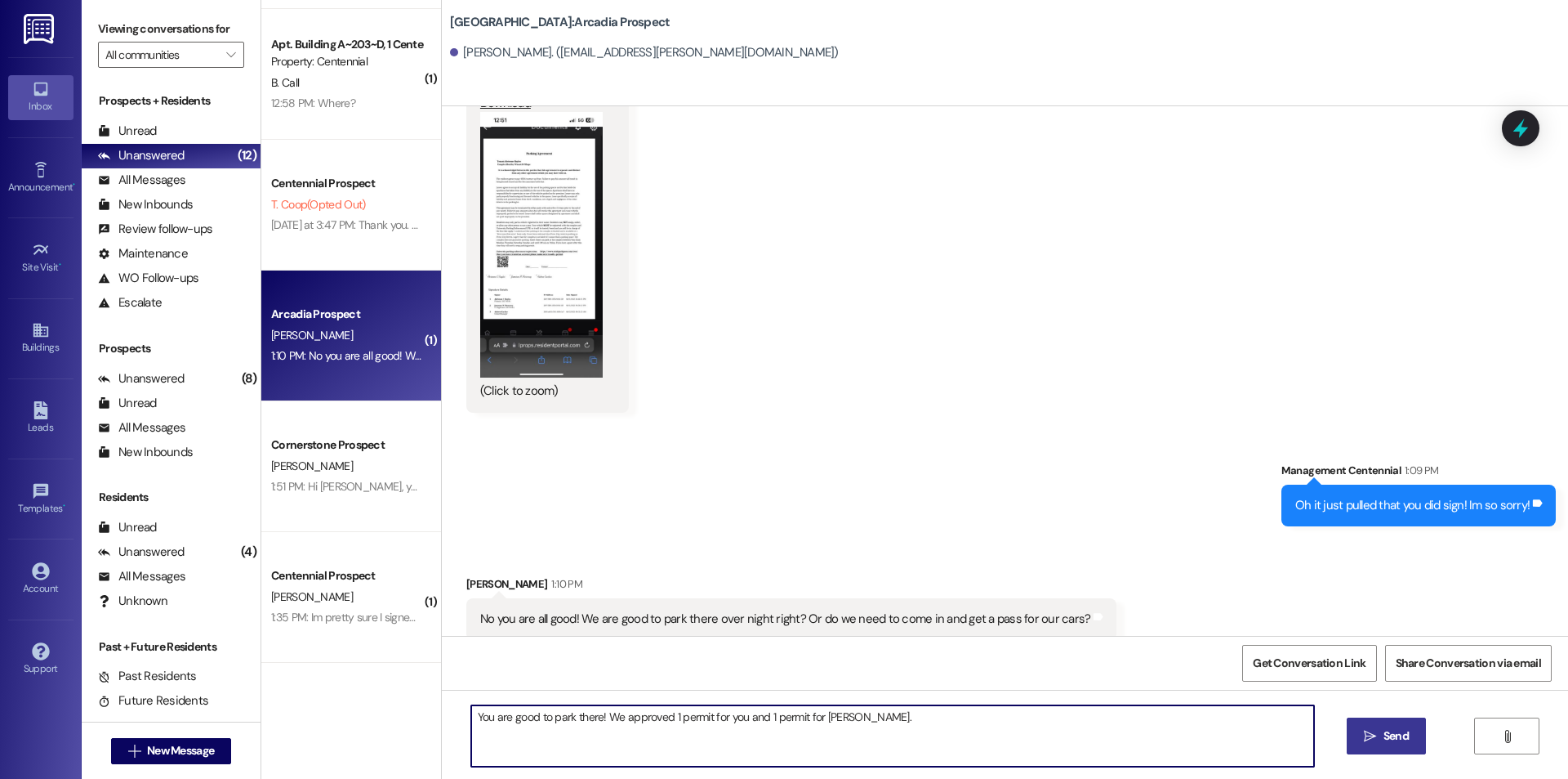
type textarea "You are good to park there! We approved 1 permit for you and 1 permit for James…"
click at [1370, 743] on span " Send" at bounding box center [1385, 736] width 52 height 18
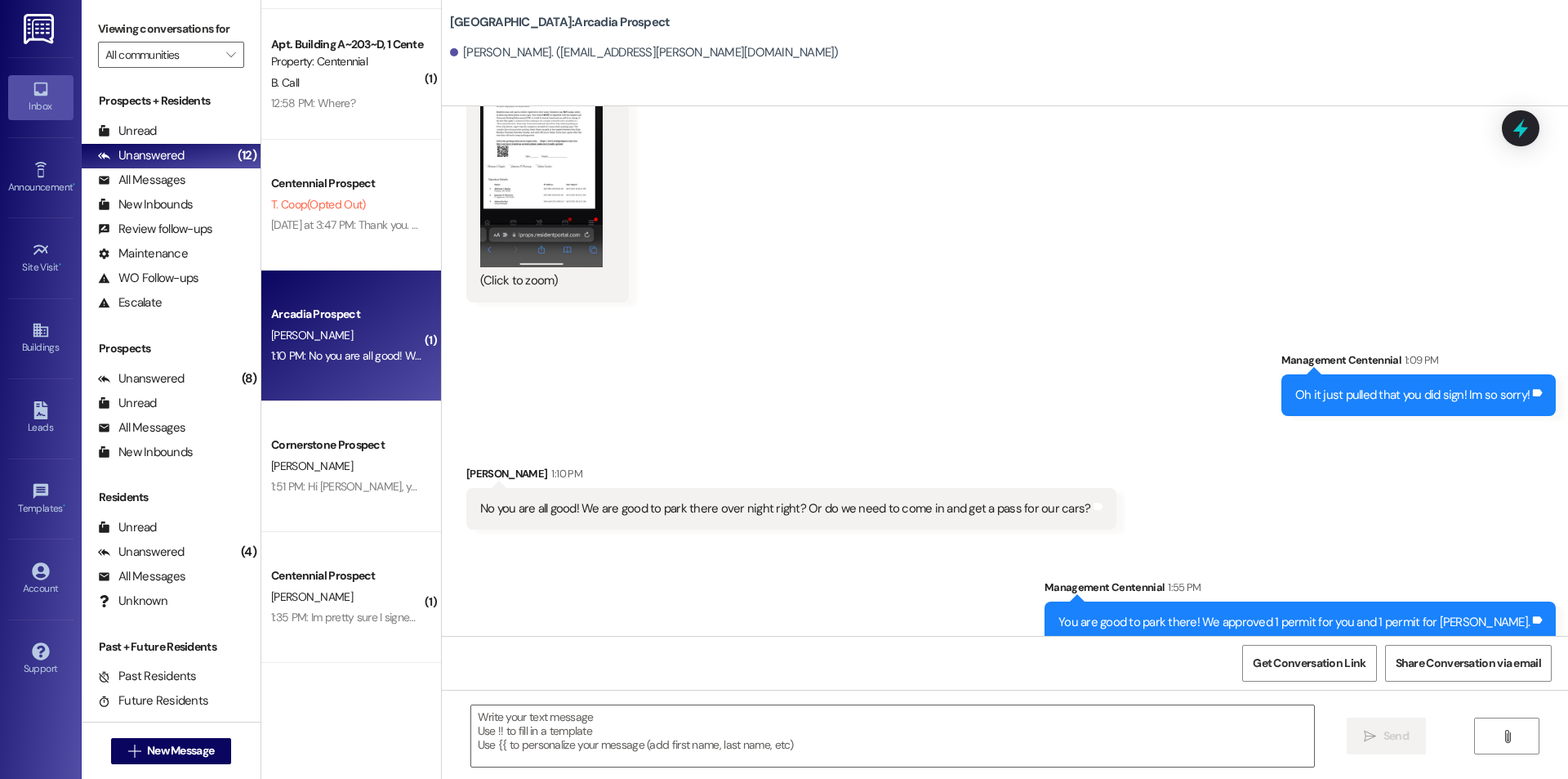
scroll to position [695, 0]
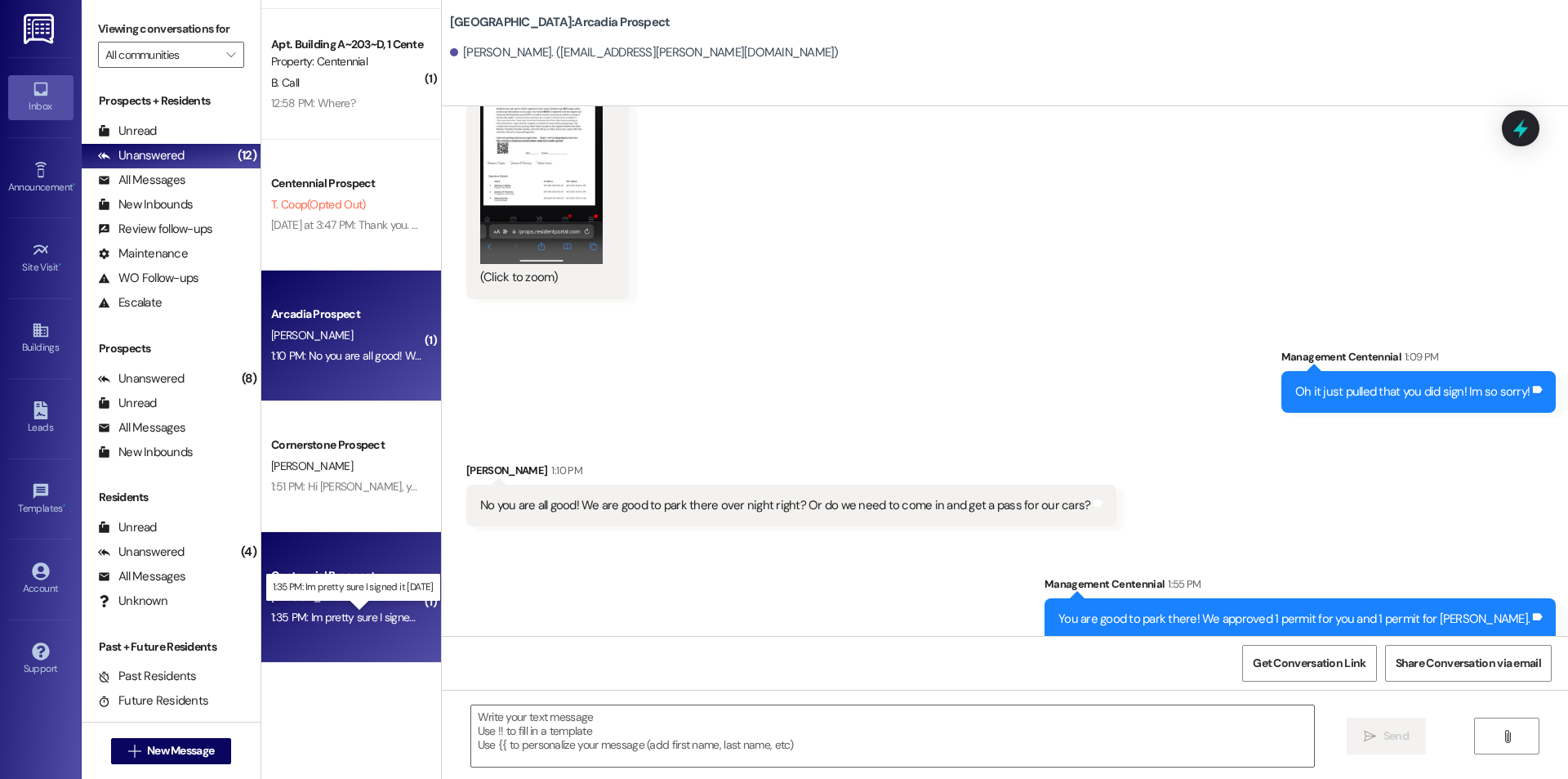
click at [347, 615] on div "1:35 PM: Im pretty sure I signed it yesterday 1:35 PM: Im pretty sure I signed …" at bounding box center [363, 617] width 187 height 15
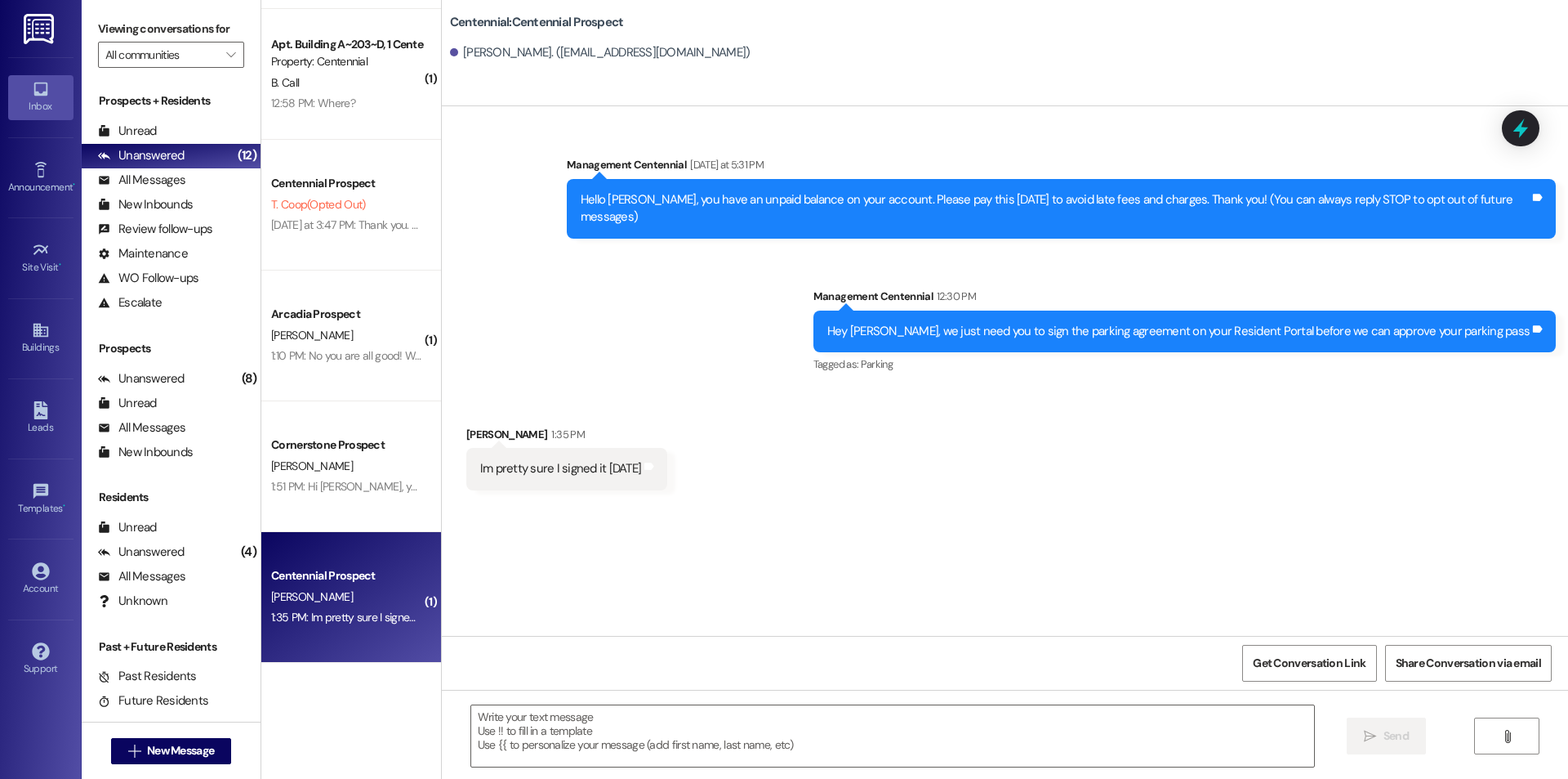
scroll to position [0, 0]
click at [601, 712] on textarea at bounding box center [892, 735] width 843 height 62
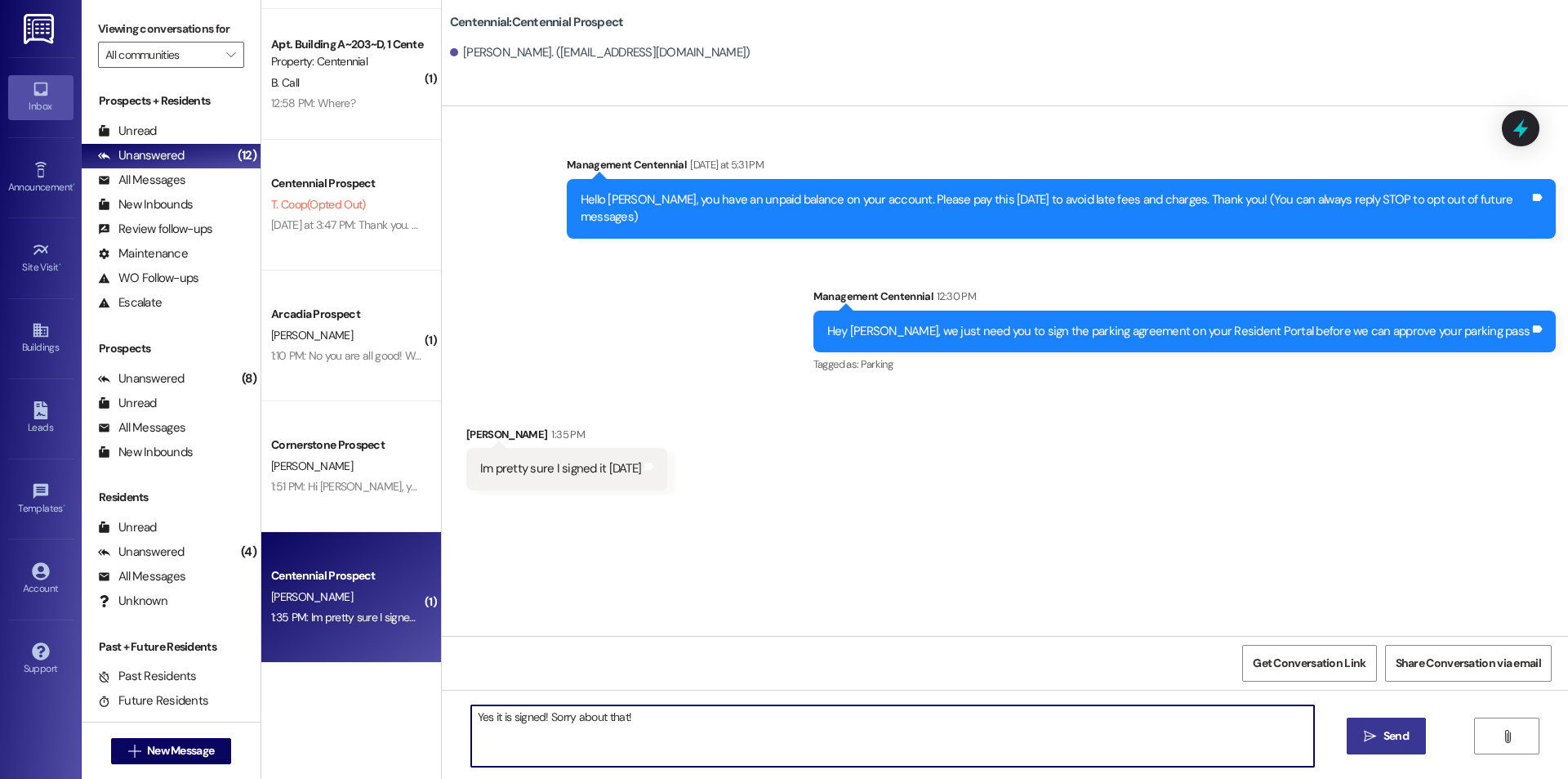
type textarea "Yes it is signed! Sorry about that!"
click at [1402, 722] on button " Send" at bounding box center [1385, 736] width 79 height 37
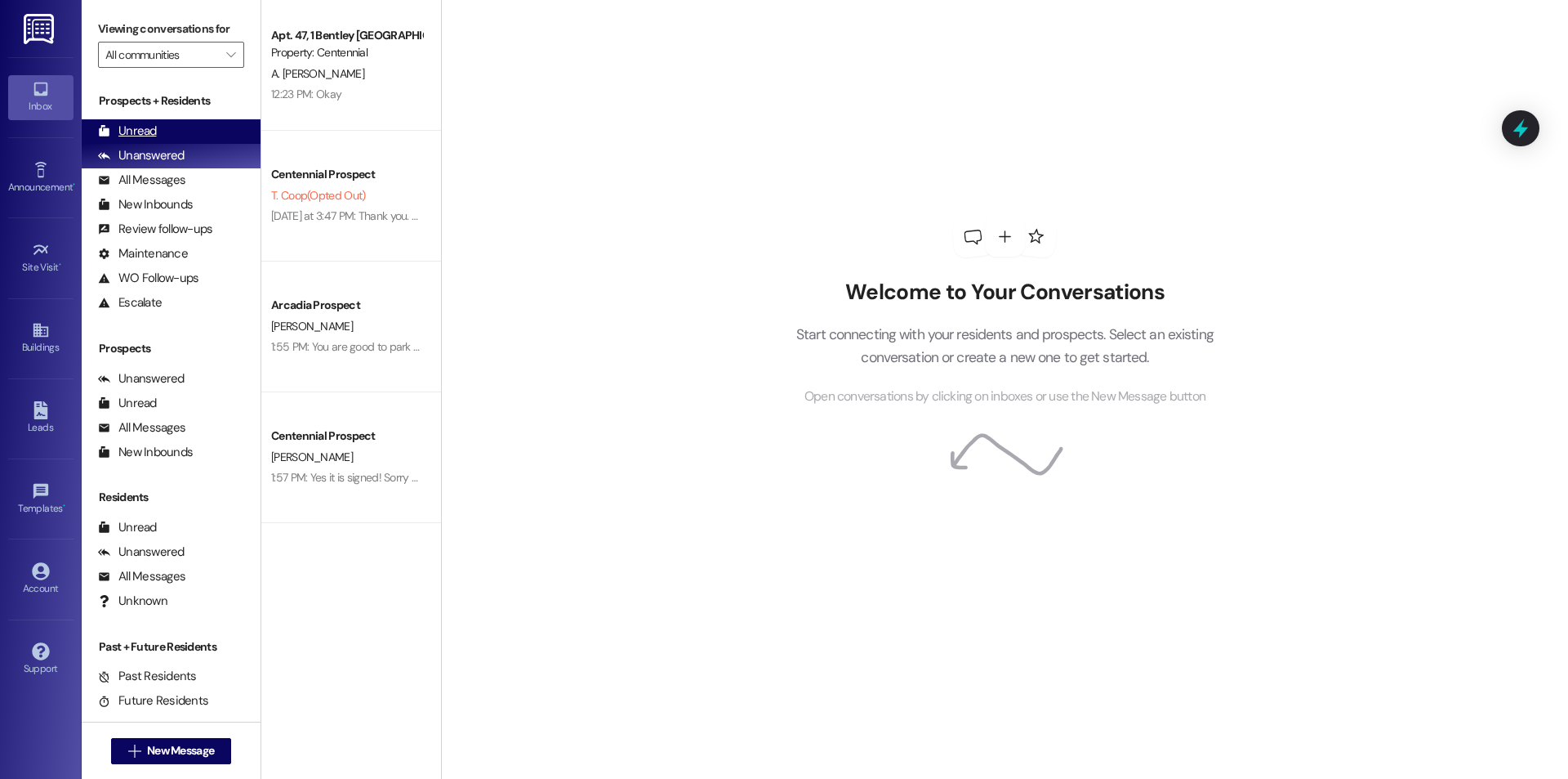
click at [153, 122] on div "Unread (0)" at bounding box center [171, 131] width 179 height 24
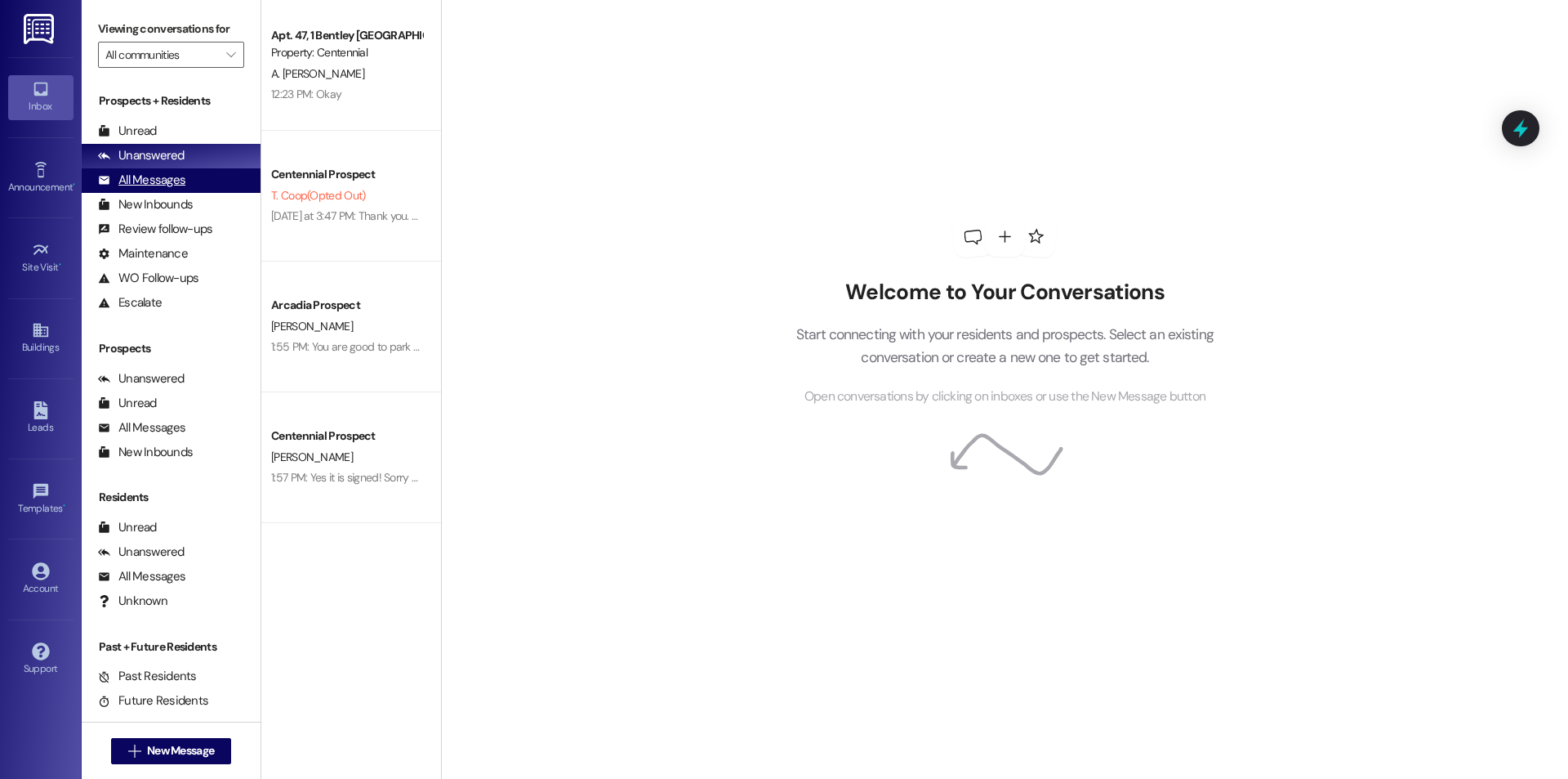
click at [154, 174] on div "All Messages" at bounding box center [141, 181] width 87 height 18
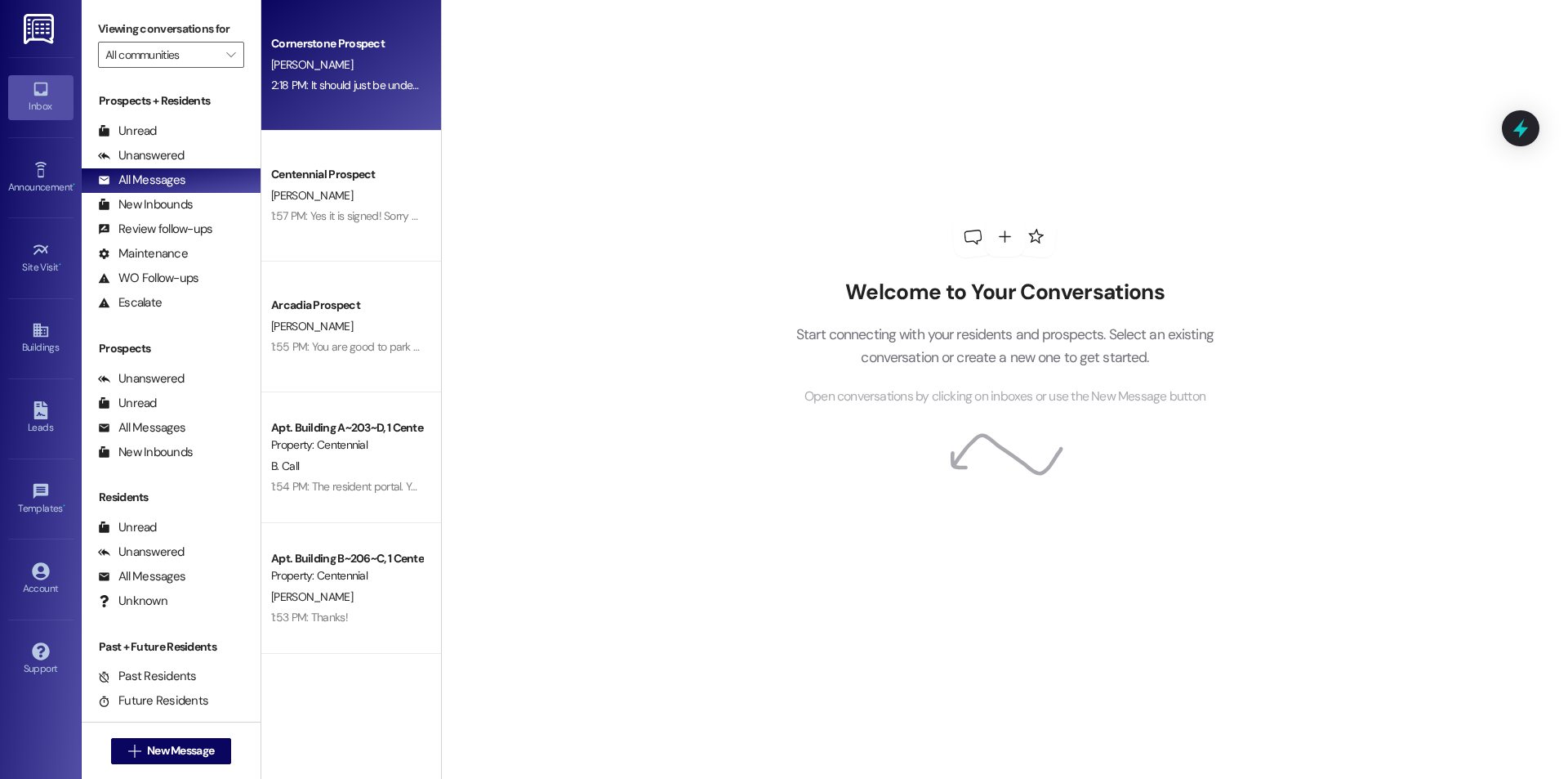
click at [360, 68] on div "[PERSON_NAME]" at bounding box center [347, 65] width 154 height 21
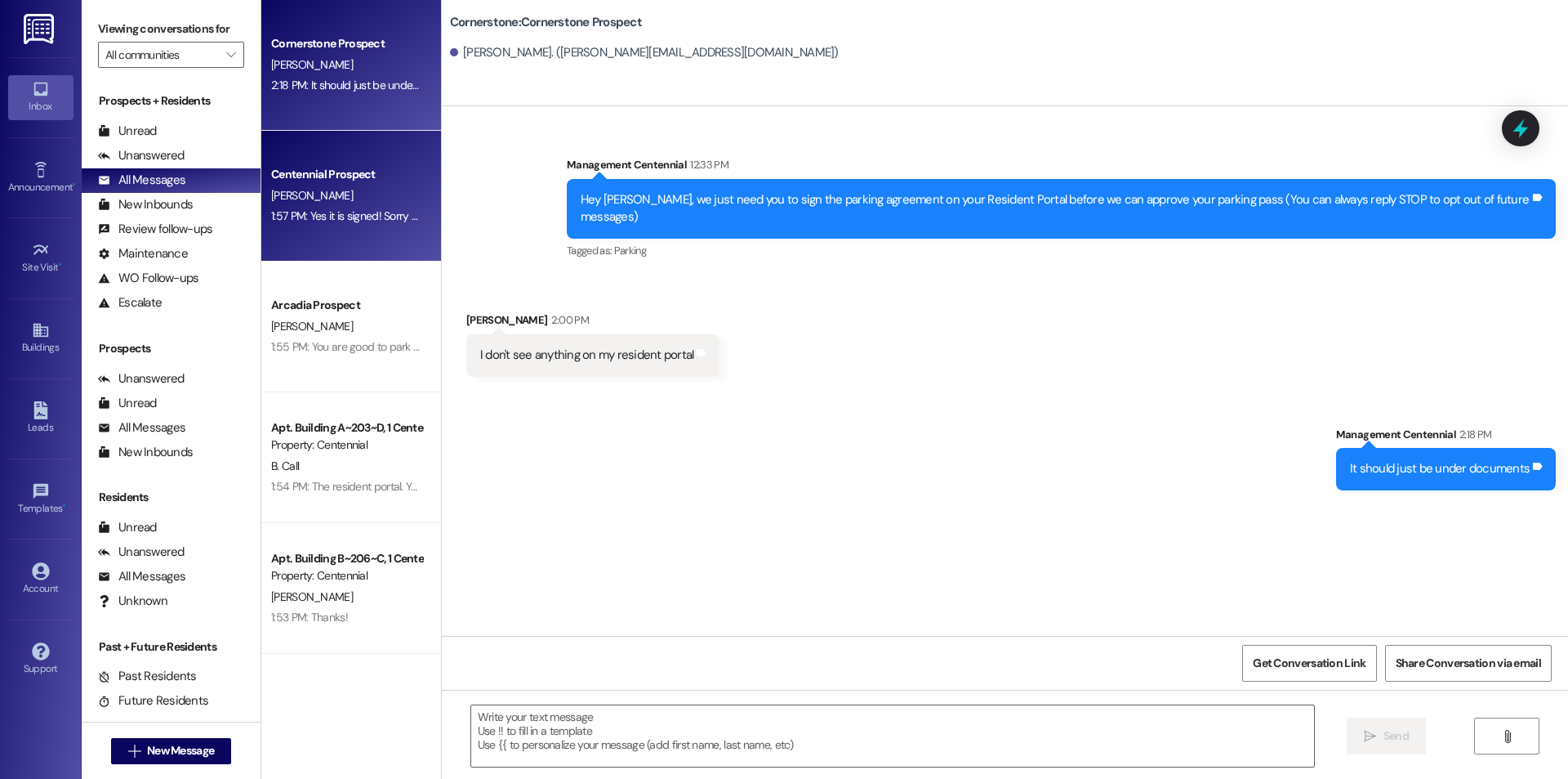
click at [396, 192] on div "[PERSON_NAME]" at bounding box center [347, 195] width 154 height 21
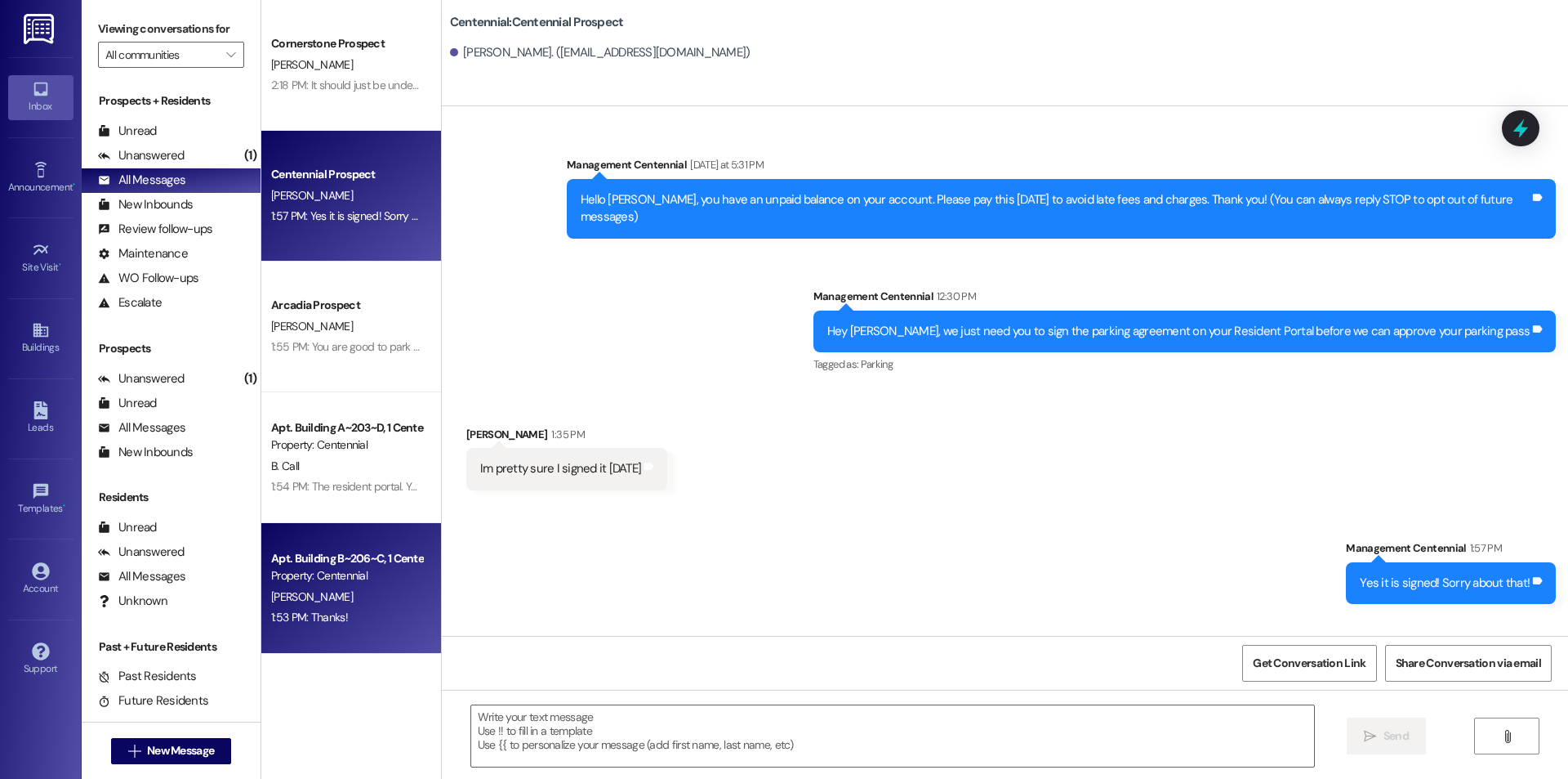
click at [397, 607] on div "1:53 PM: Thanks! 1:53 PM: Thanks!" at bounding box center [347, 617] width 154 height 21
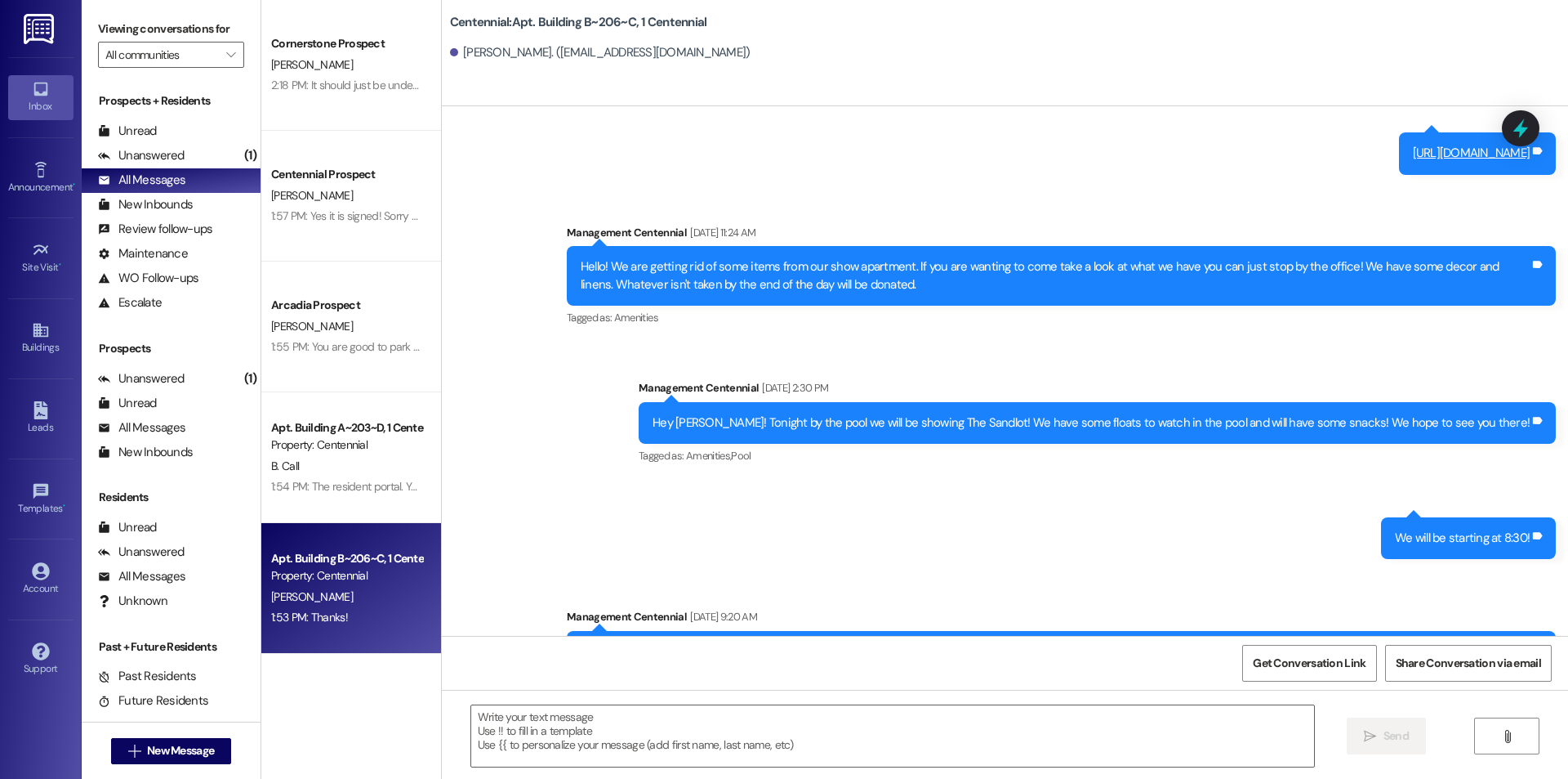
scroll to position [21619, 0]
